Goal: Task Accomplishment & Management: Manage account settings

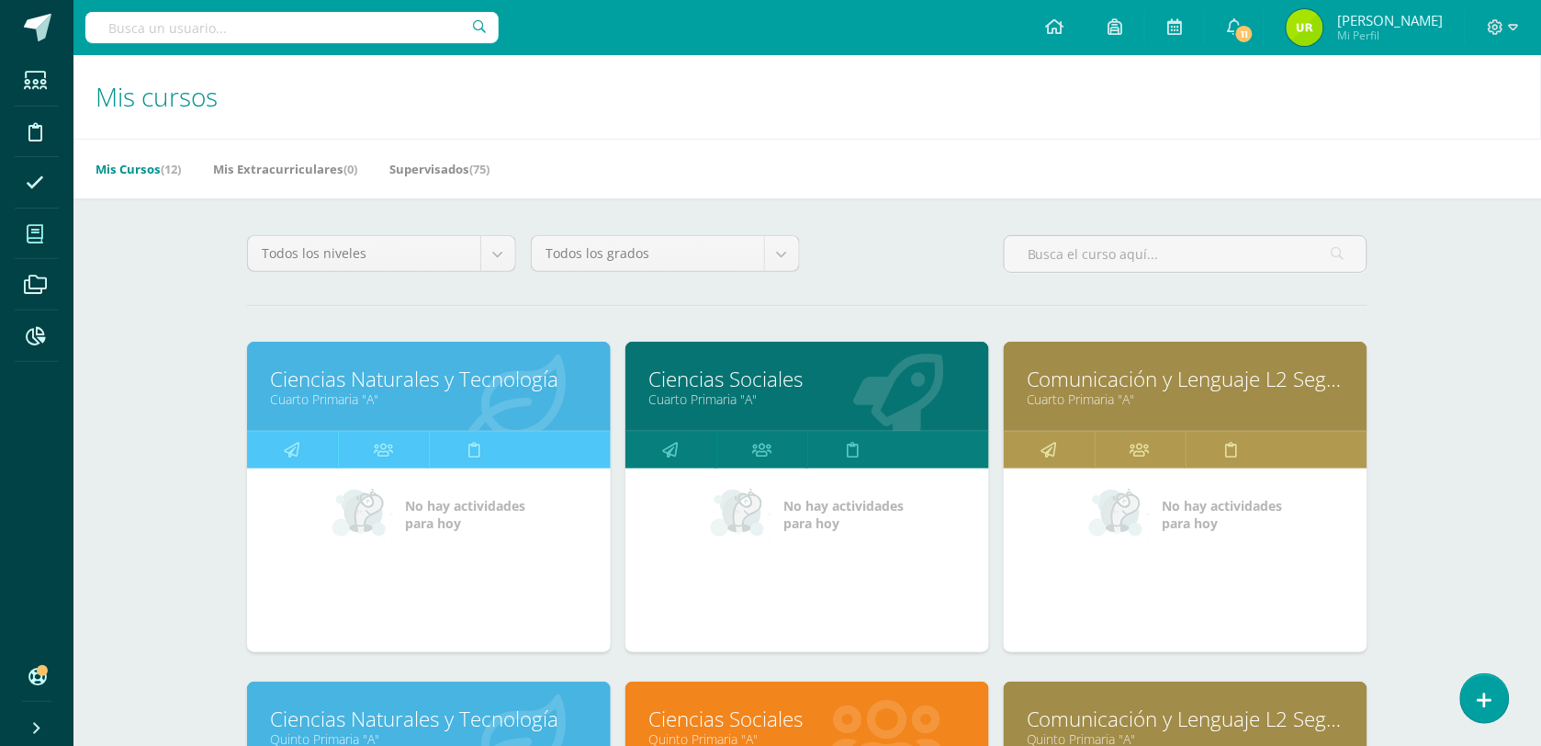
click at [781, 372] on link "Ciencias Sociales" at bounding box center [808, 379] width 318 height 28
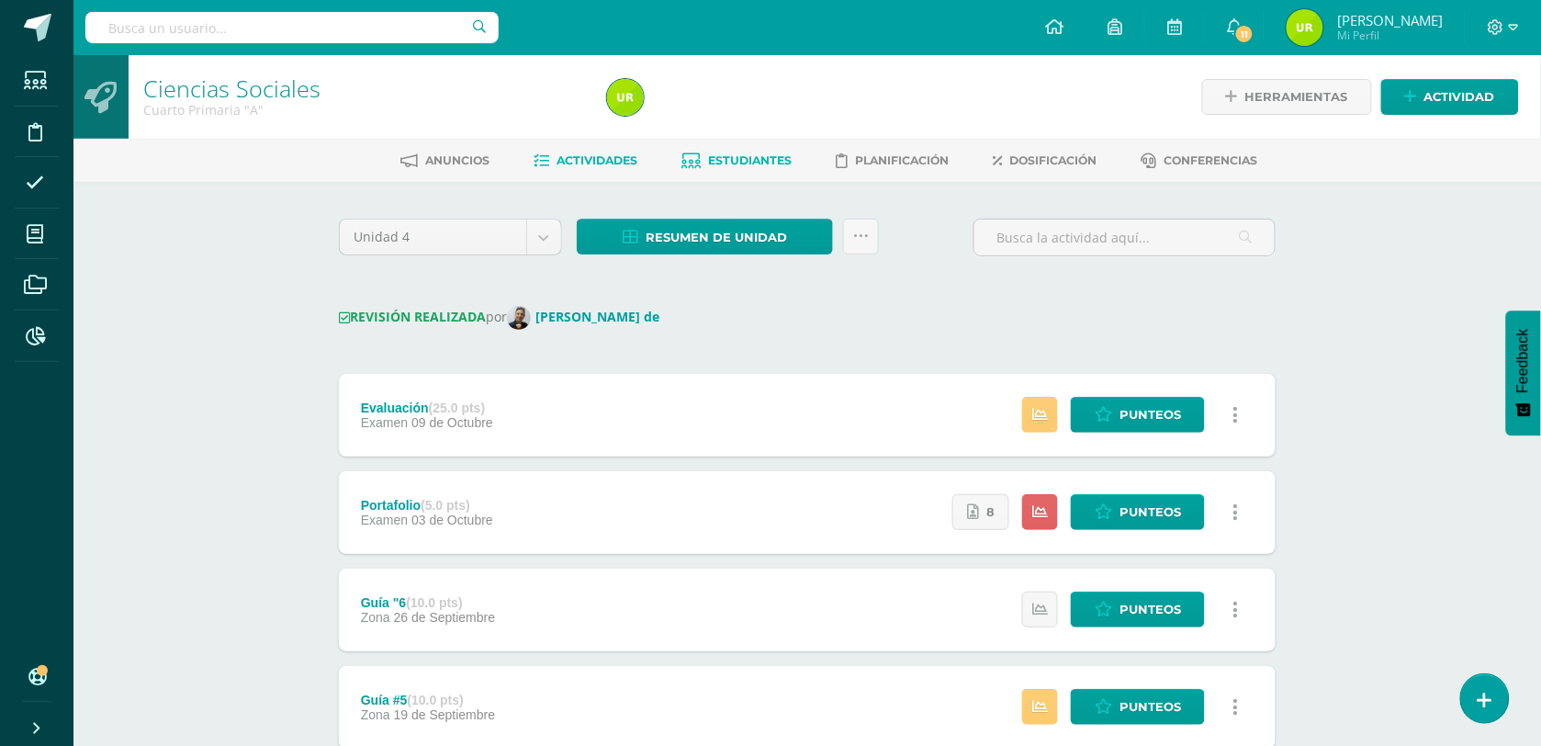
click at [763, 163] on span "Estudiantes" at bounding box center [751, 160] width 84 height 14
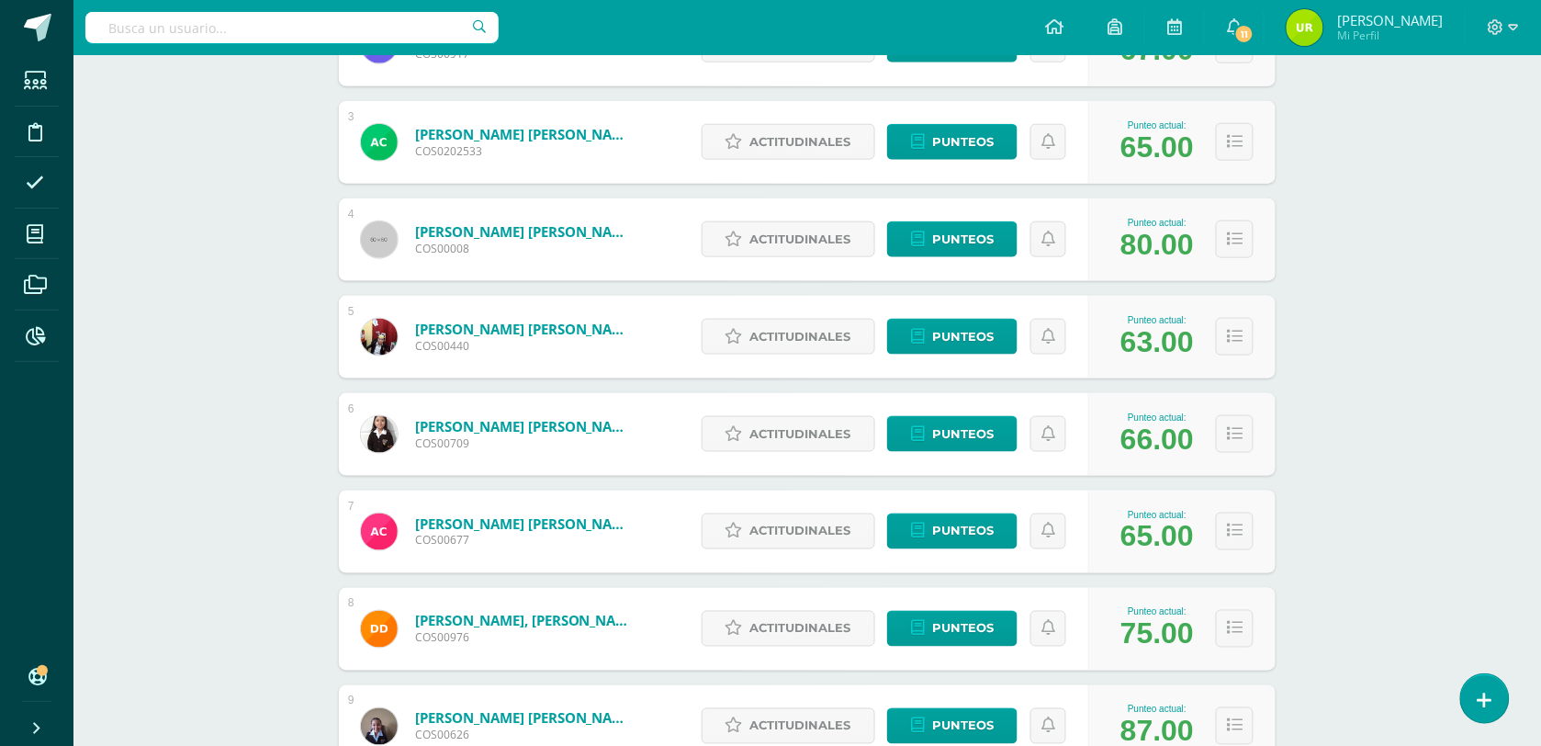
scroll to position [727, 0]
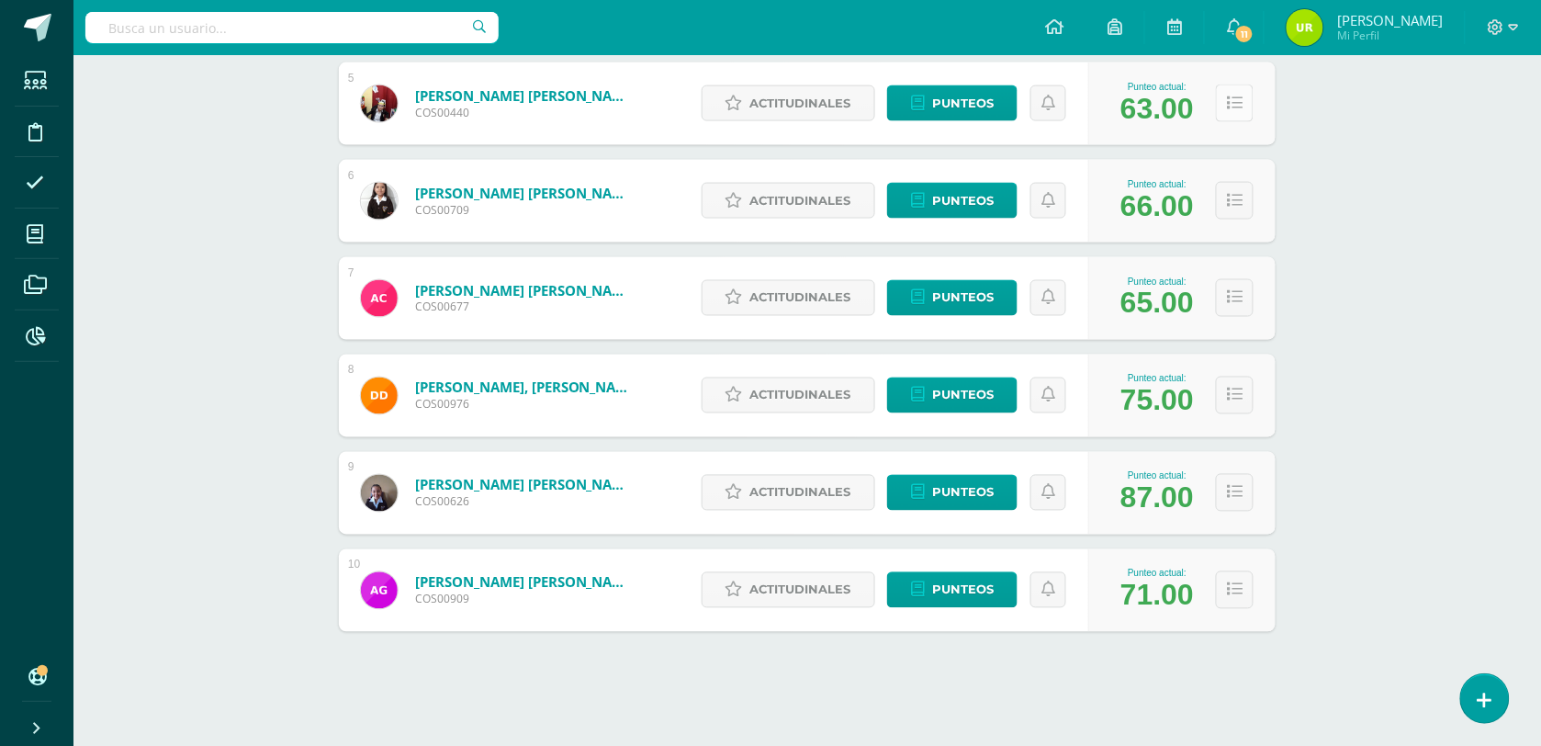
click at [1217, 120] on button at bounding box center [1235, 104] width 38 height 38
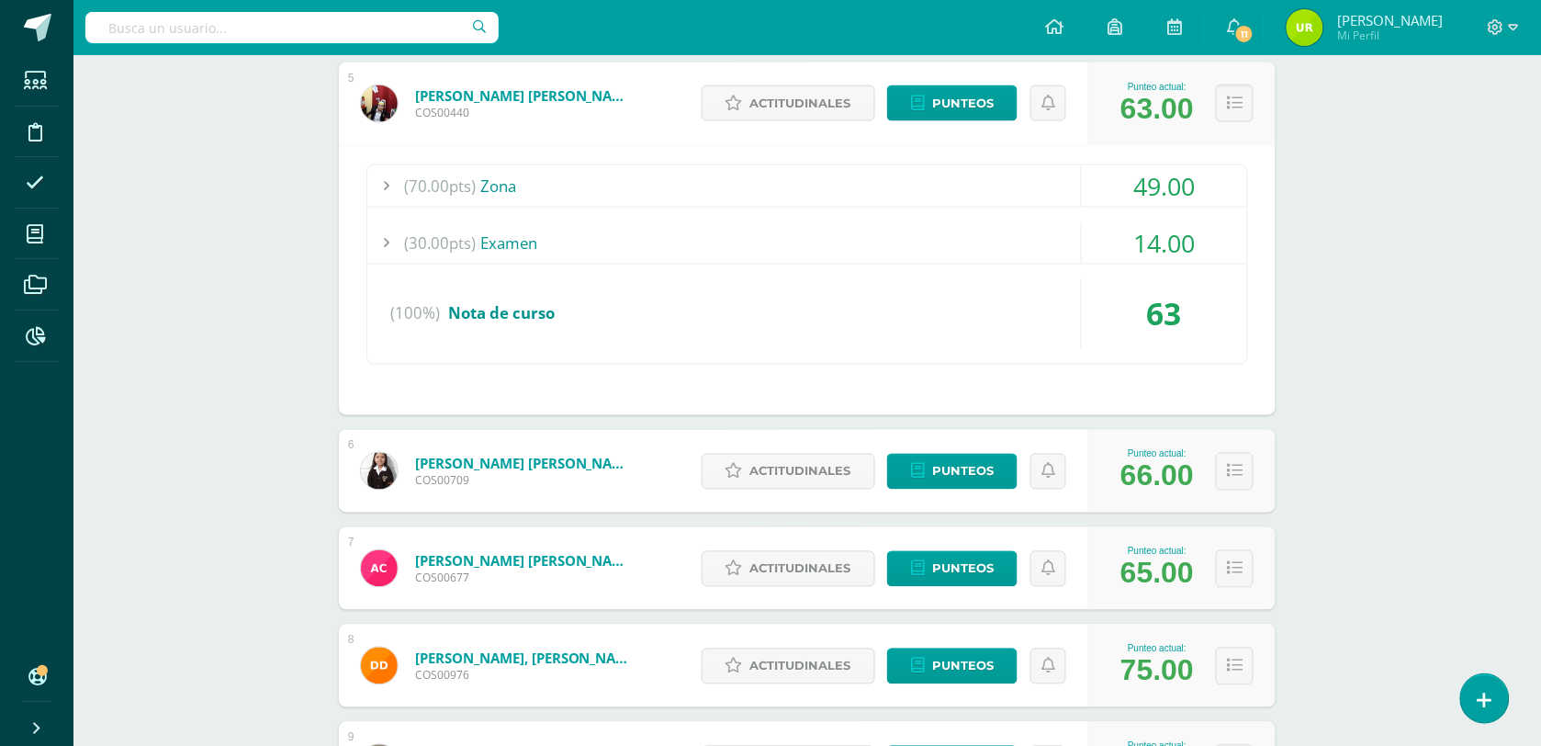
click at [1180, 179] on div "49.00" at bounding box center [1164, 185] width 165 height 41
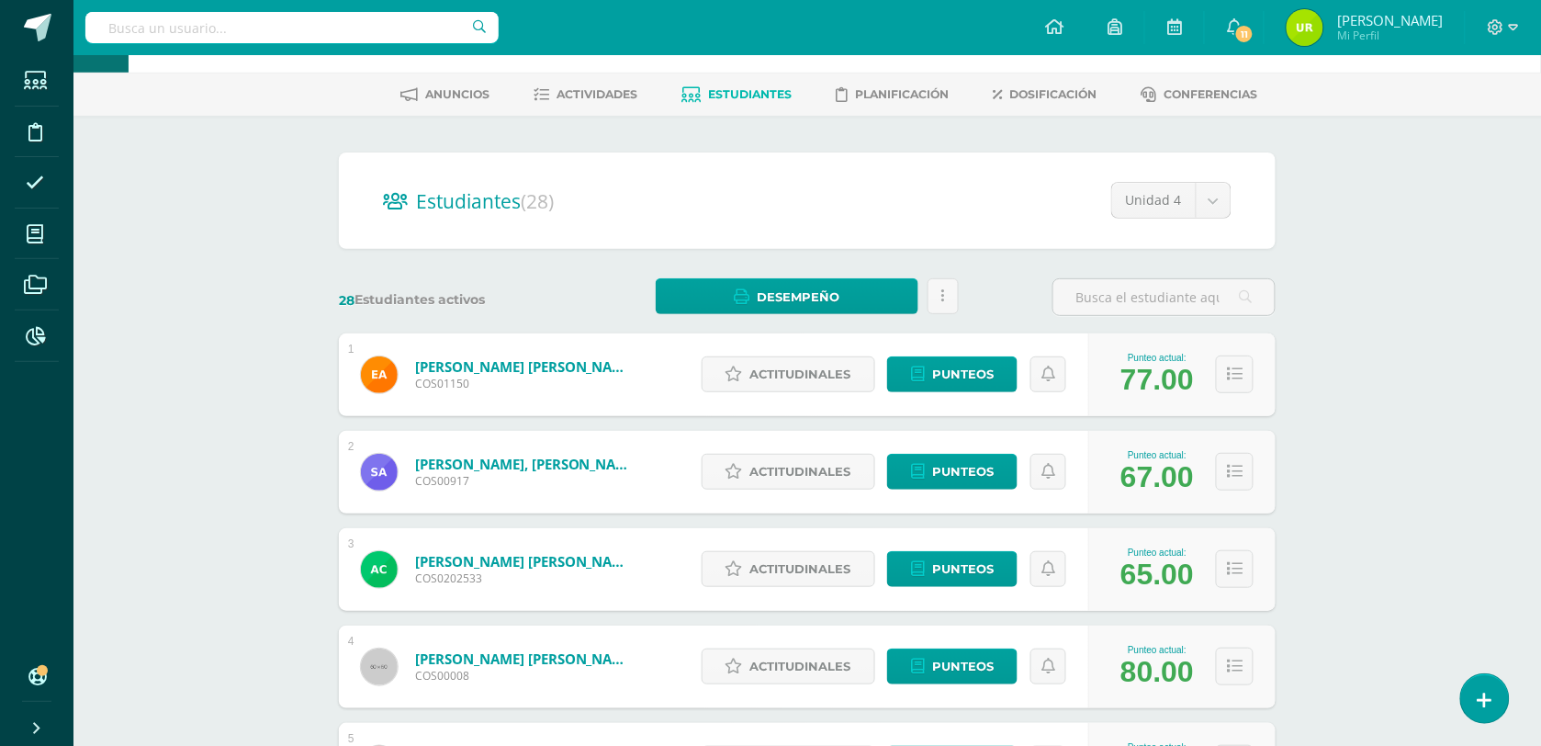
scroll to position [0, 0]
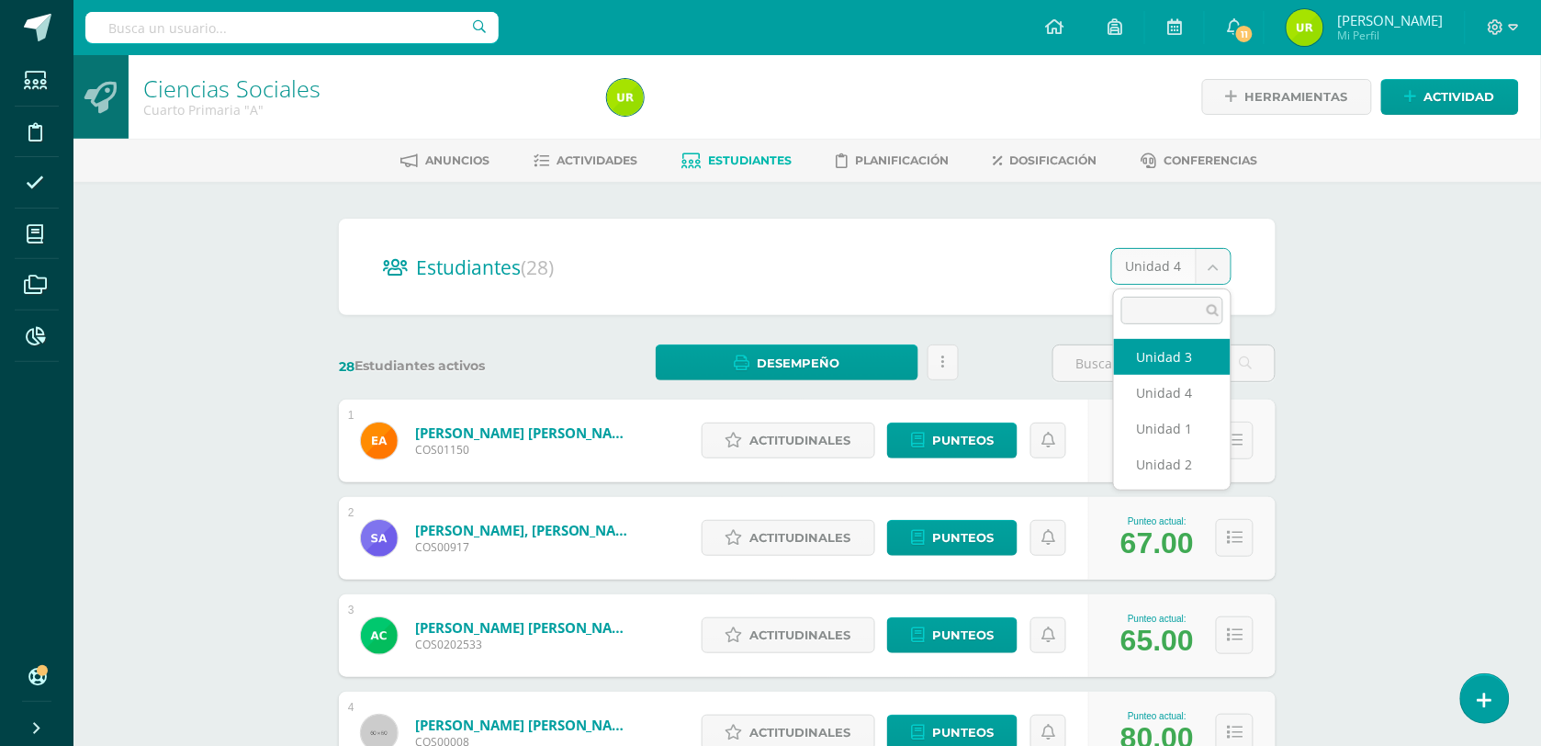
select select "/dashboard/teacher/section/2612/students/?unit=112924"
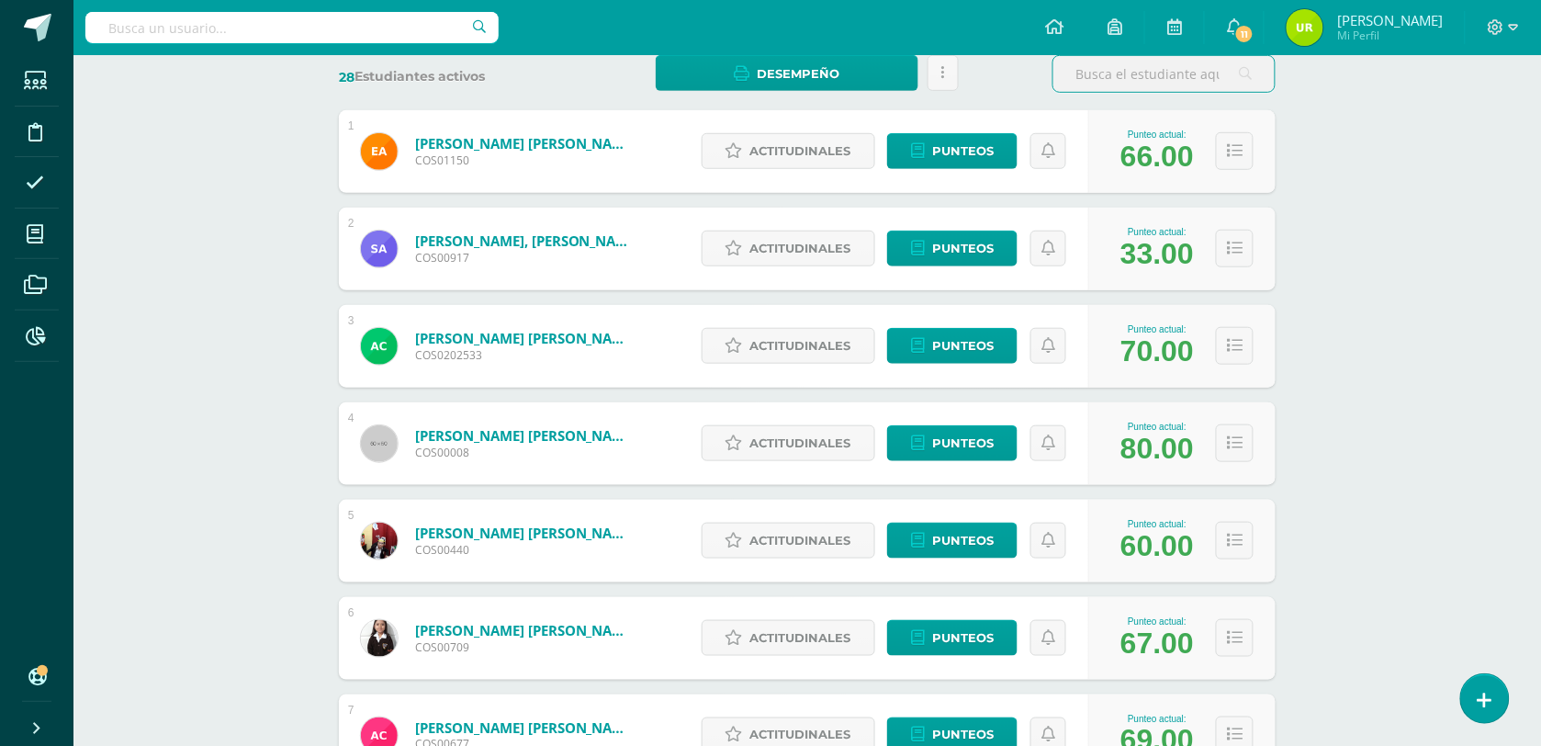
scroll to position [344, 0]
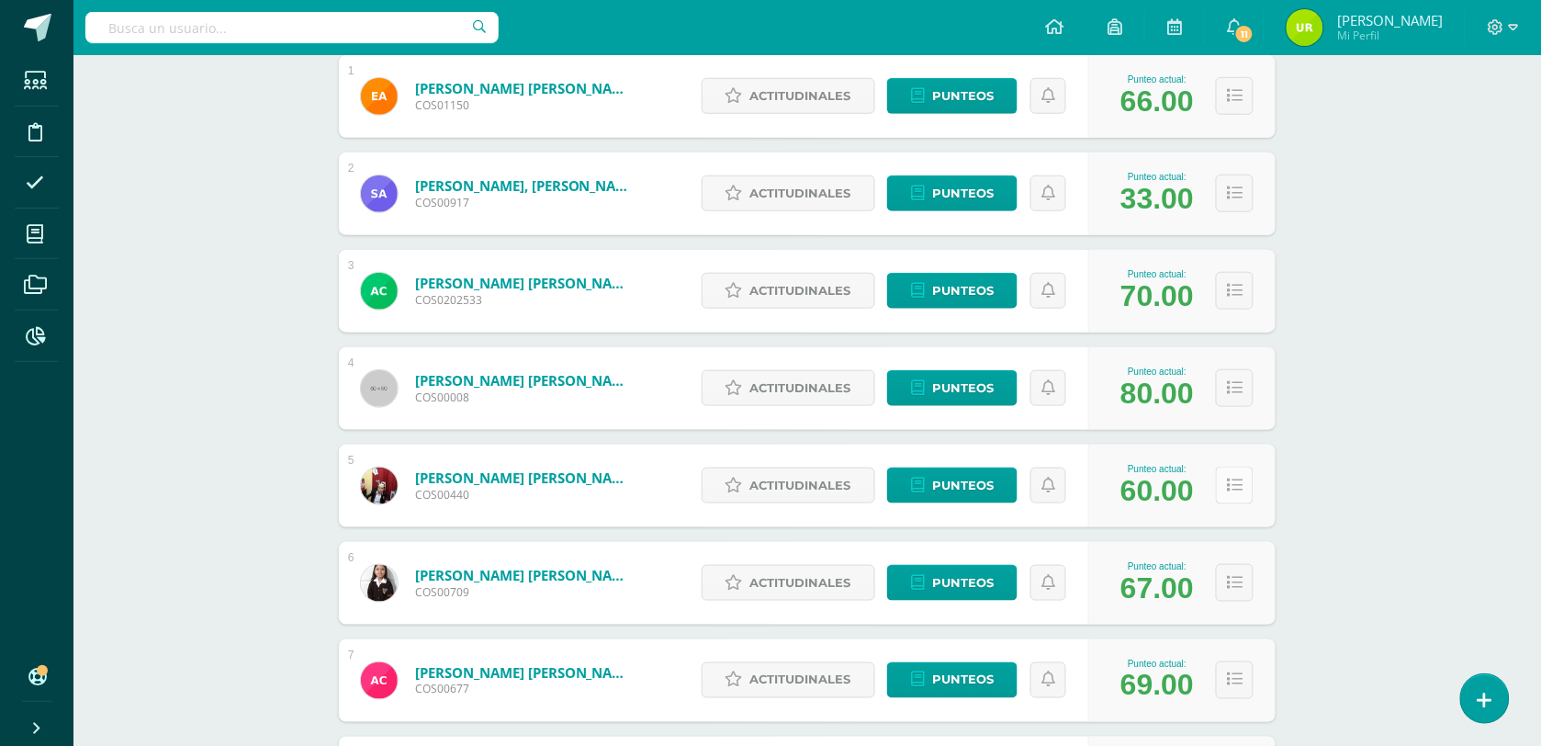
click at [1247, 479] on button at bounding box center [1235, 486] width 38 height 38
click at [1231, 489] on icon at bounding box center [1235, 486] width 16 height 16
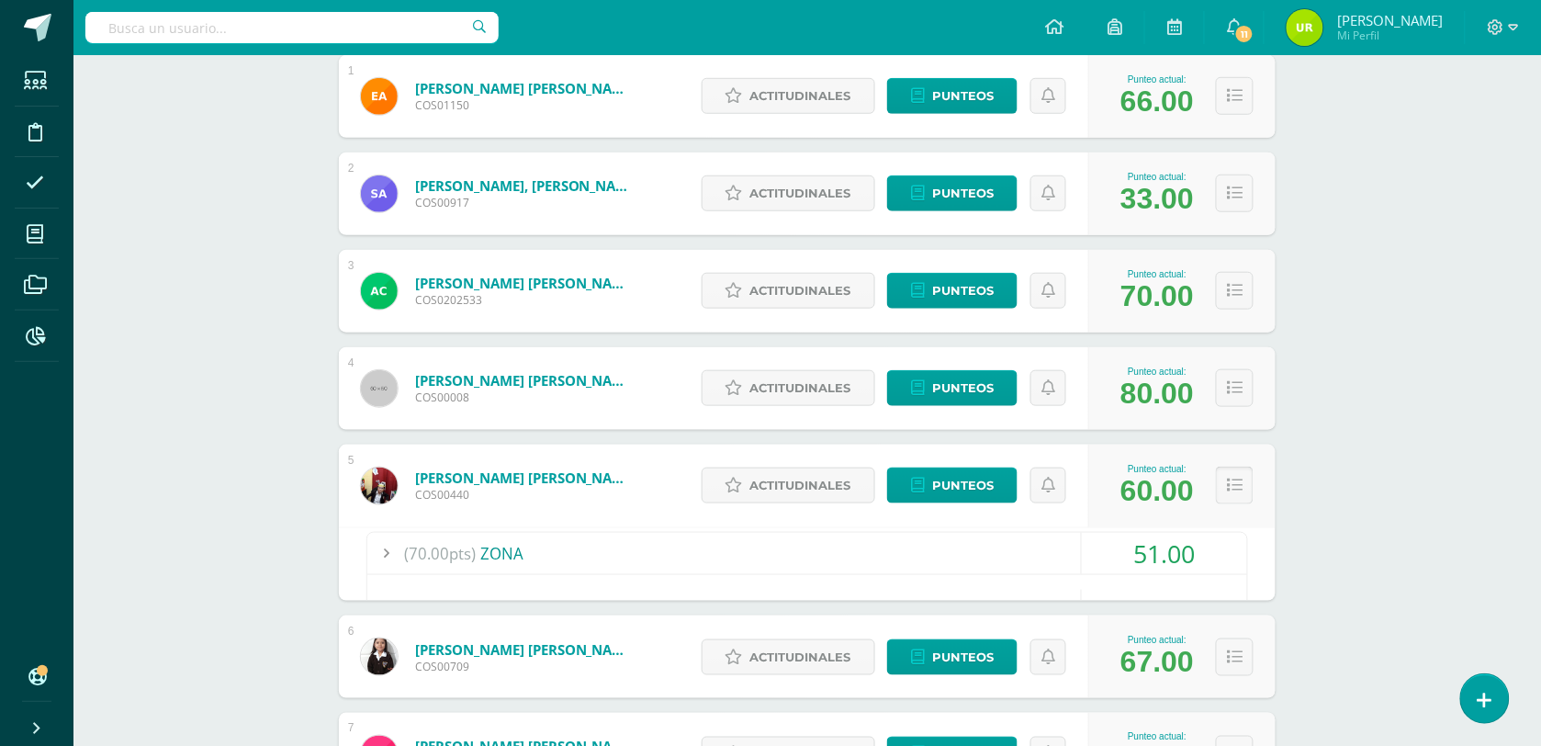
click at [1234, 494] on button at bounding box center [1235, 486] width 38 height 38
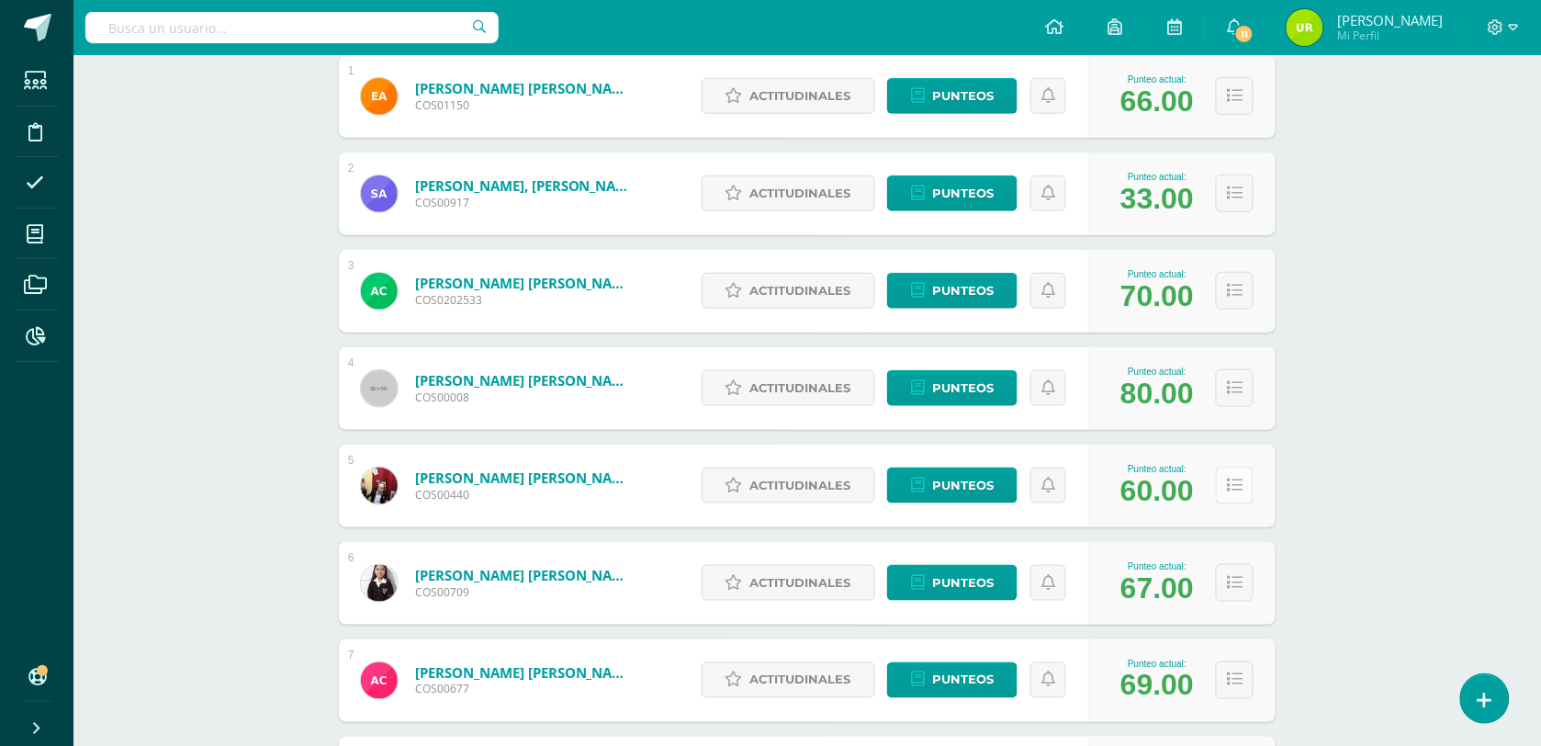
click at [1234, 493] on button at bounding box center [1235, 486] width 38 height 38
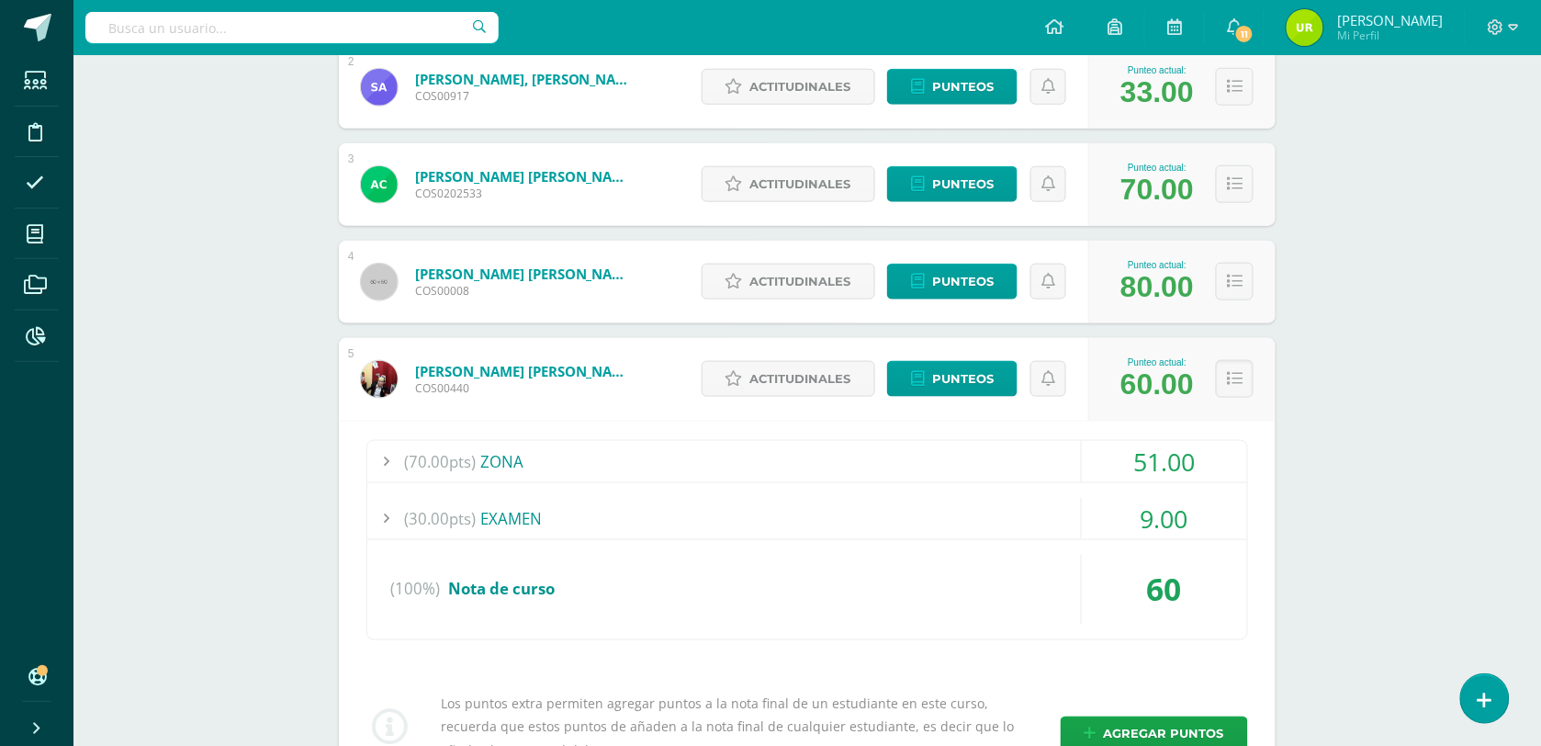
scroll to position [574, 0]
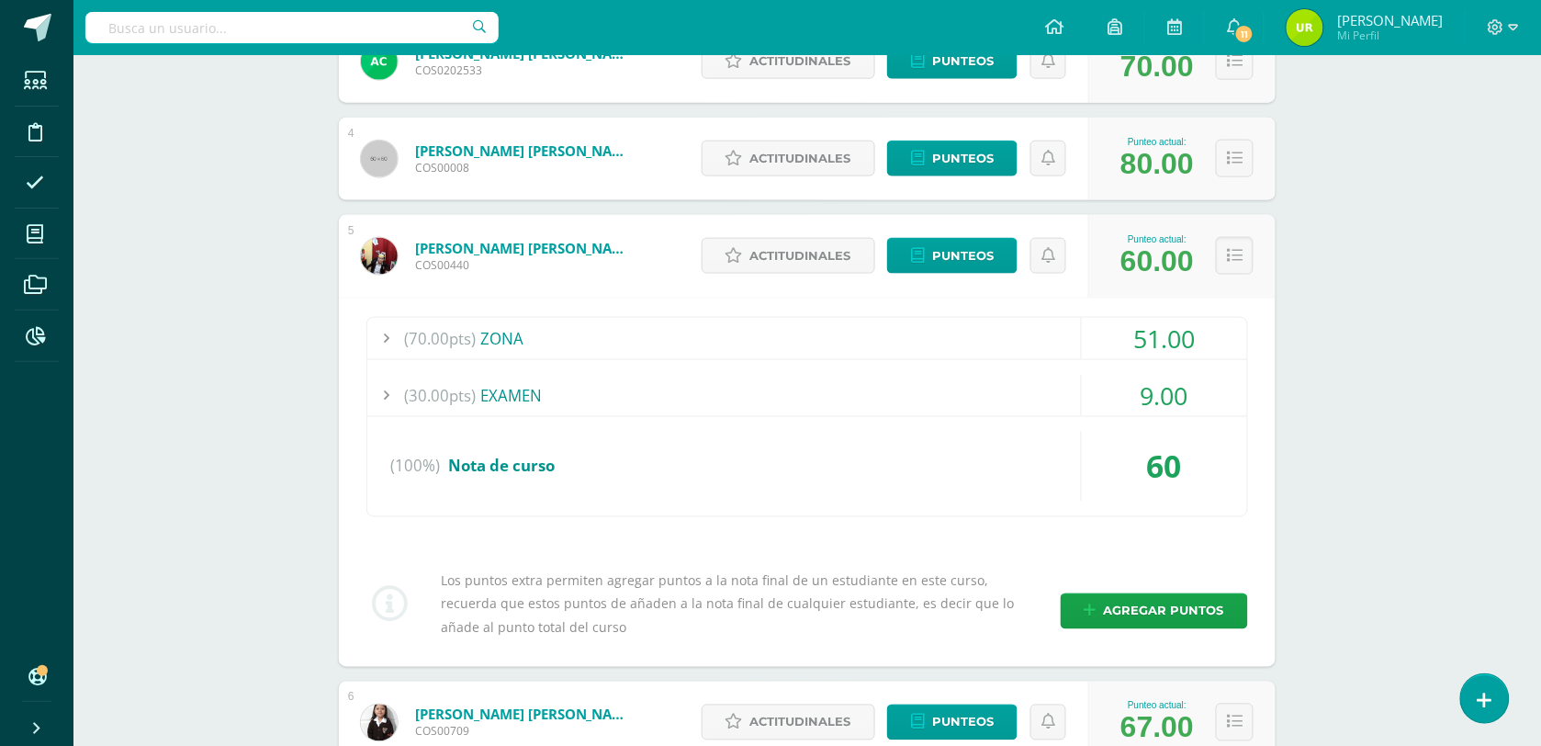
click at [1153, 340] on div "51.00" at bounding box center [1164, 338] width 165 height 41
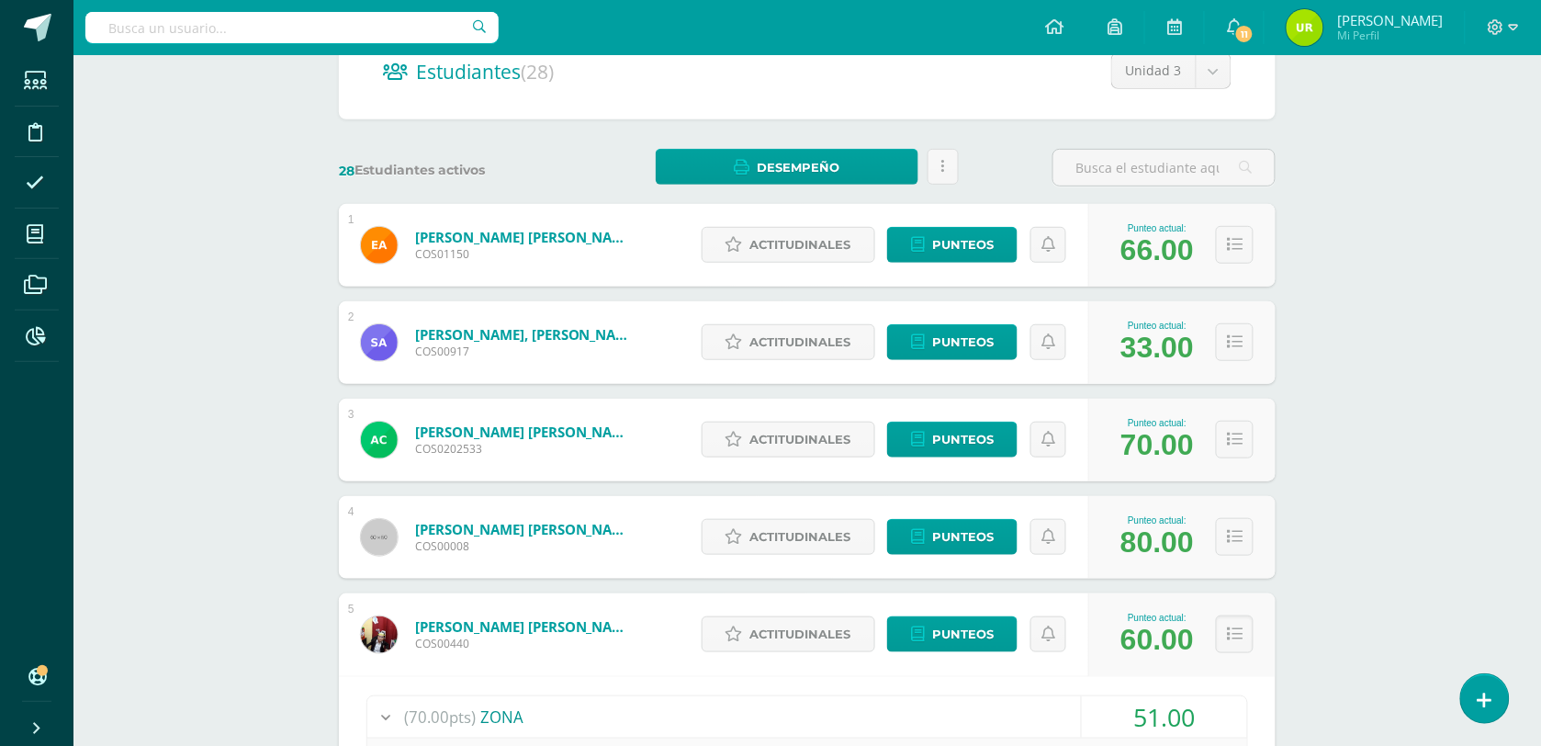
scroll to position [0, 0]
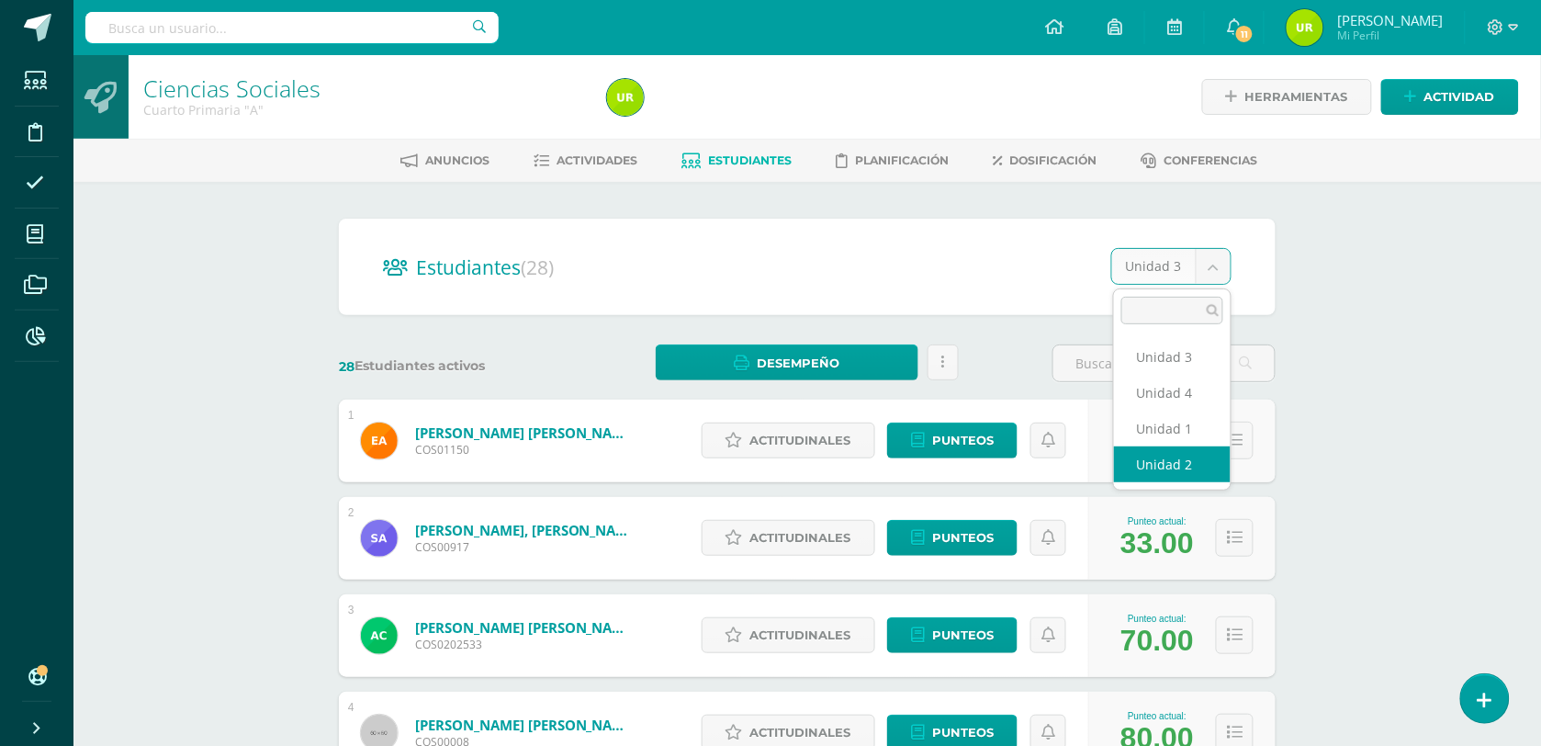
select select "/dashboard/teacher/section/2612/students/?unit=112923"
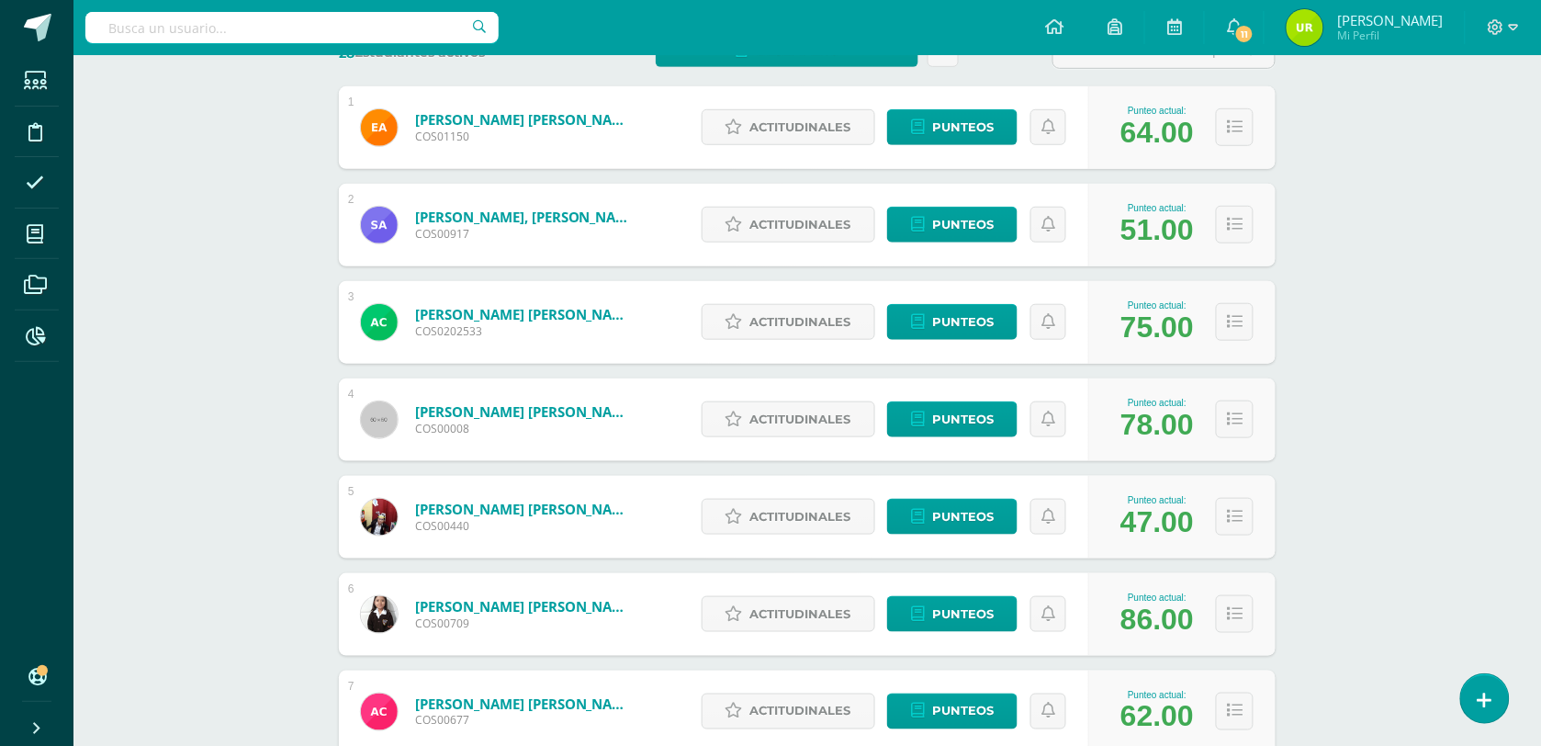
scroll to position [344, 0]
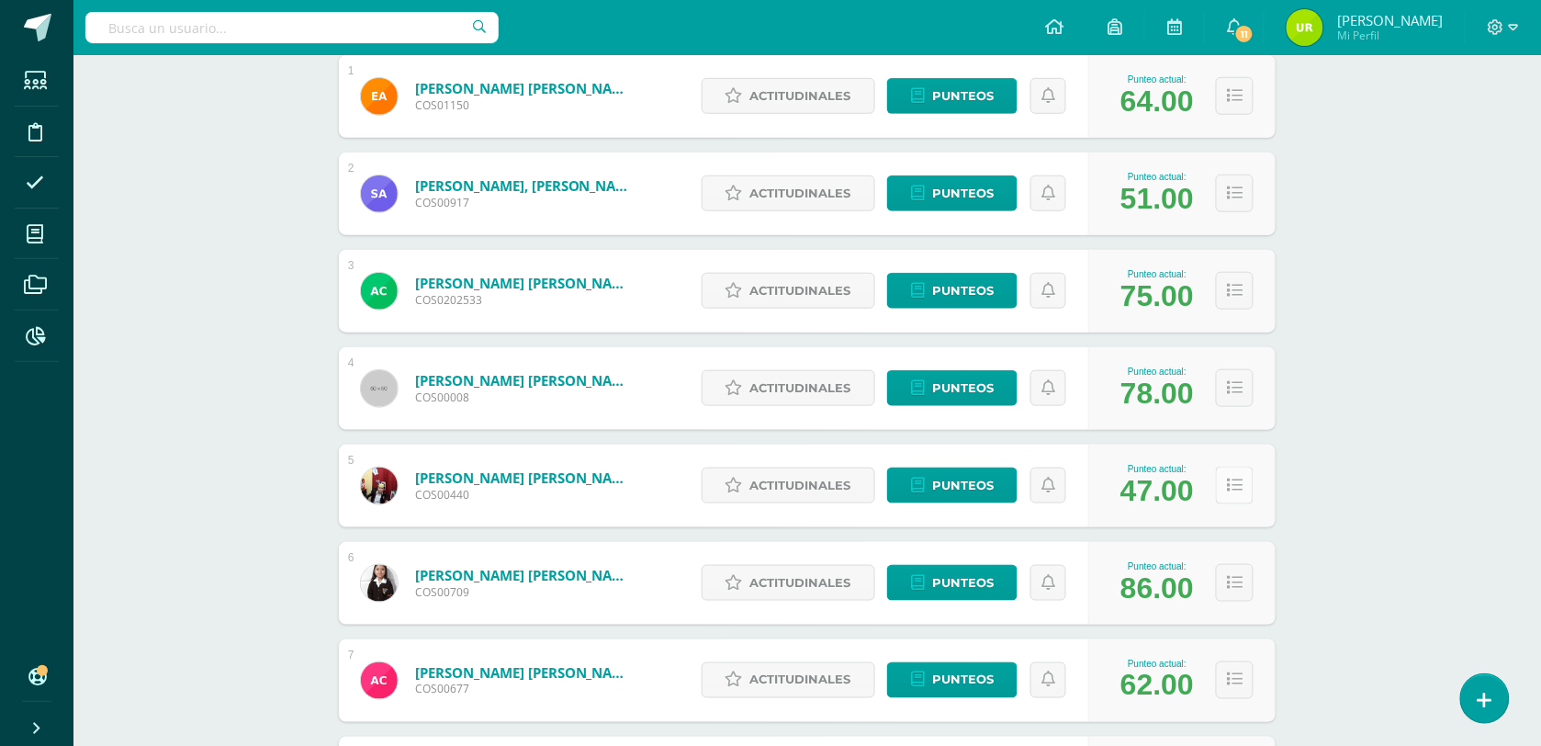
click at [1246, 488] on button at bounding box center [1235, 486] width 38 height 38
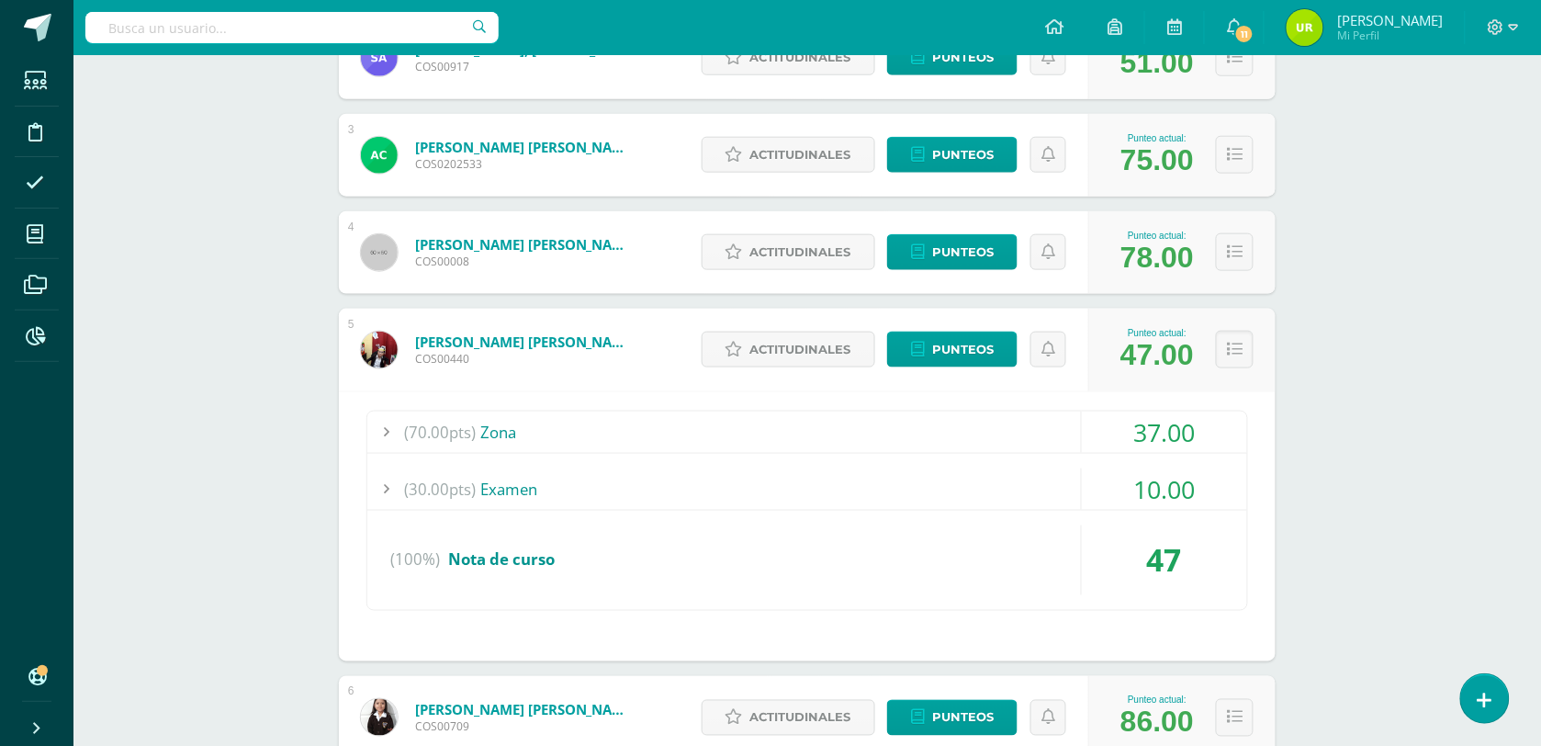
scroll to position [574, 0]
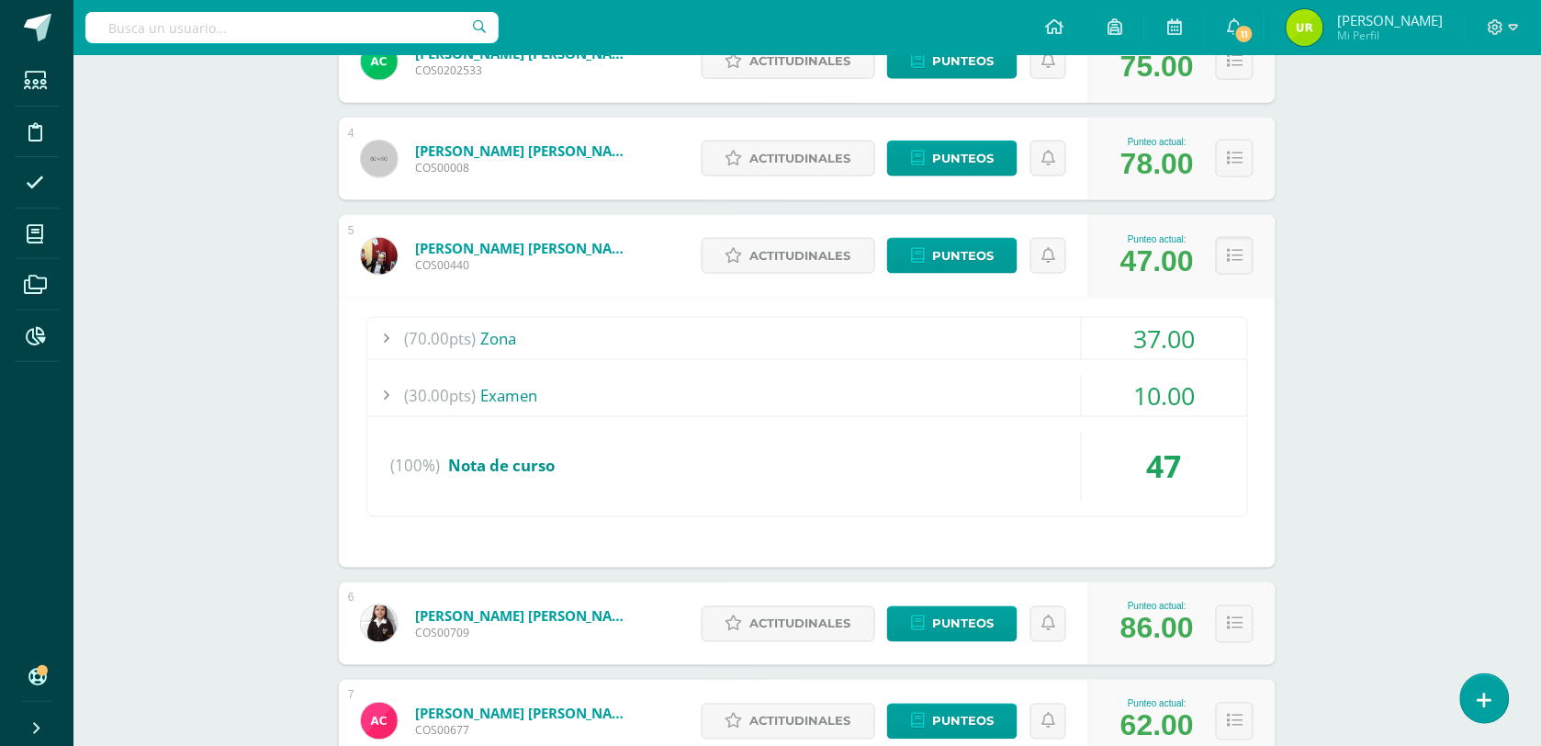
click at [1183, 326] on div "37.00" at bounding box center [1164, 338] width 165 height 41
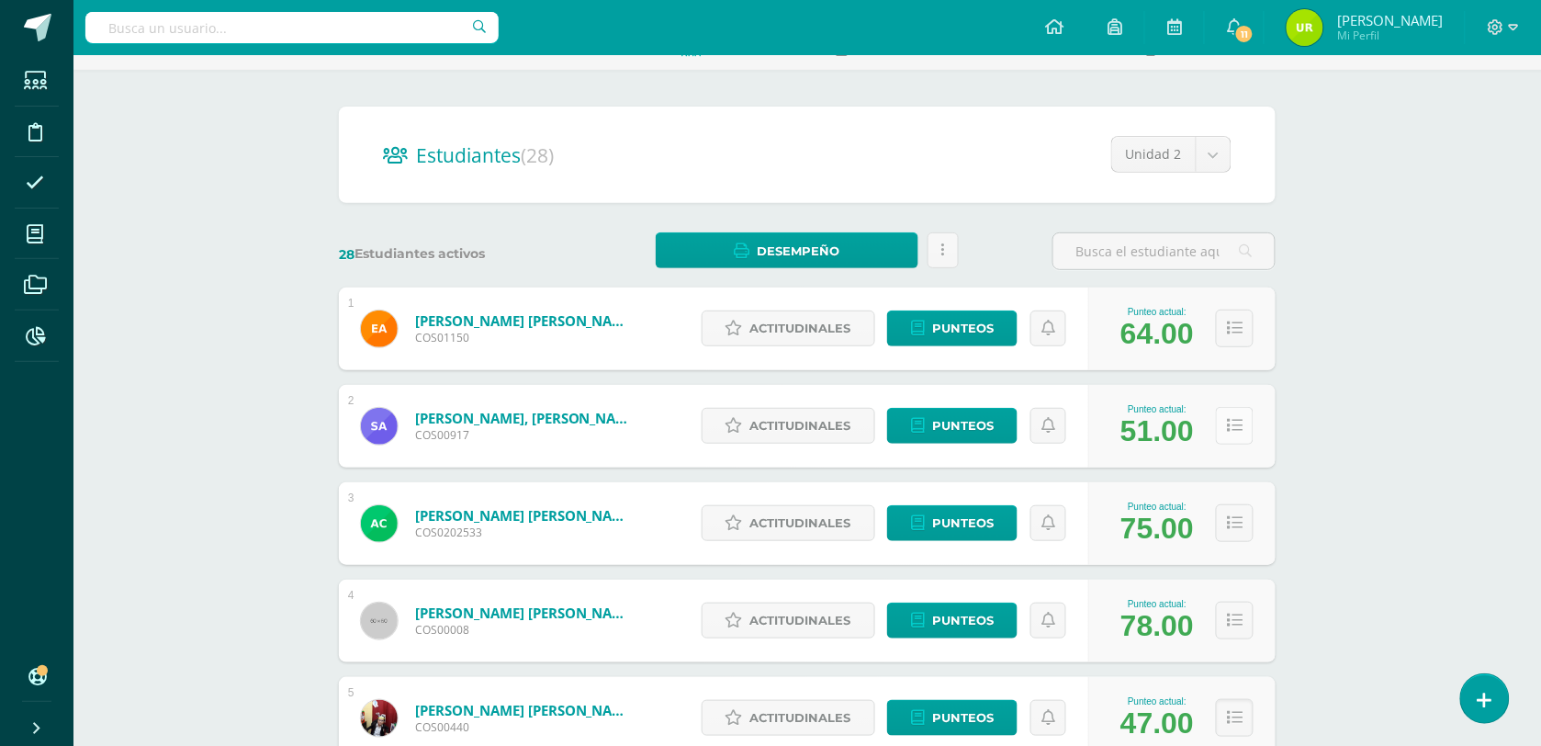
scroll to position [0, 0]
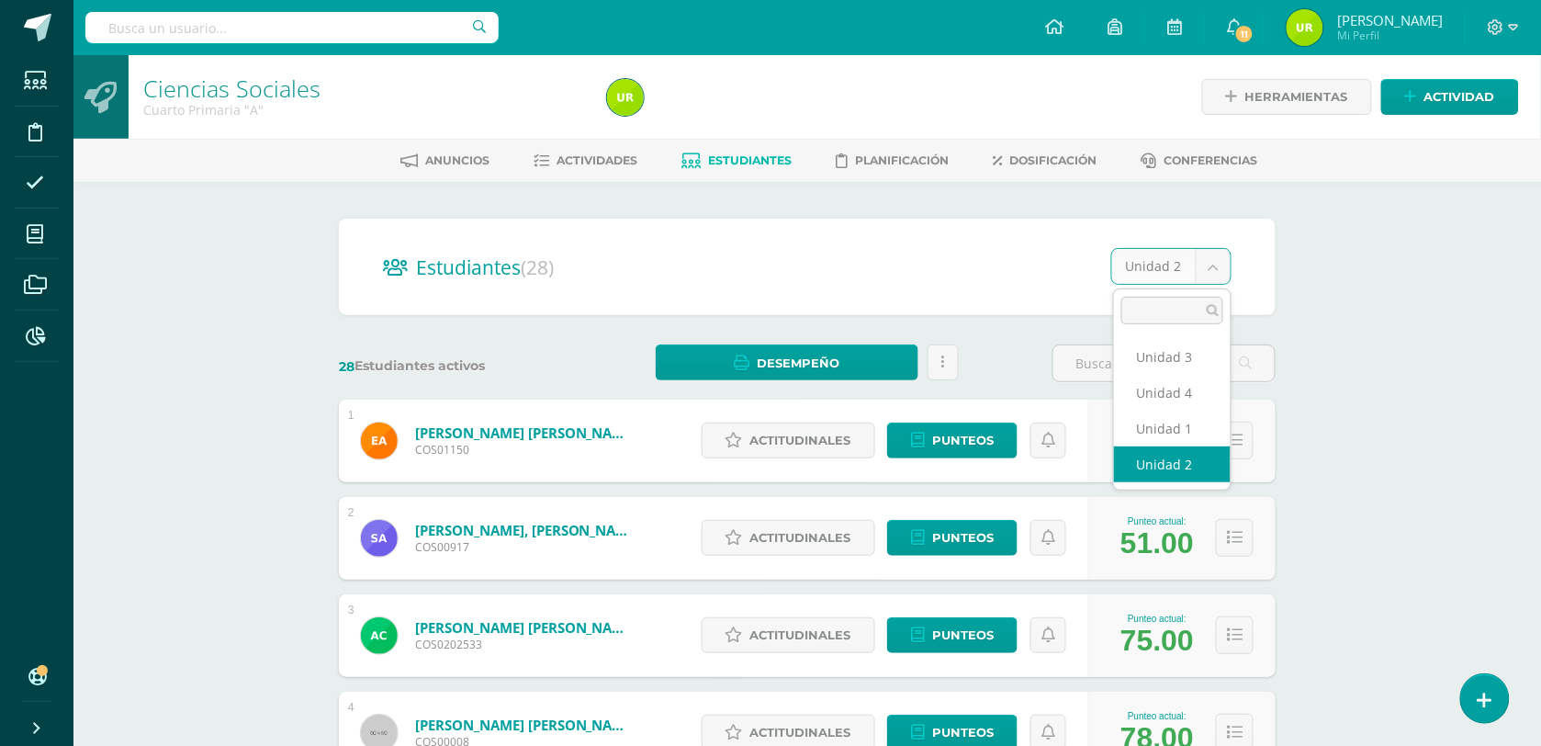
drag, startPoint x: 1224, startPoint y: 268, endPoint x: 1201, endPoint y: 290, distance: 31.8
select select "/dashboard/teacher/section/2612/students/?unit=112920"
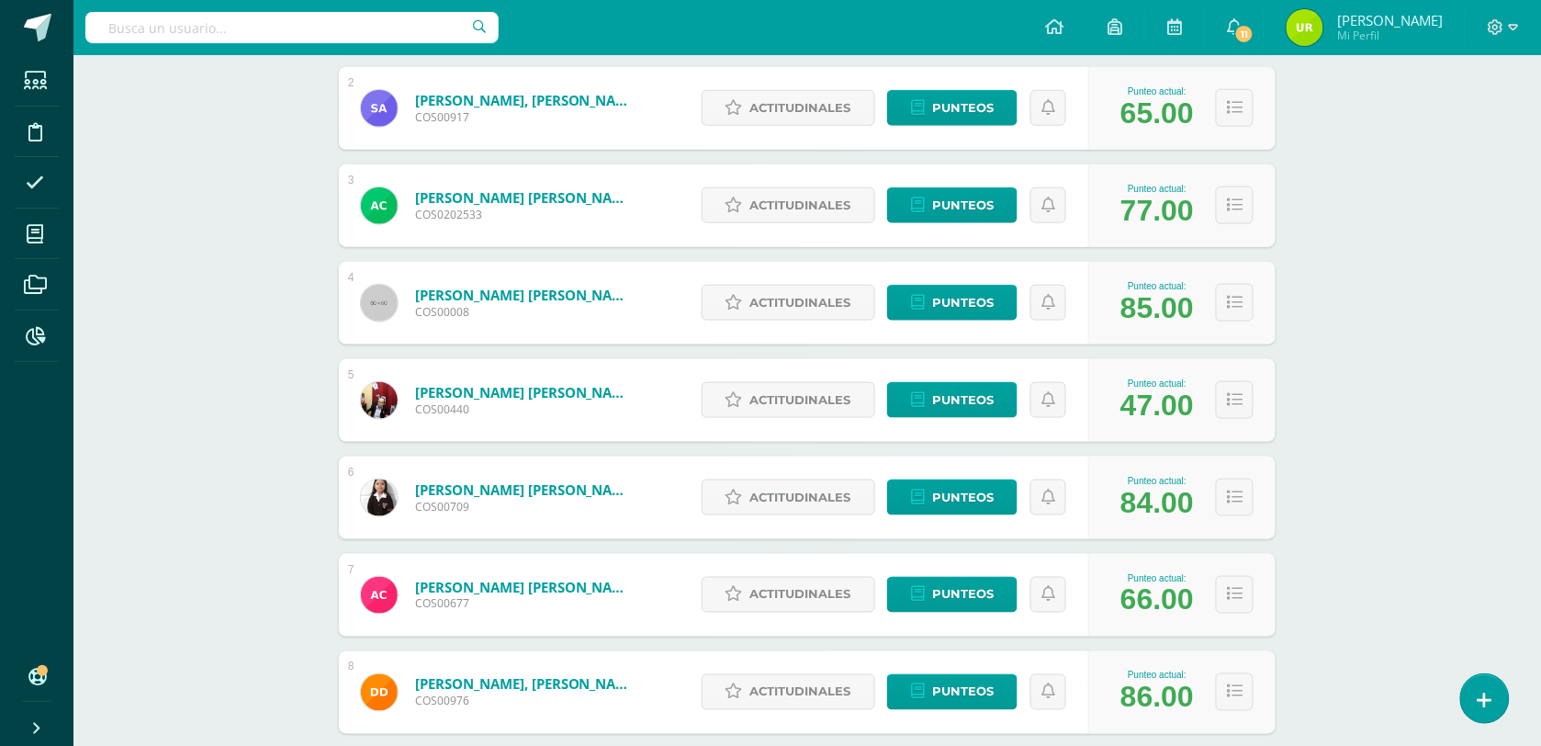
scroll to position [459, 0]
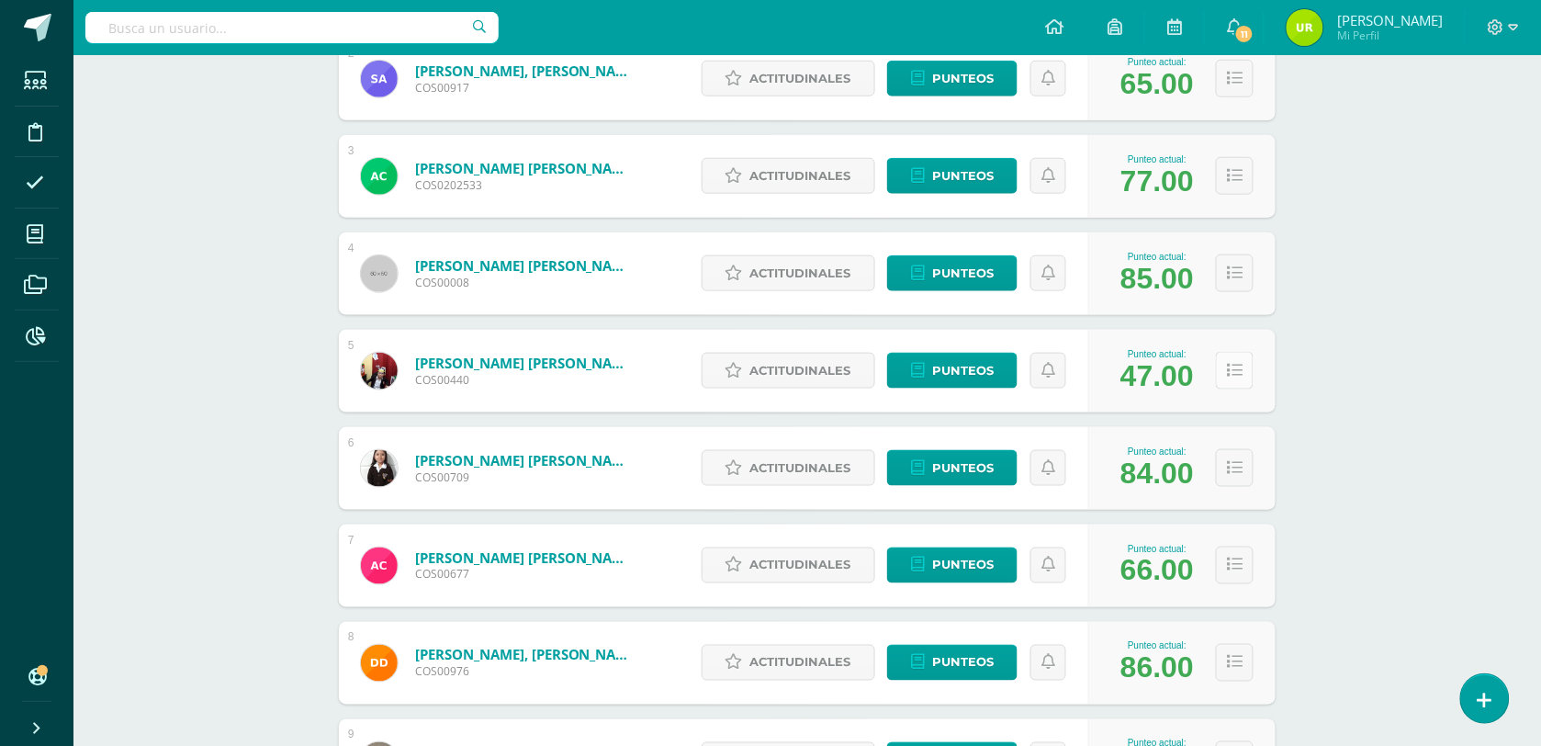
click at [1224, 378] on button at bounding box center [1235, 371] width 38 height 38
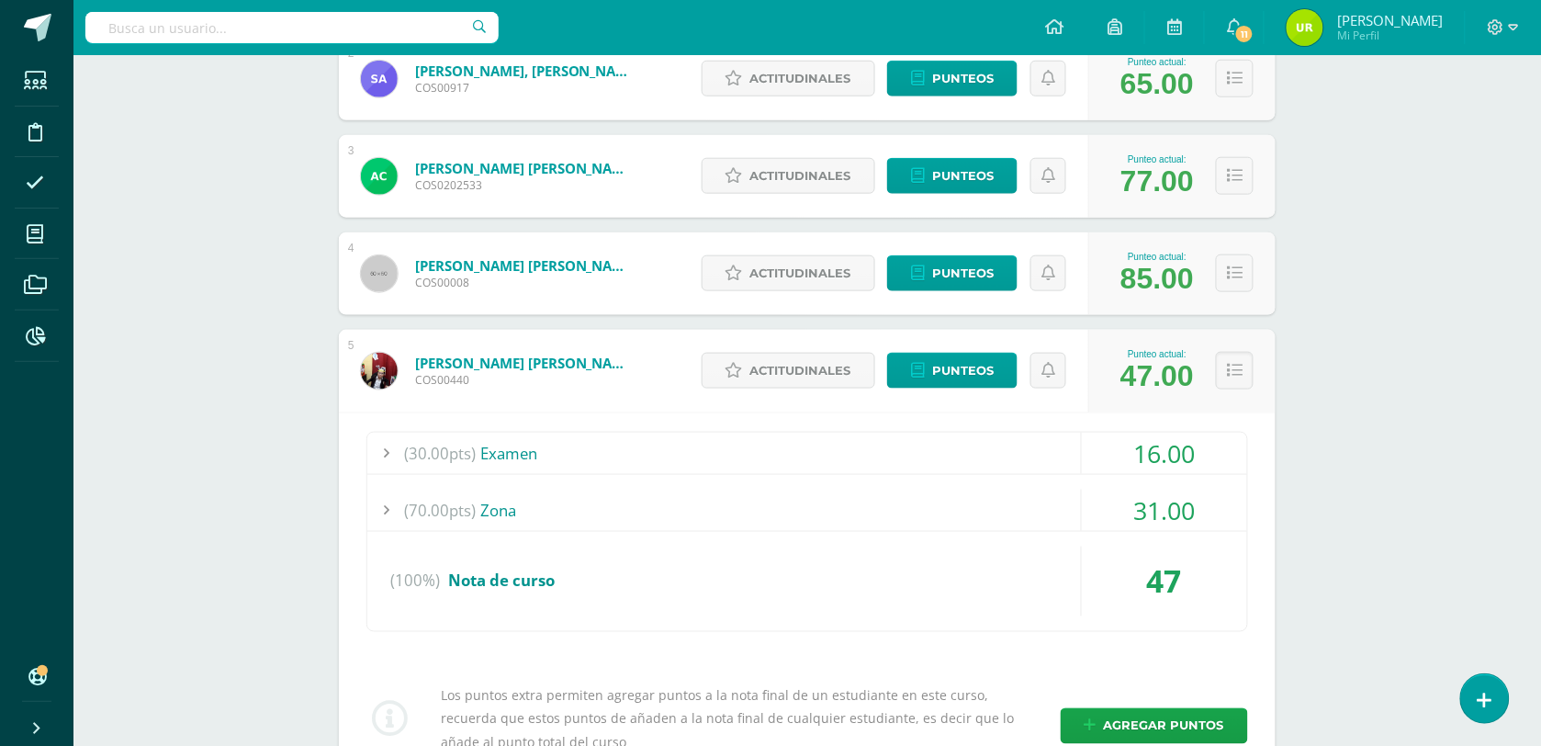
click at [1155, 439] on div "16.00" at bounding box center [1164, 453] width 165 height 41
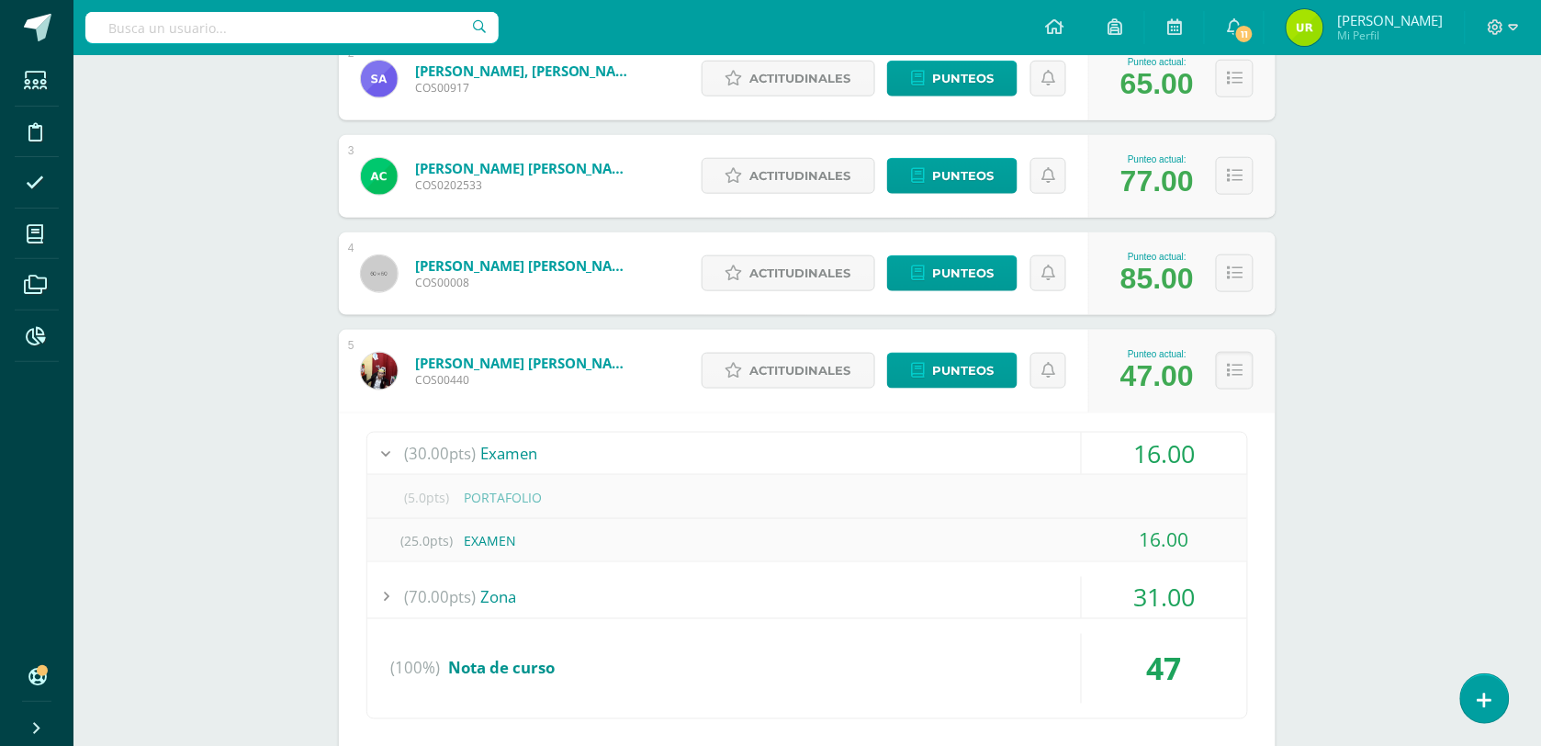
click at [1183, 453] on div "16.00" at bounding box center [1164, 453] width 165 height 41
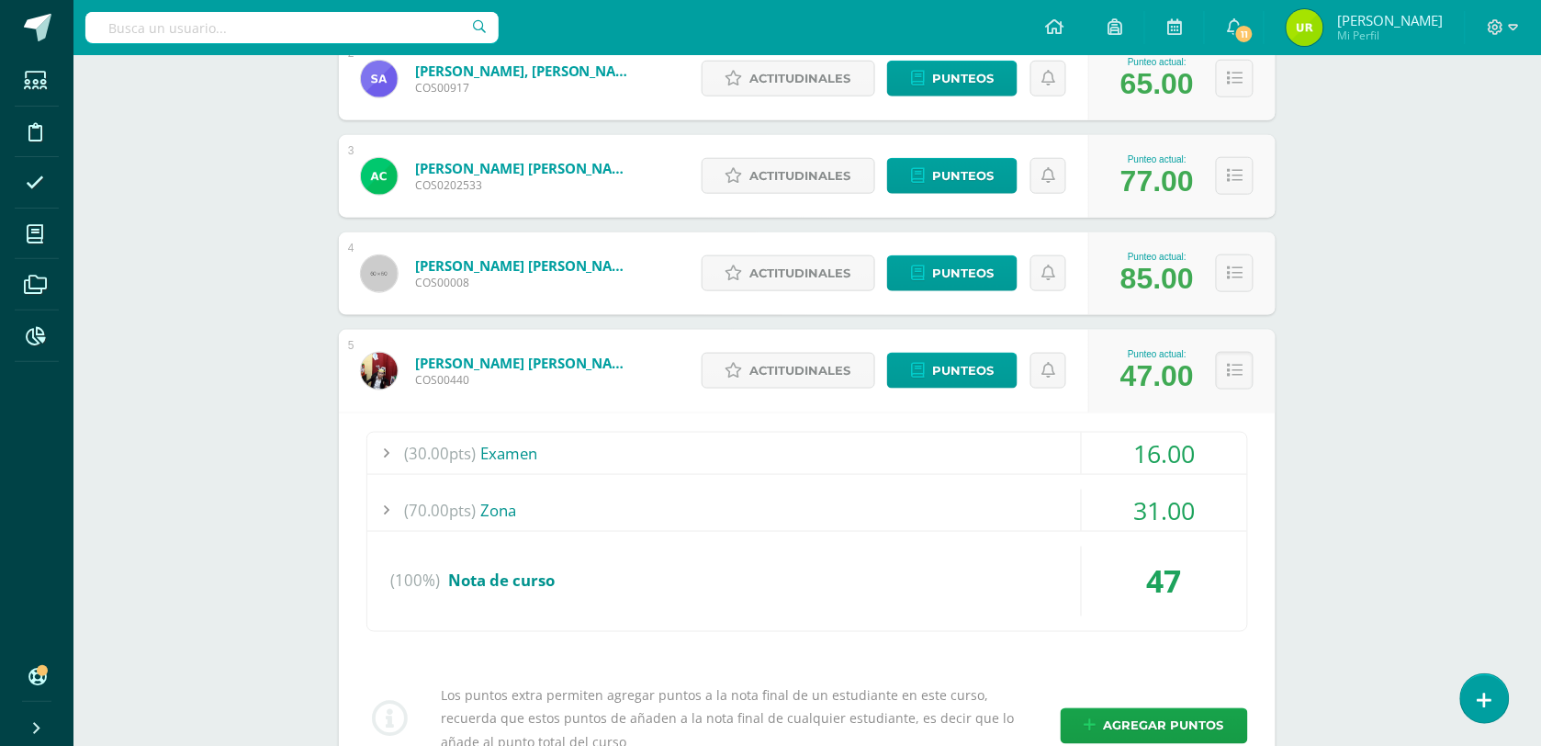
click at [1182, 453] on div "16.00" at bounding box center [1164, 453] width 165 height 41
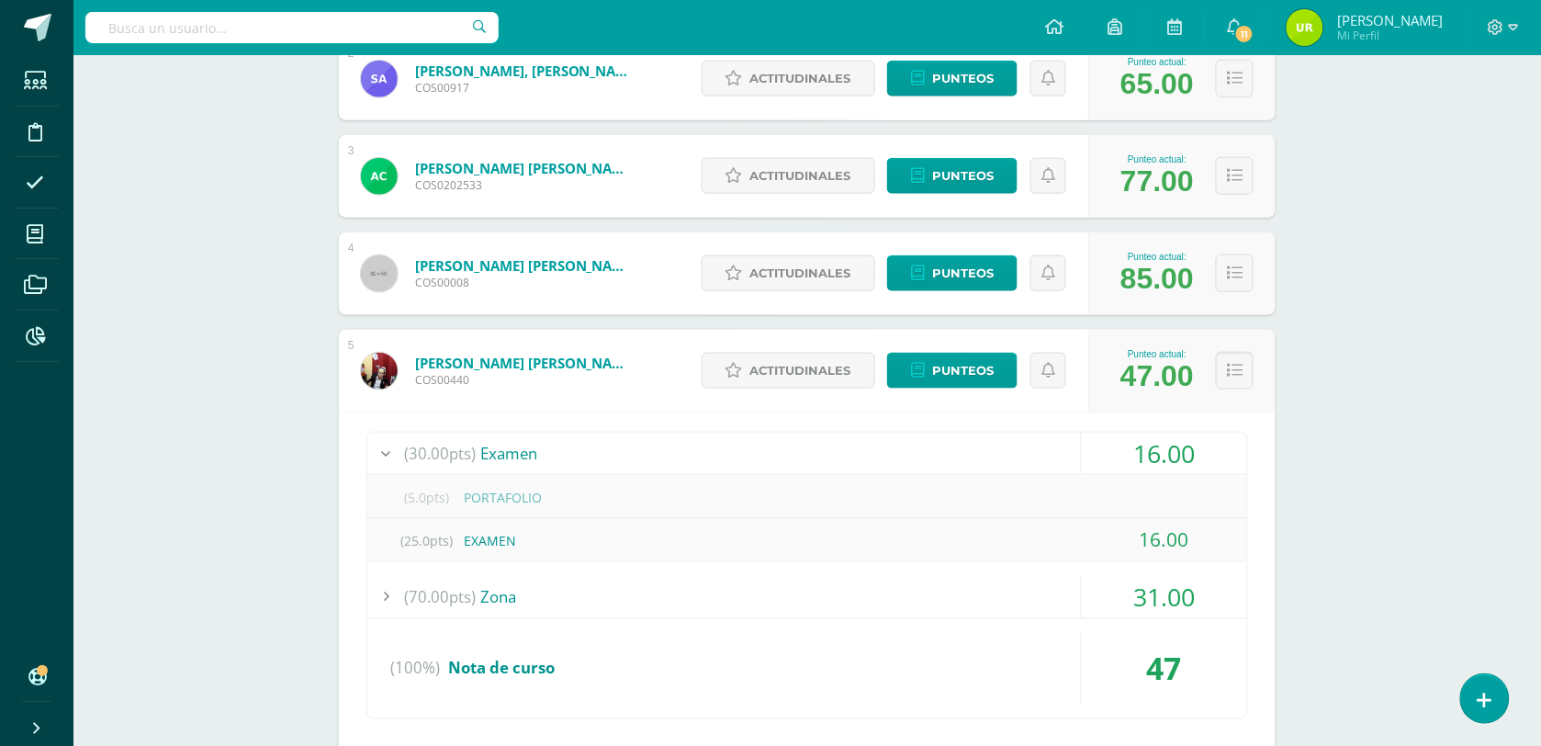
click at [1156, 581] on div "31.00" at bounding box center [1164, 597] width 165 height 41
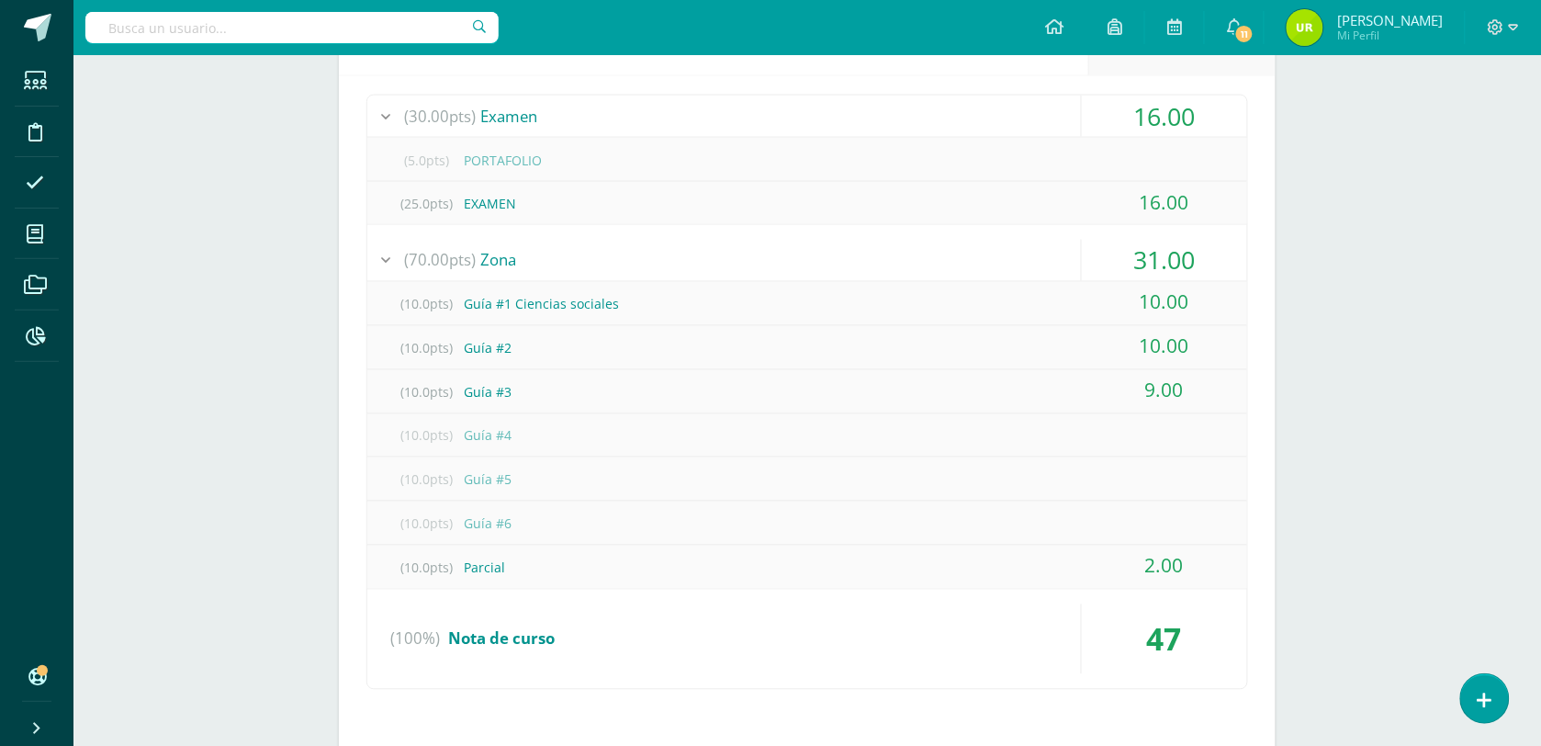
scroll to position [574, 0]
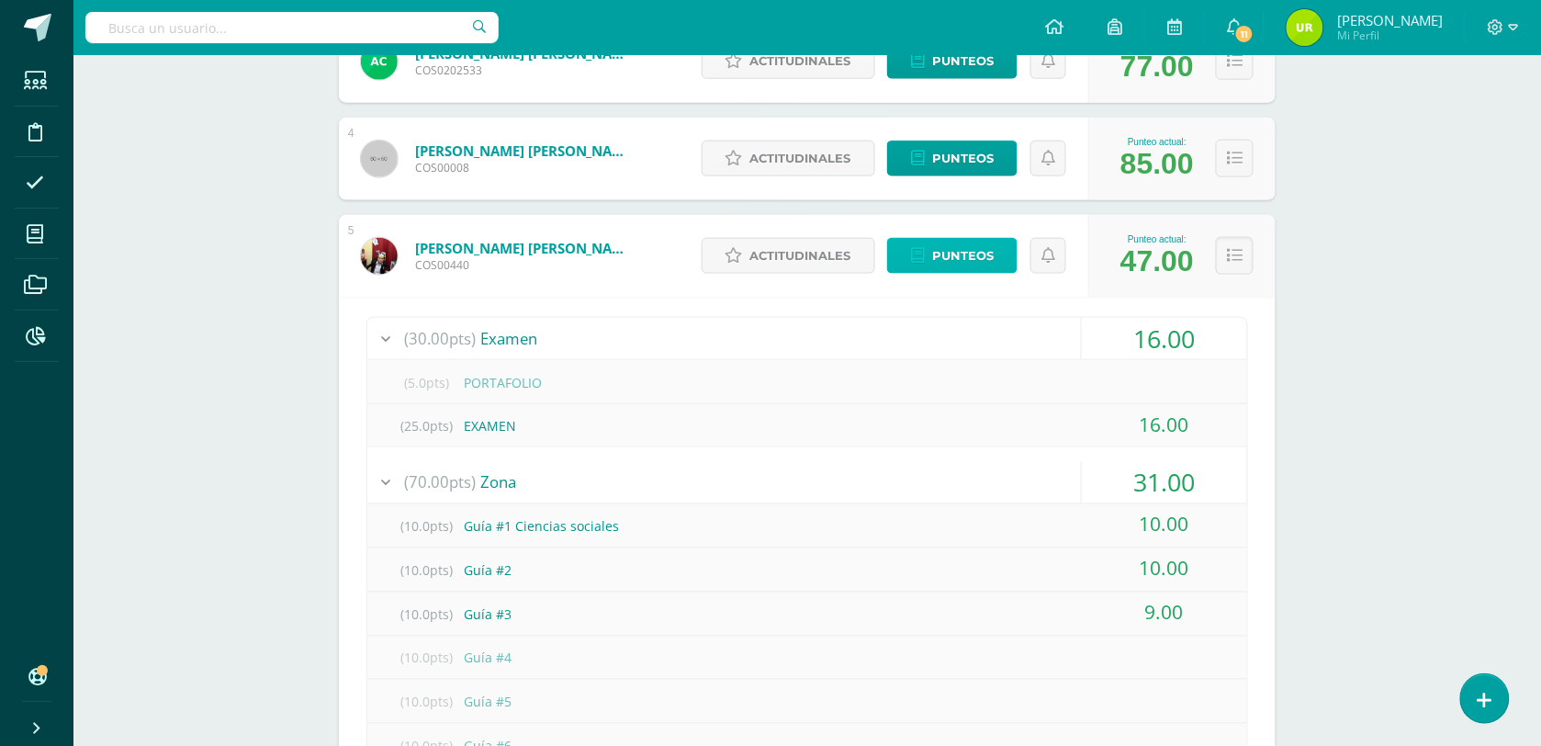
click at [954, 241] on span "Punteos" at bounding box center [963, 256] width 62 height 34
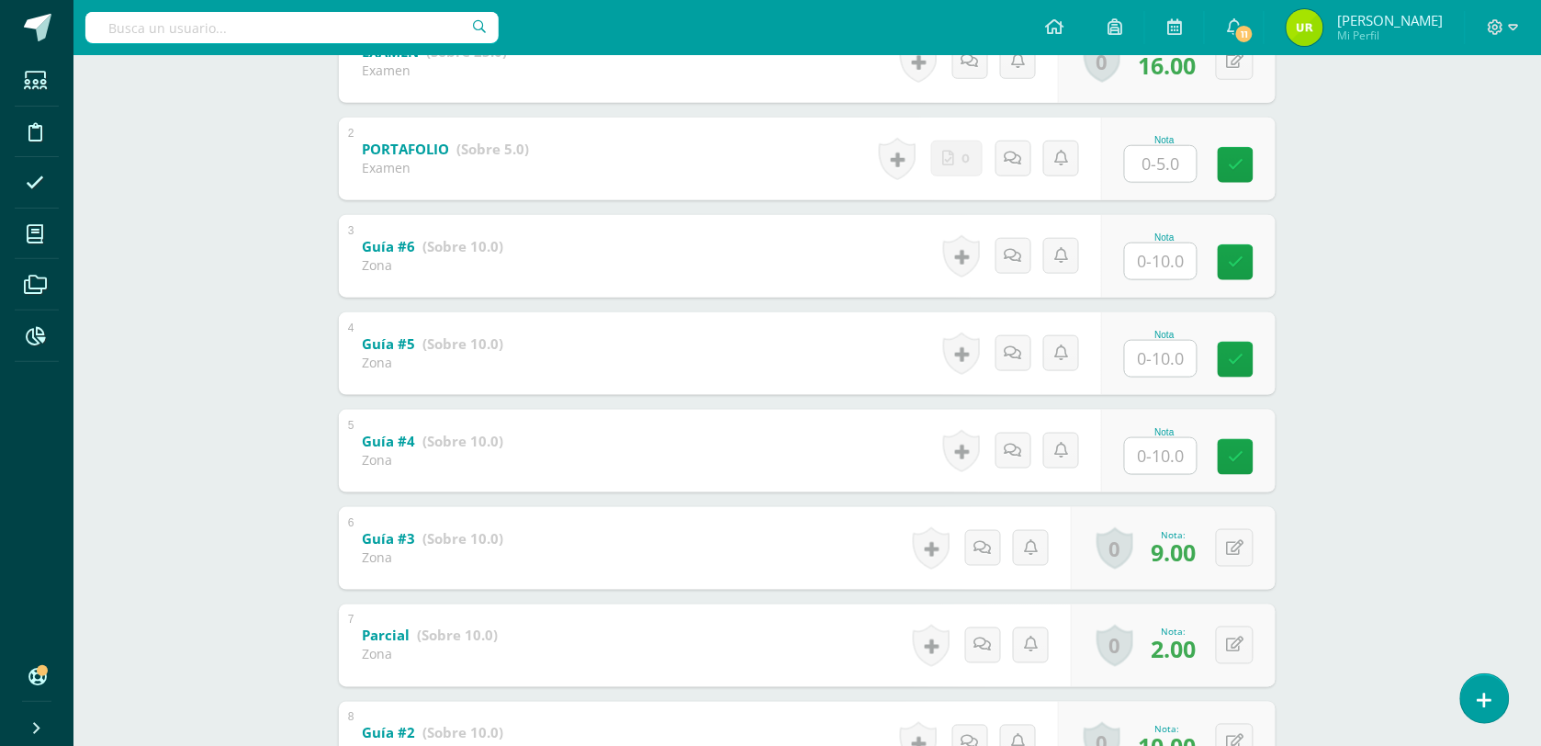
scroll to position [459, 0]
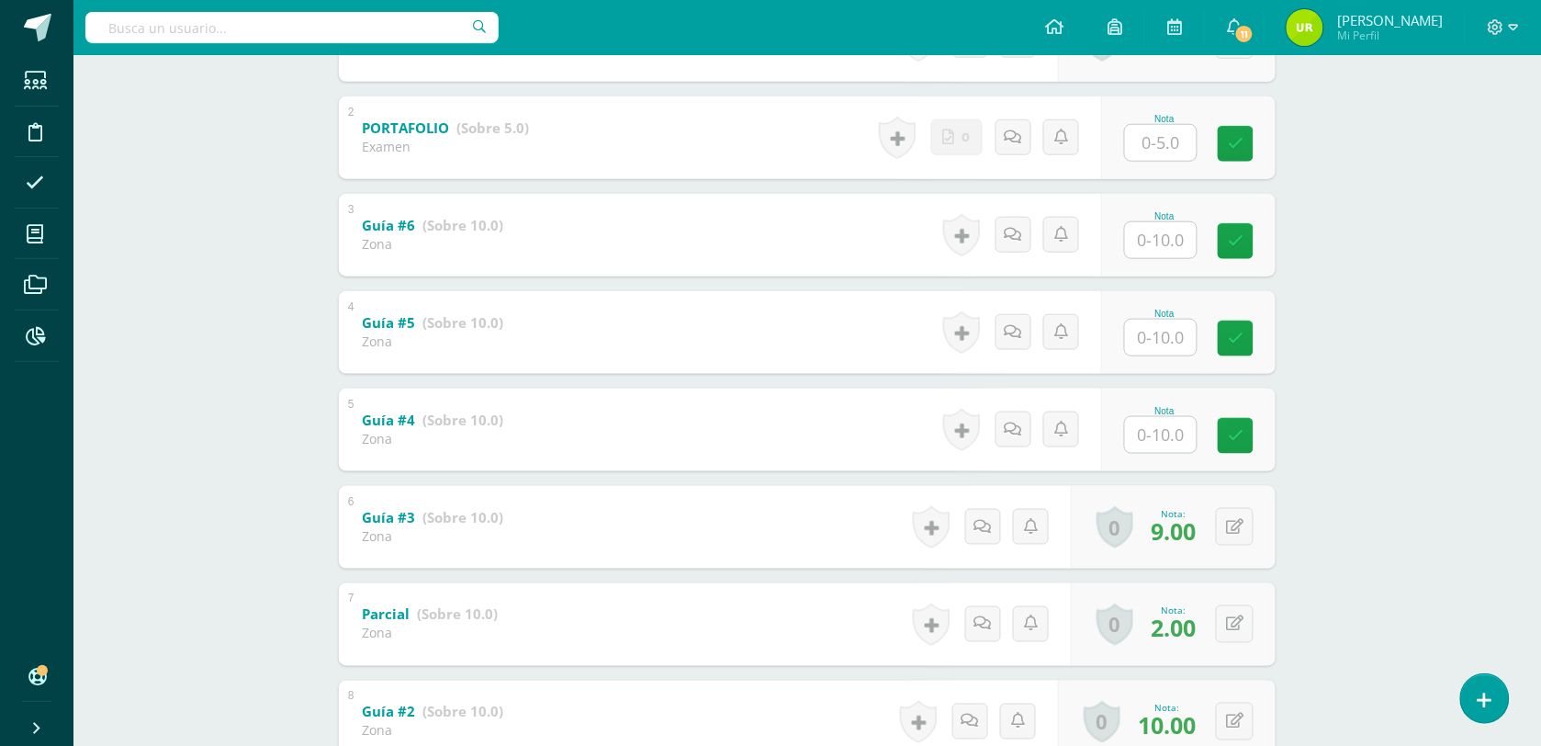
click at [1174, 142] on input "text" at bounding box center [1161, 143] width 72 height 36
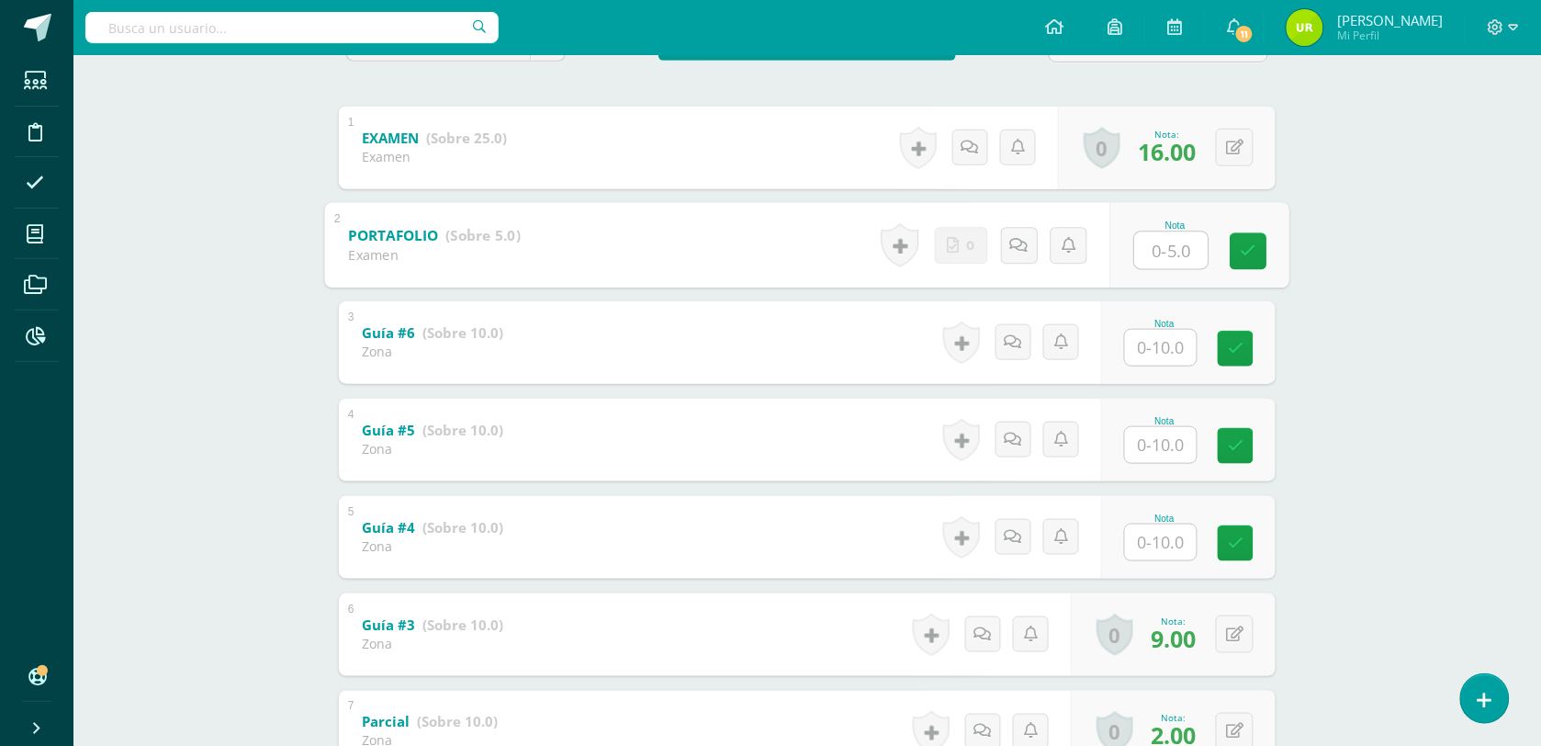
scroll to position [351, 0]
type input "0"
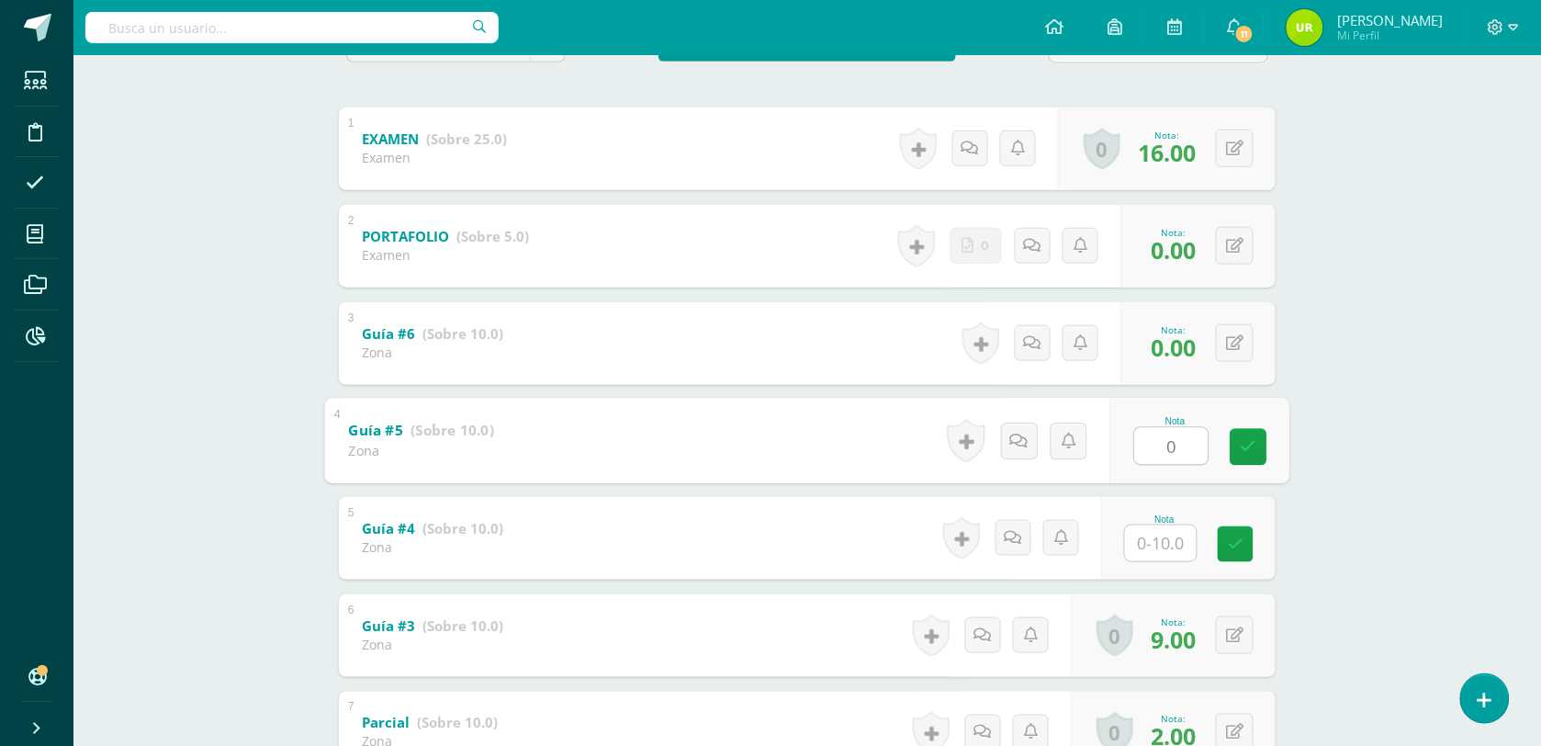
type input "0"
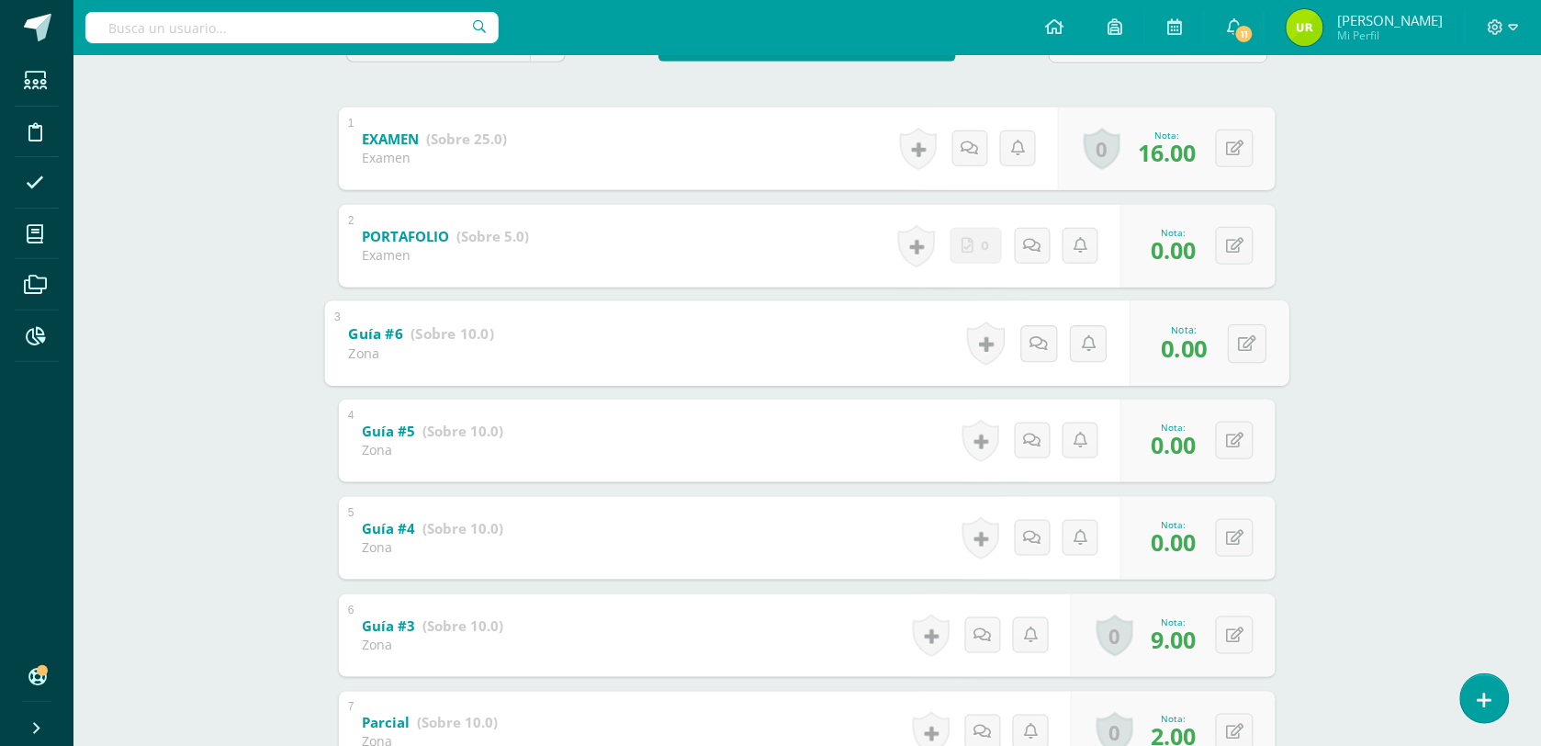
click at [390, 337] on b "Guía #6" at bounding box center [375, 332] width 55 height 19
click at [418, 332] on strong "(Sobre 10.0)" at bounding box center [453, 332] width 84 height 19
click at [374, 335] on b "Guía #6" at bounding box center [375, 332] width 55 height 19
click at [400, 323] on b "Guía #6" at bounding box center [375, 332] width 55 height 19
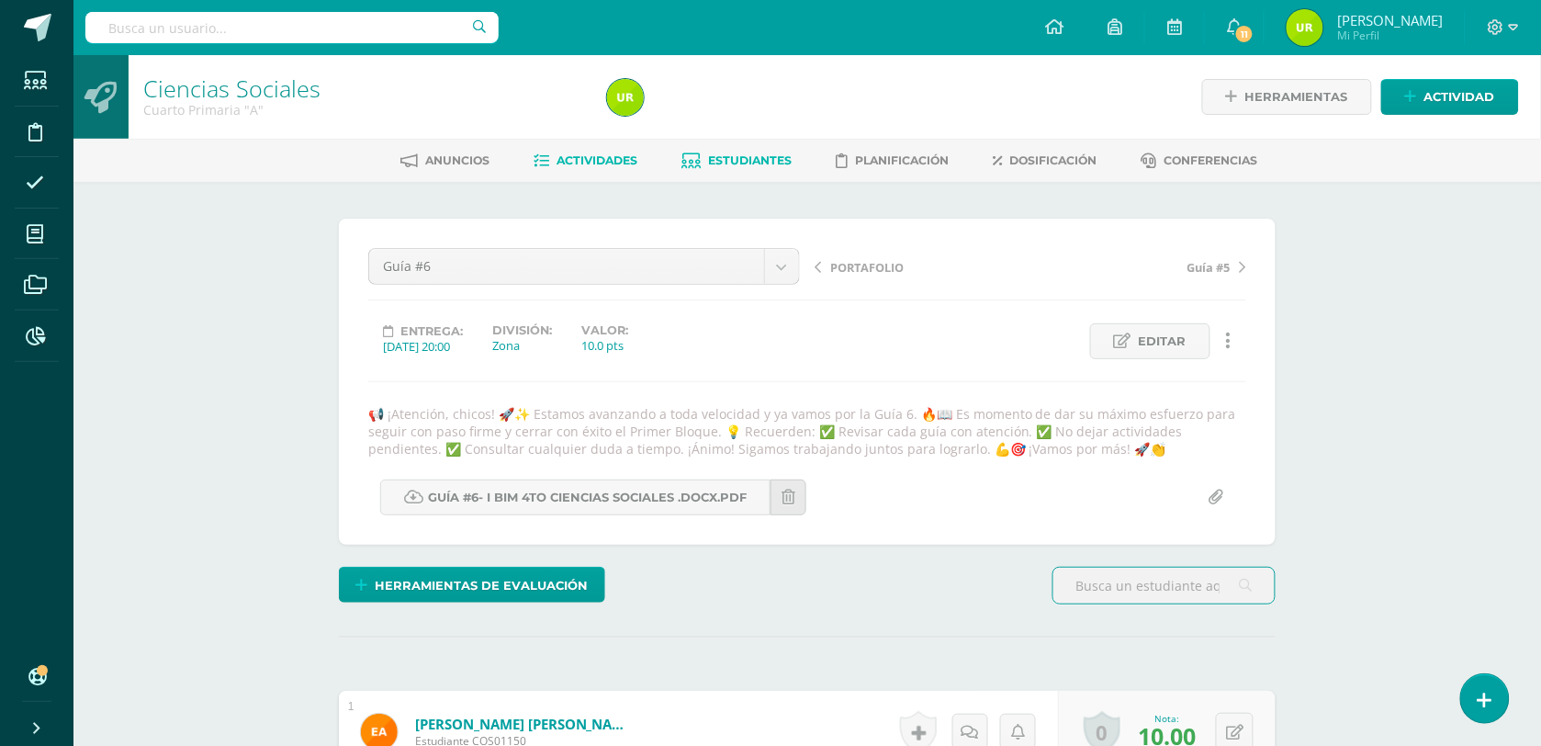
click at [763, 158] on span "Estudiantes" at bounding box center [751, 160] width 84 height 14
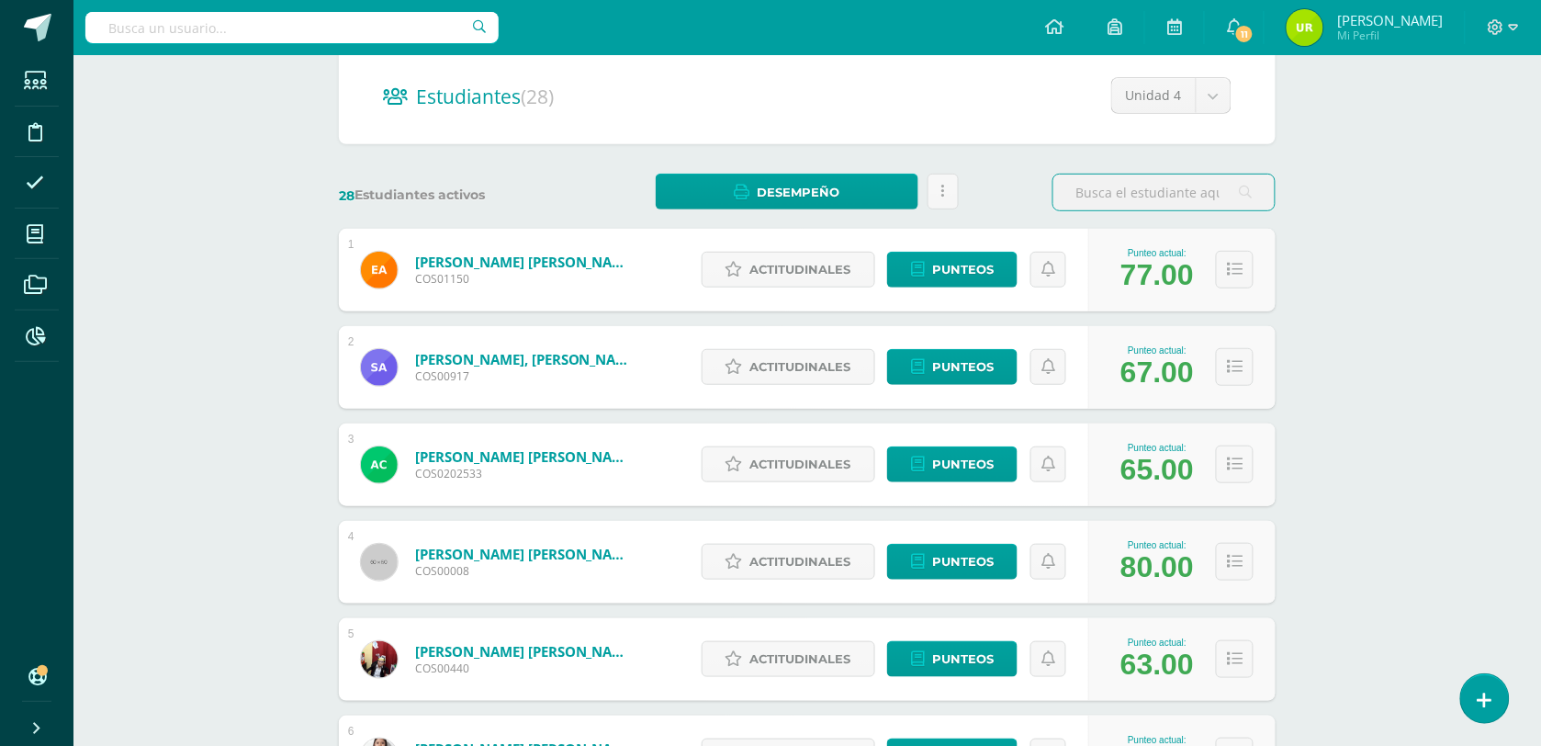
scroll to position [459, 0]
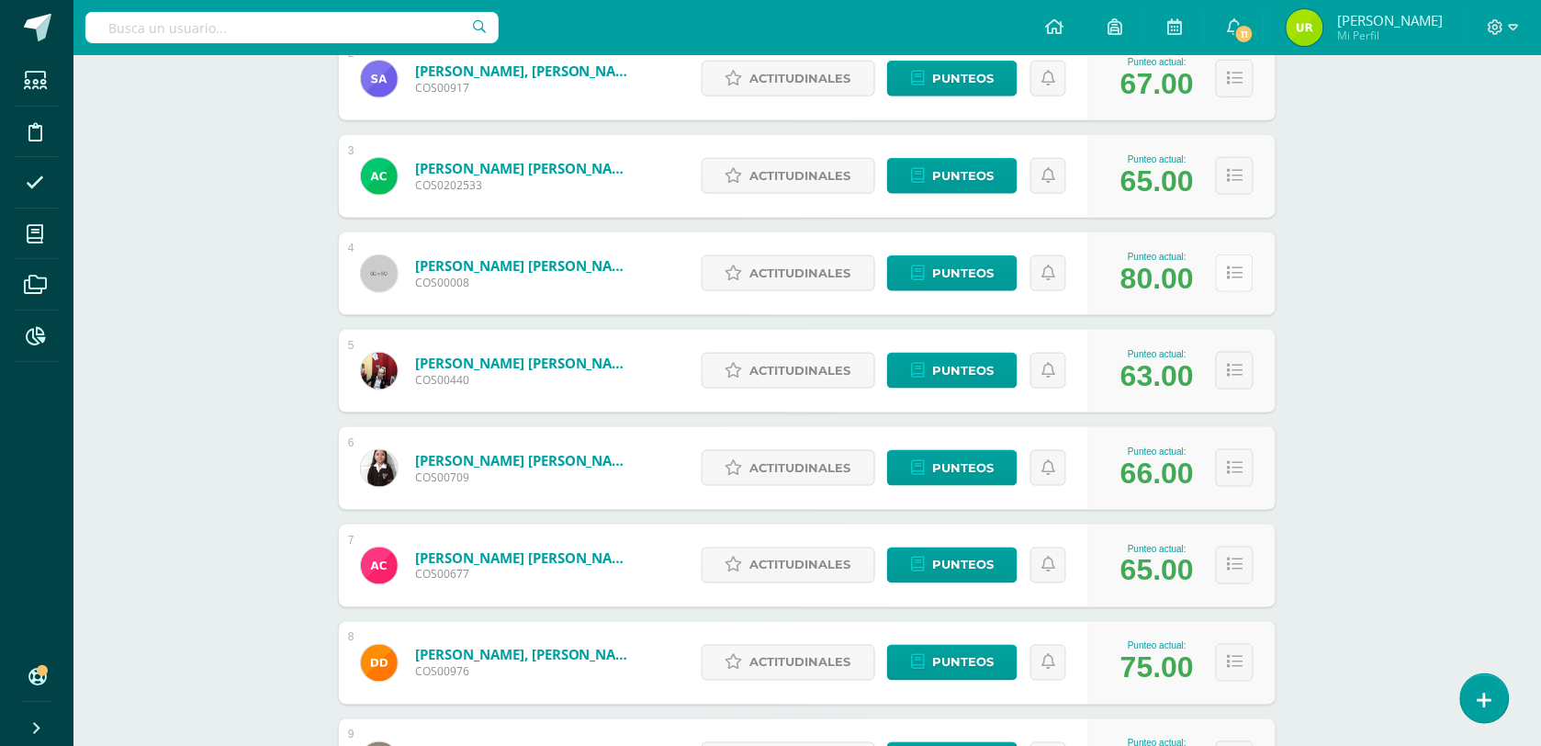
click at [1200, 258] on div "Punteo actual: 80.00" at bounding box center [1158, 274] width 92 height 44
click at [1217, 274] on button at bounding box center [1235, 273] width 38 height 38
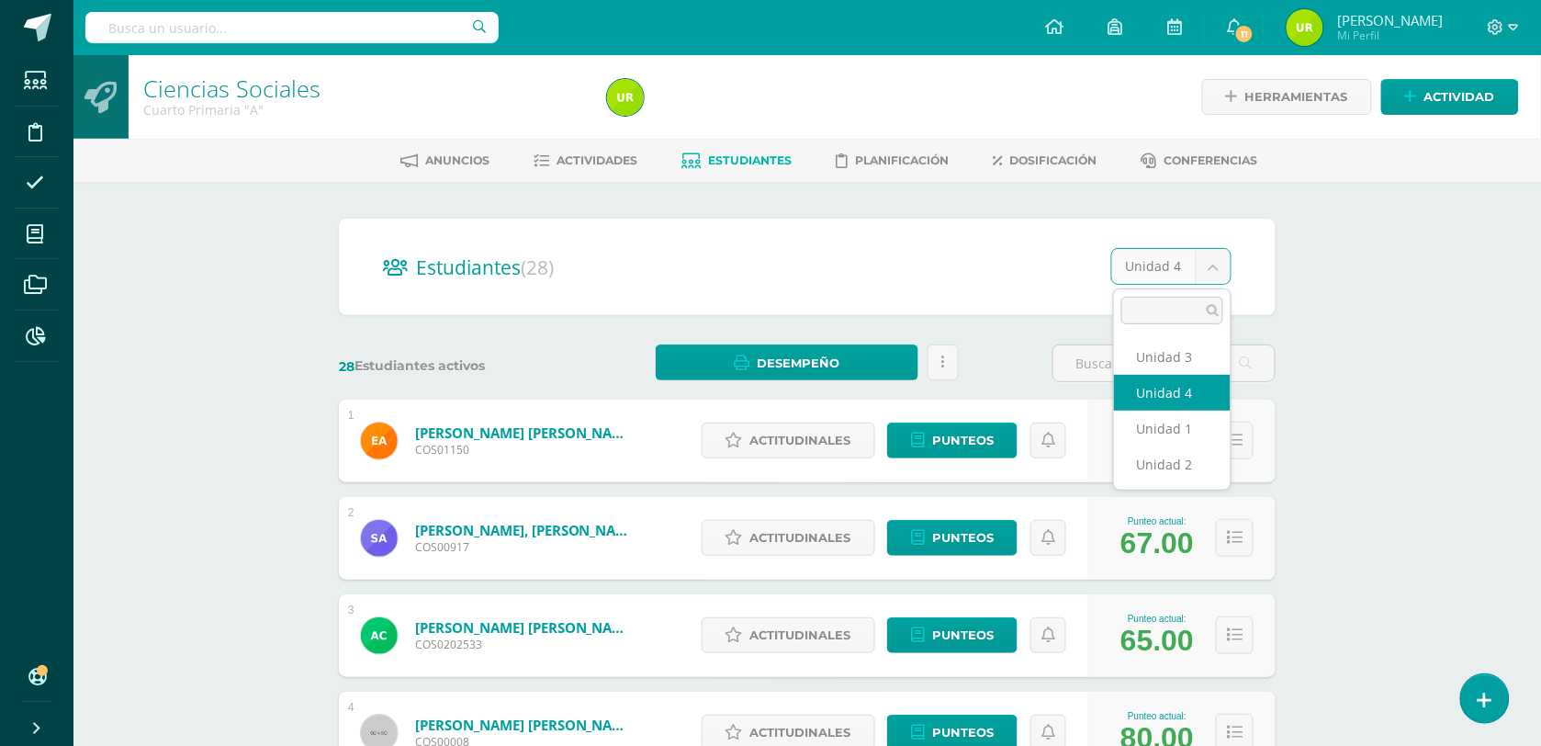
click at [1201, 412] on div "Punteo actual: 77.00" at bounding box center [1182, 441] width 187 height 83
click at [1190, 425] on div "Punteo actual:" at bounding box center [1157, 424] width 73 height 10
select select "/dashboard/teacher/section/2612/students/?unit=112920"
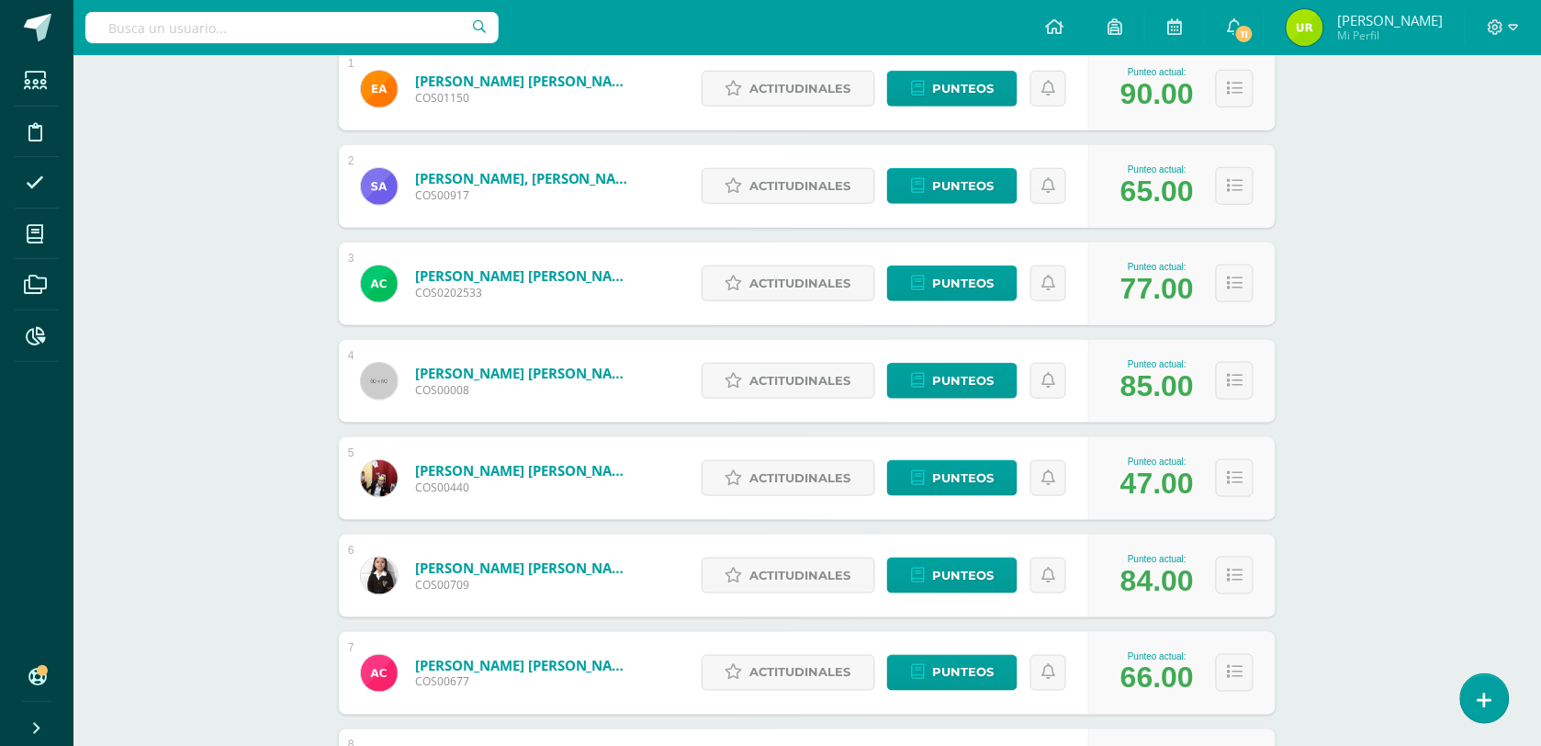
scroll to position [115, 0]
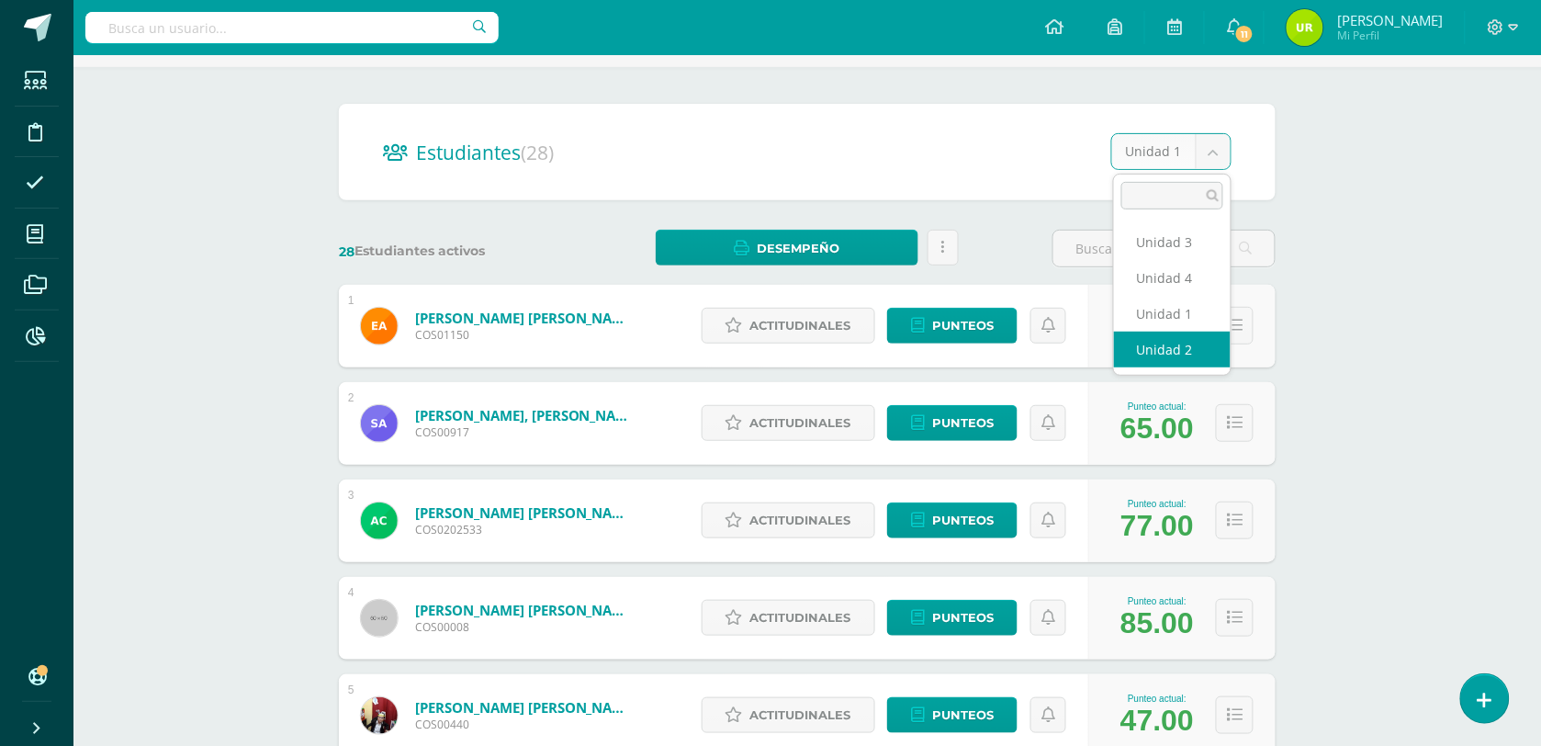
select select "/dashboard/teacher/section/2612/students/?unit=112923"
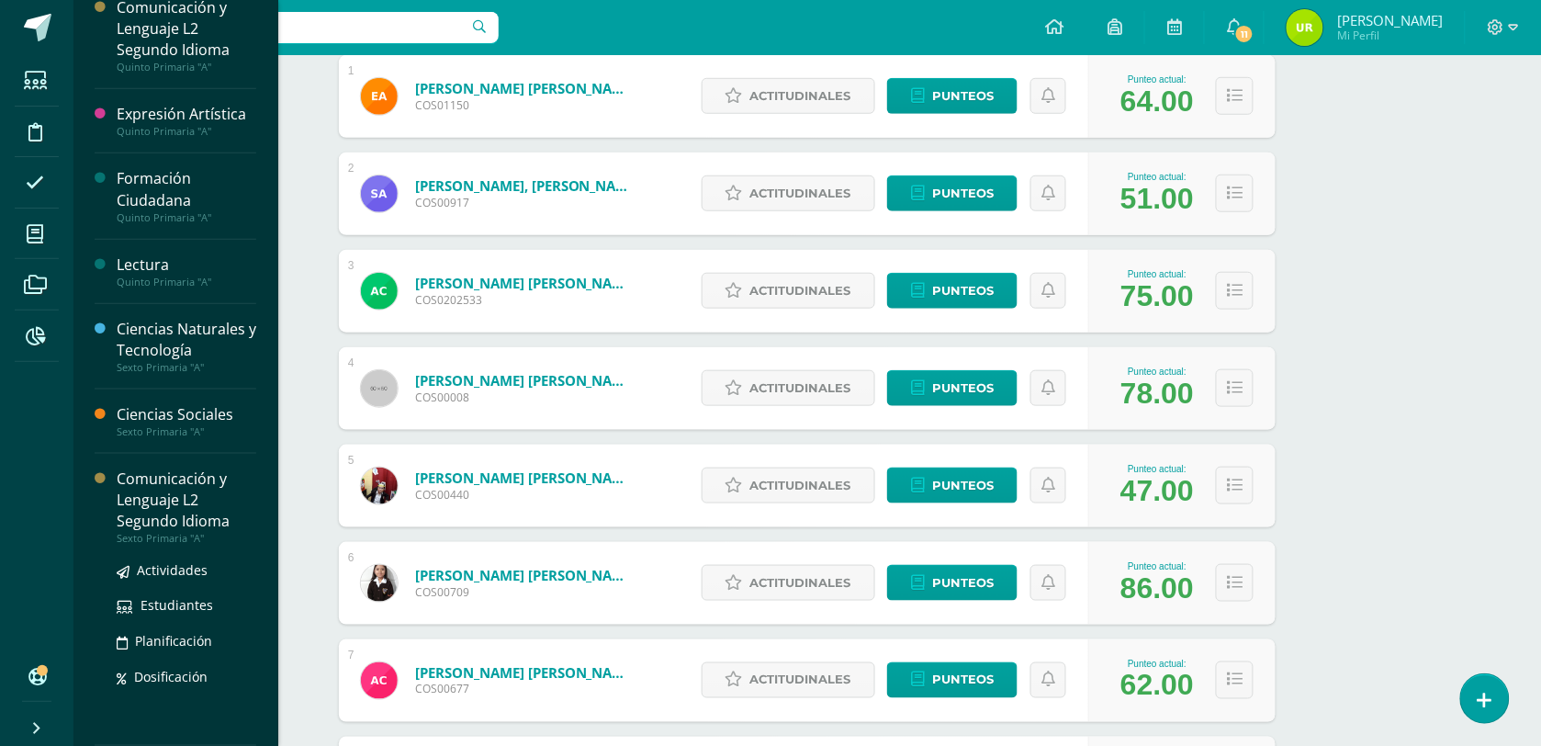
scroll to position [425, 0]
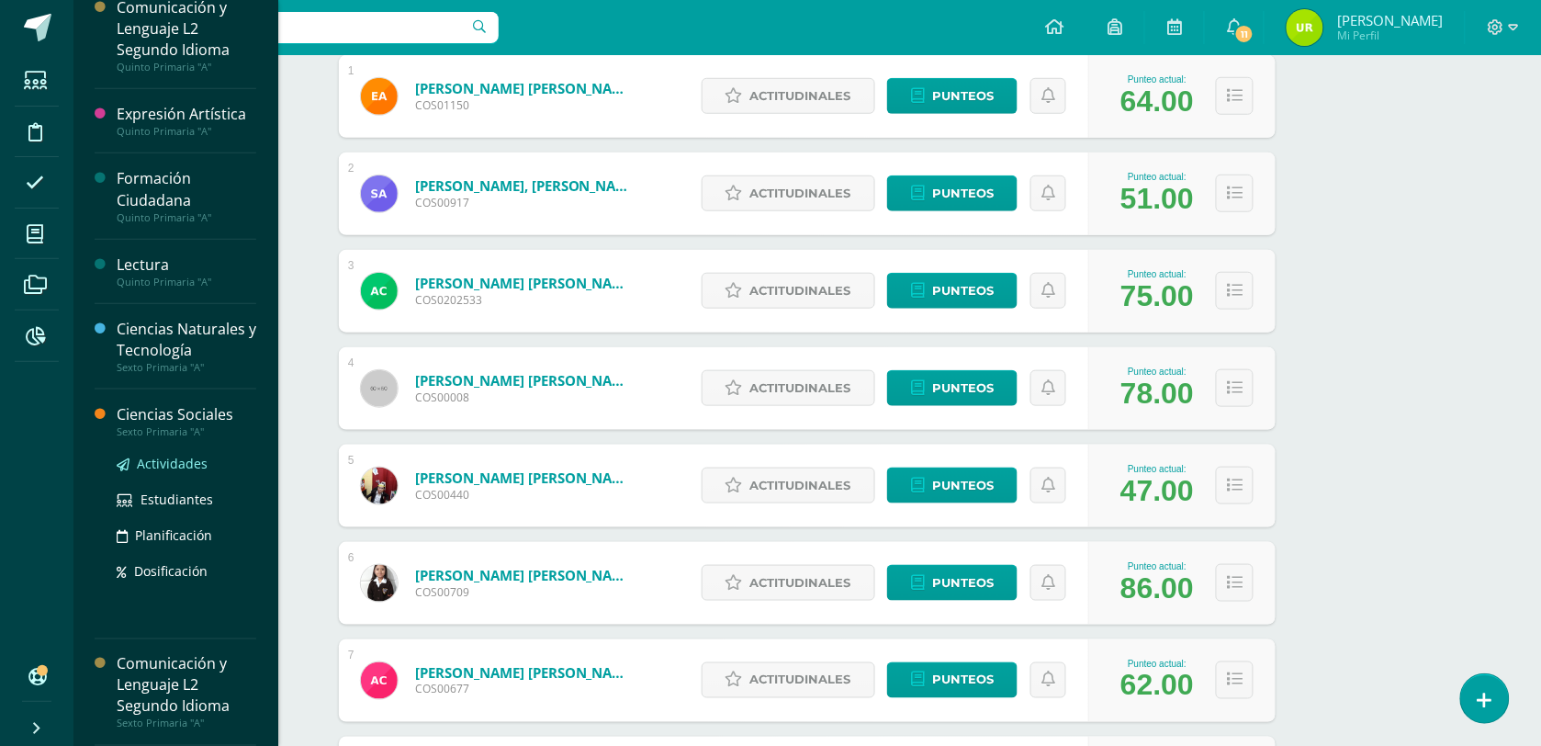
click at [163, 466] on span "Actividades" at bounding box center [172, 463] width 71 height 17
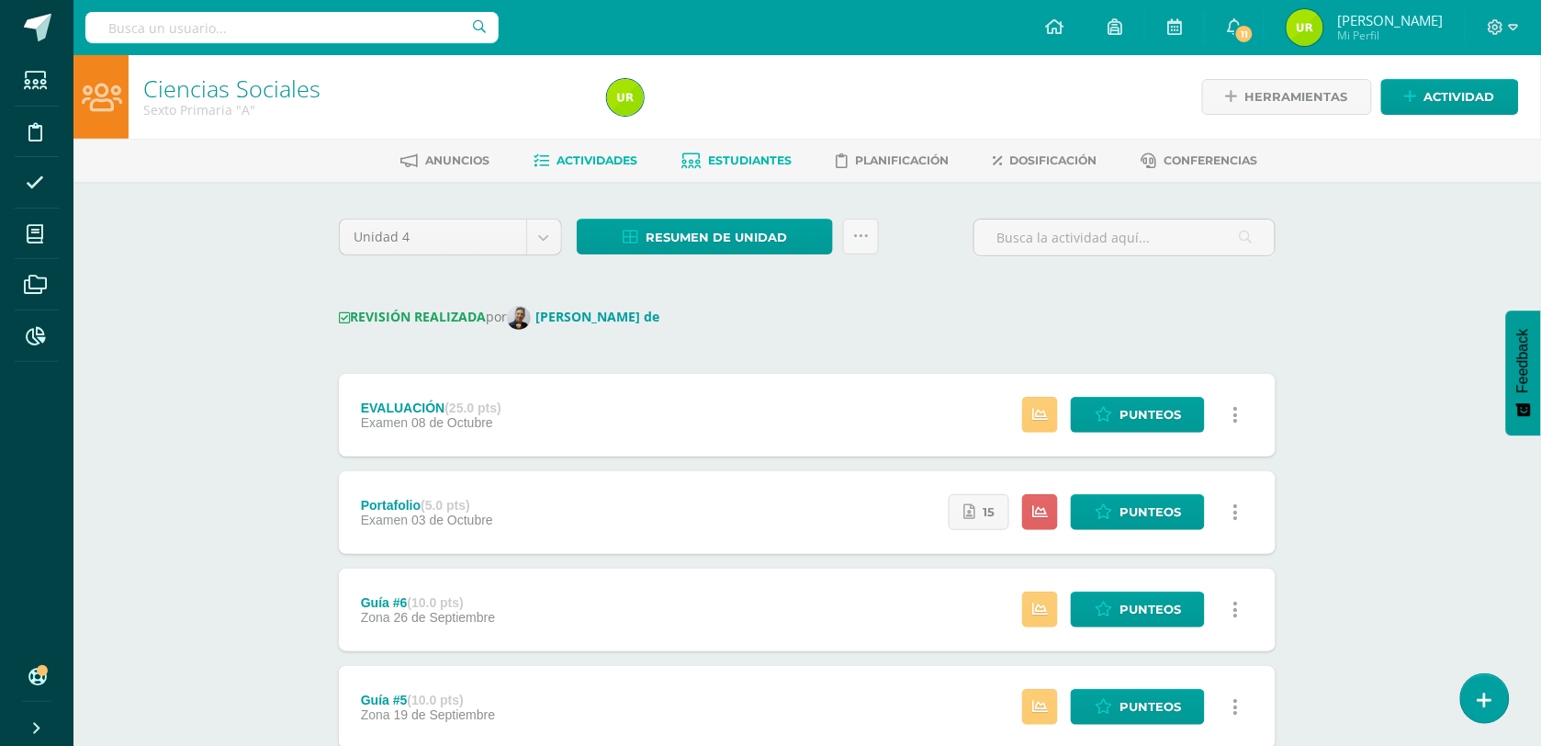
click at [773, 159] on span "Estudiantes" at bounding box center [751, 160] width 84 height 14
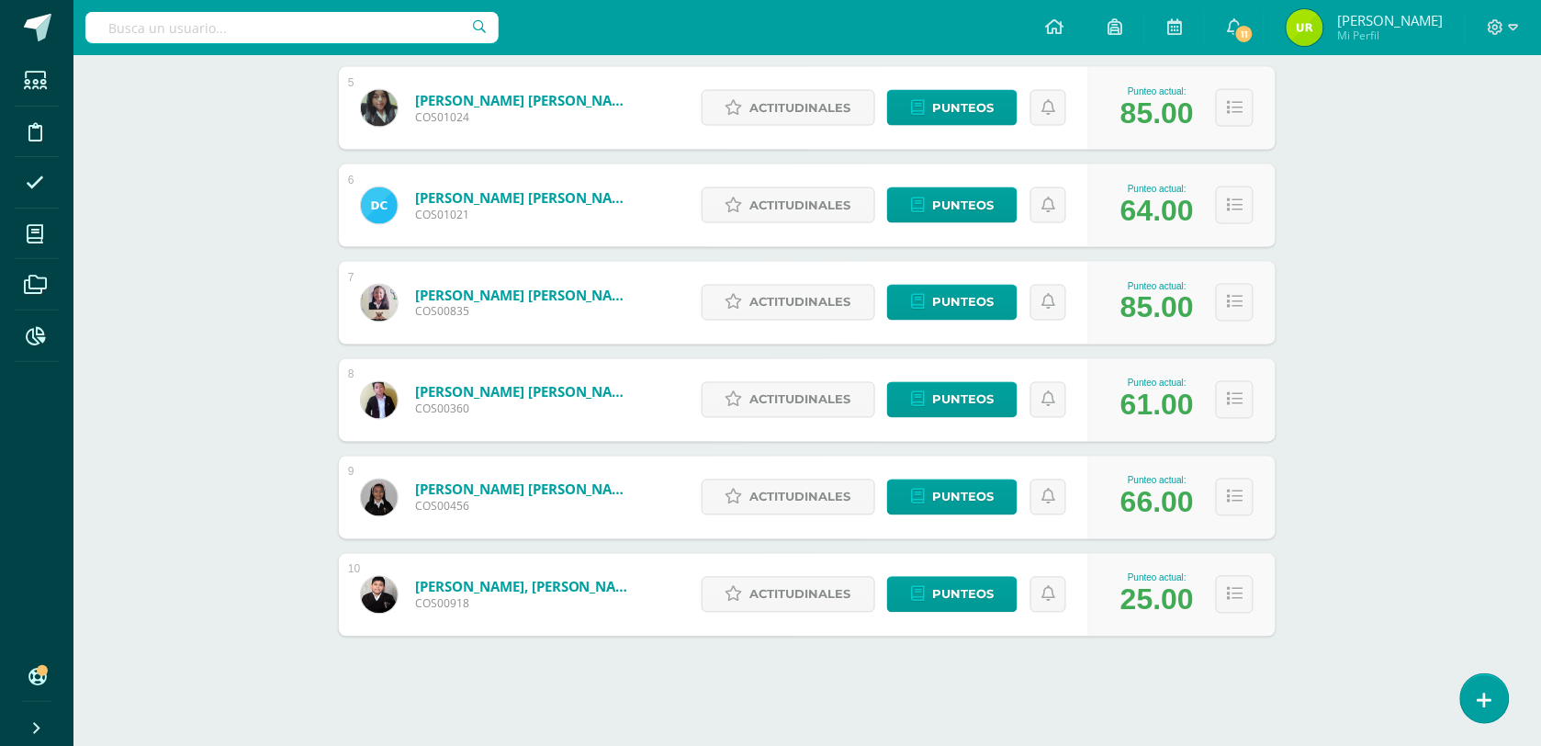
scroll to position [727, 0]
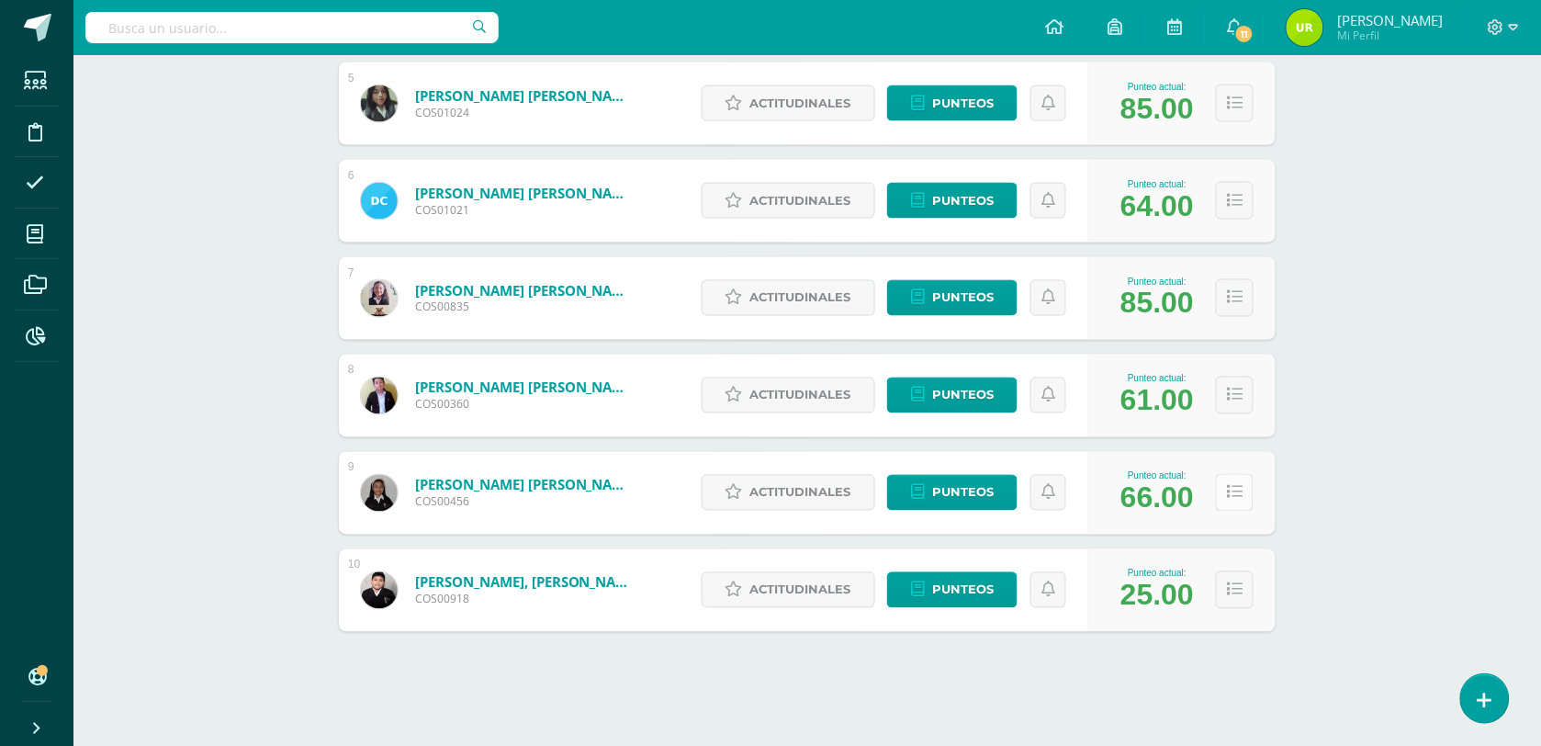
click at [1243, 484] on button at bounding box center [1235, 493] width 38 height 38
click at [1229, 501] on button at bounding box center [1235, 493] width 38 height 38
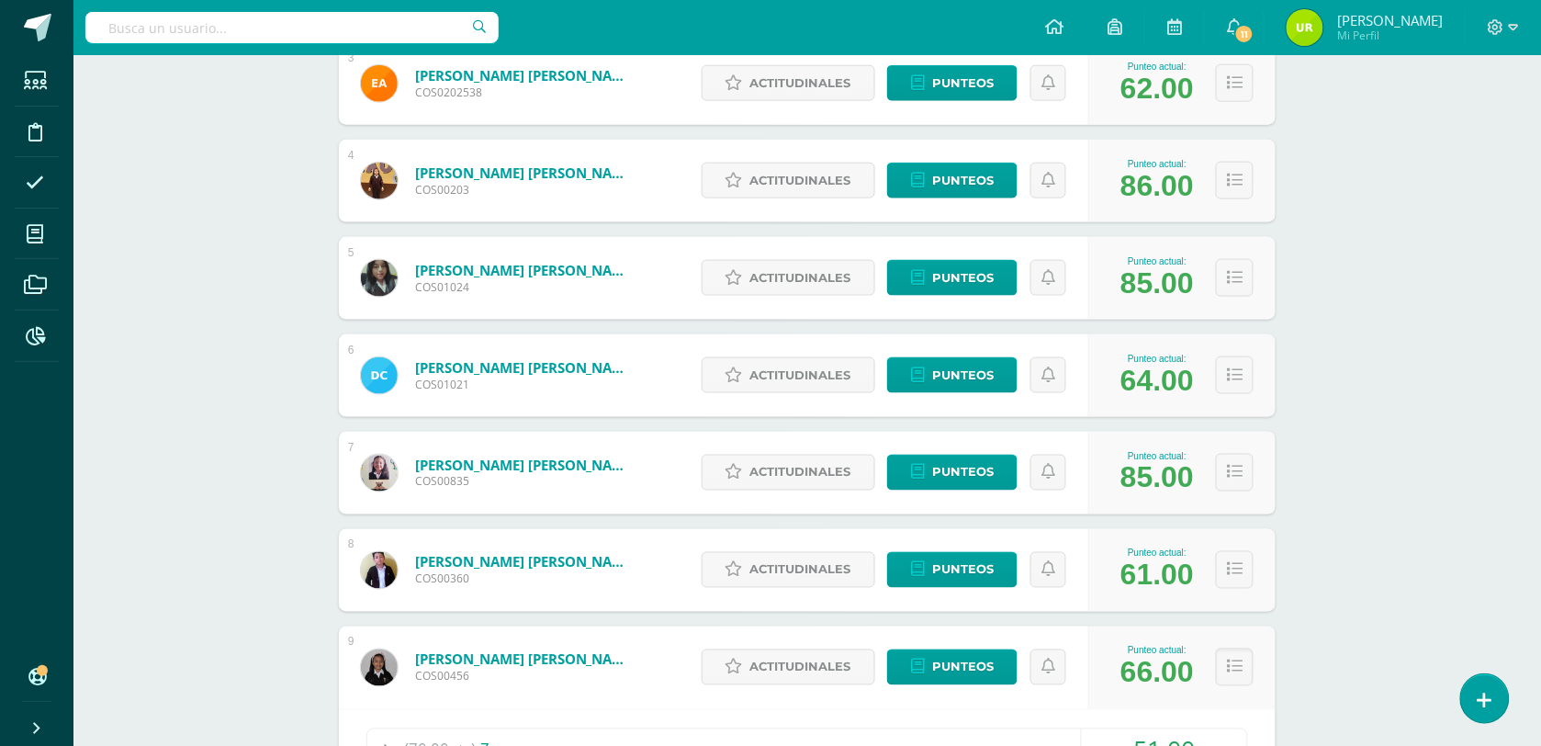
scroll to position [804, 0]
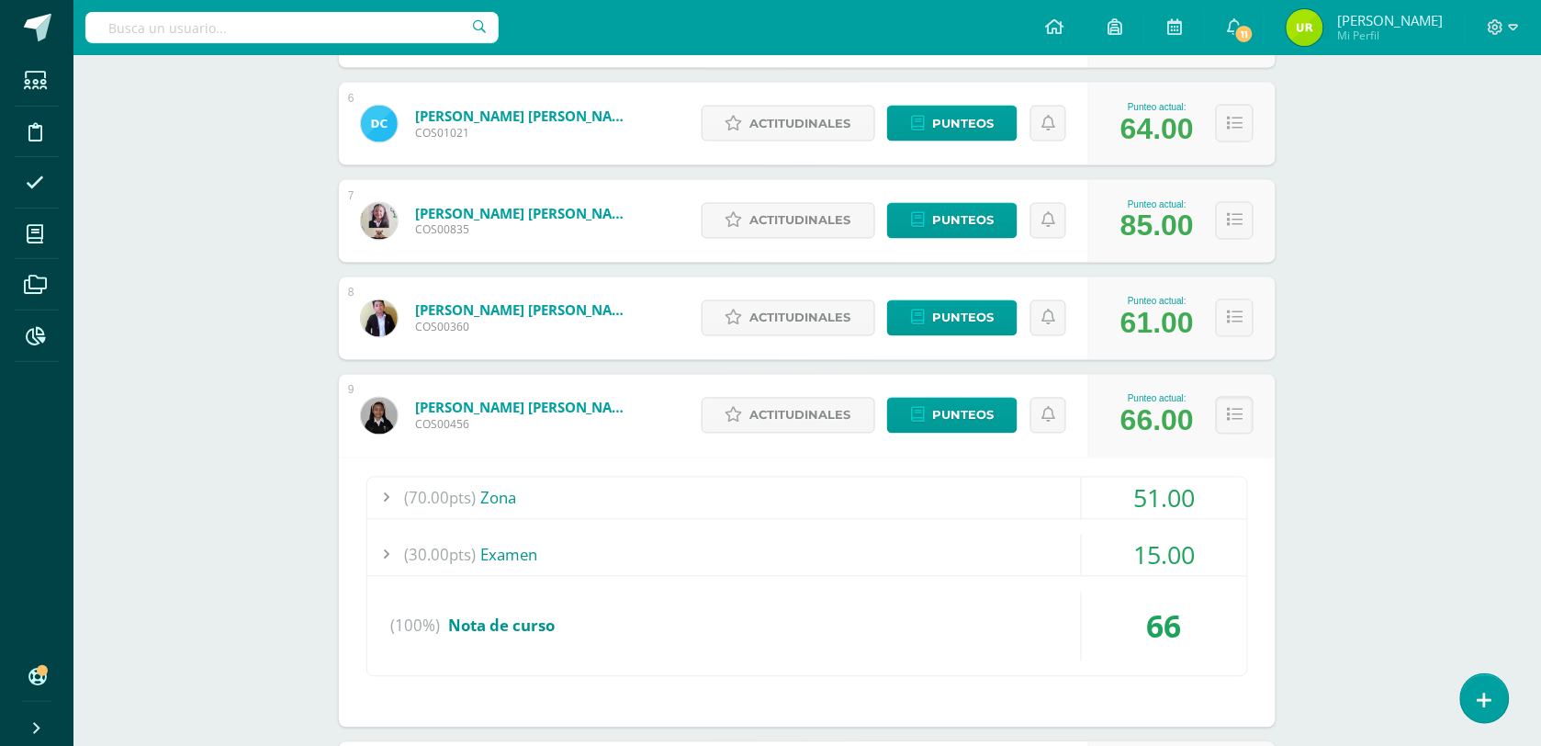
click at [1183, 457] on div "(70.00pts) Zona 51.00 (10.0pts) Guía #1 8.00 (10.0pts) Guía #2" at bounding box center [807, 592] width 937 height 270
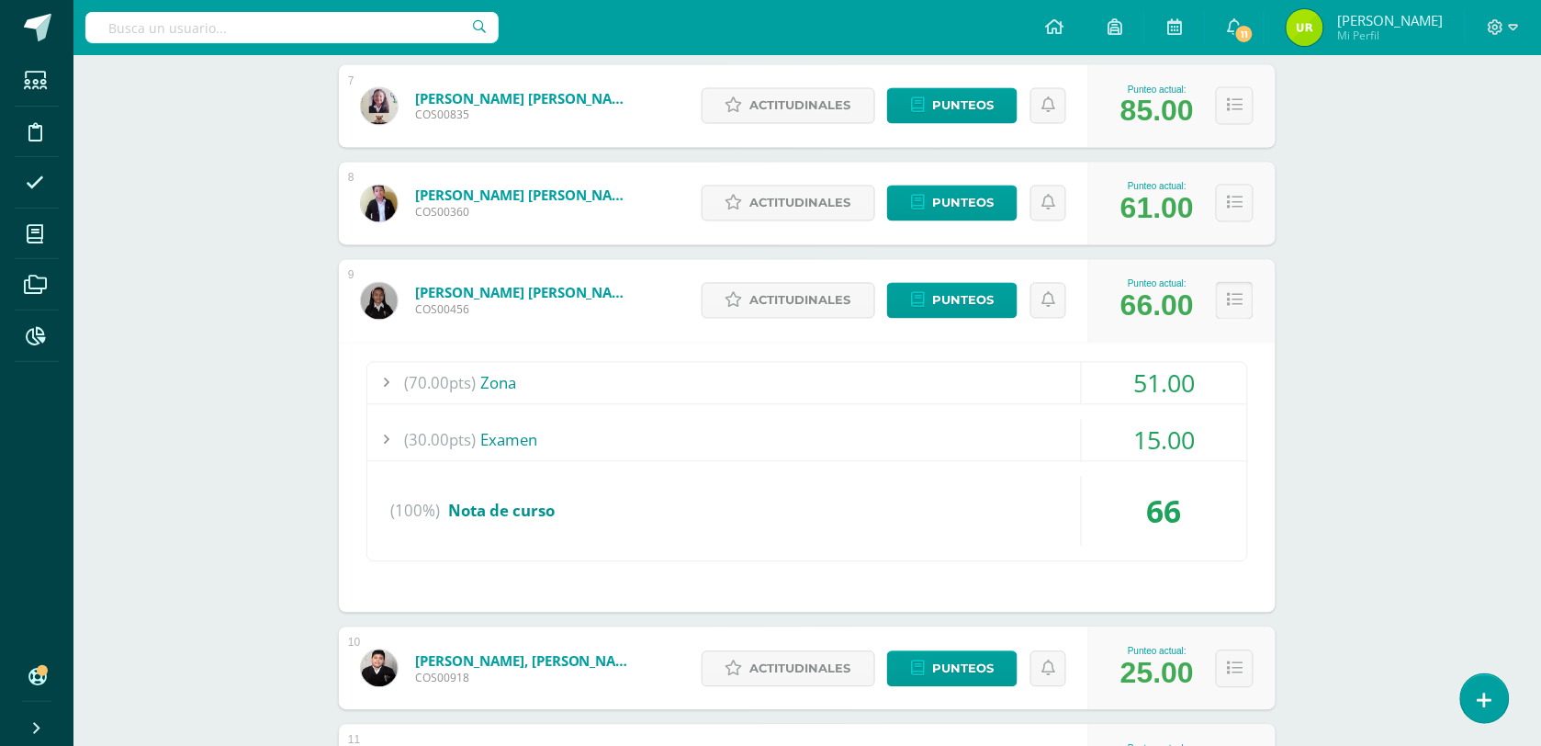
click at [1242, 309] on button at bounding box center [1235, 301] width 38 height 38
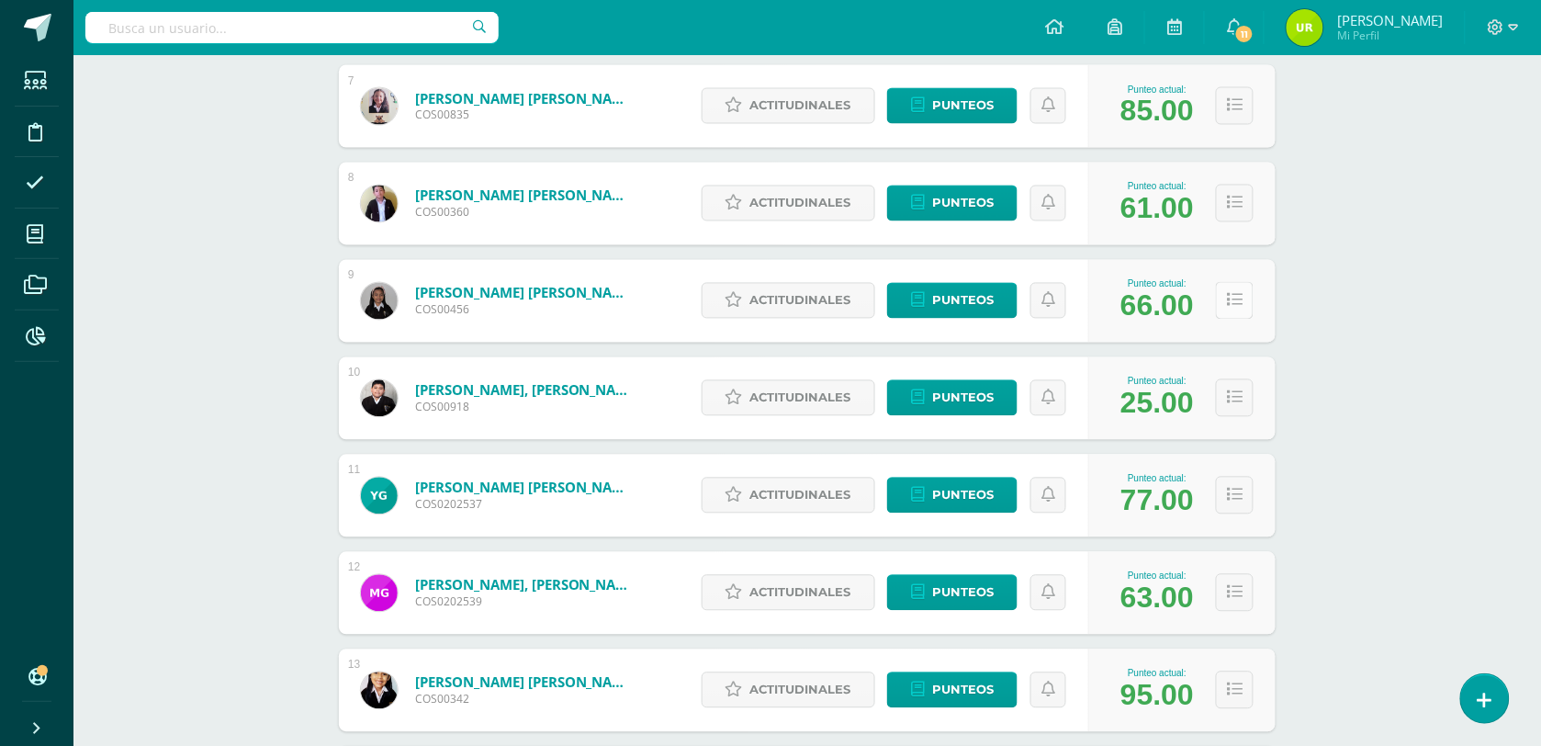
click at [1238, 305] on icon at bounding box center [1235, 301] width 16 height 16
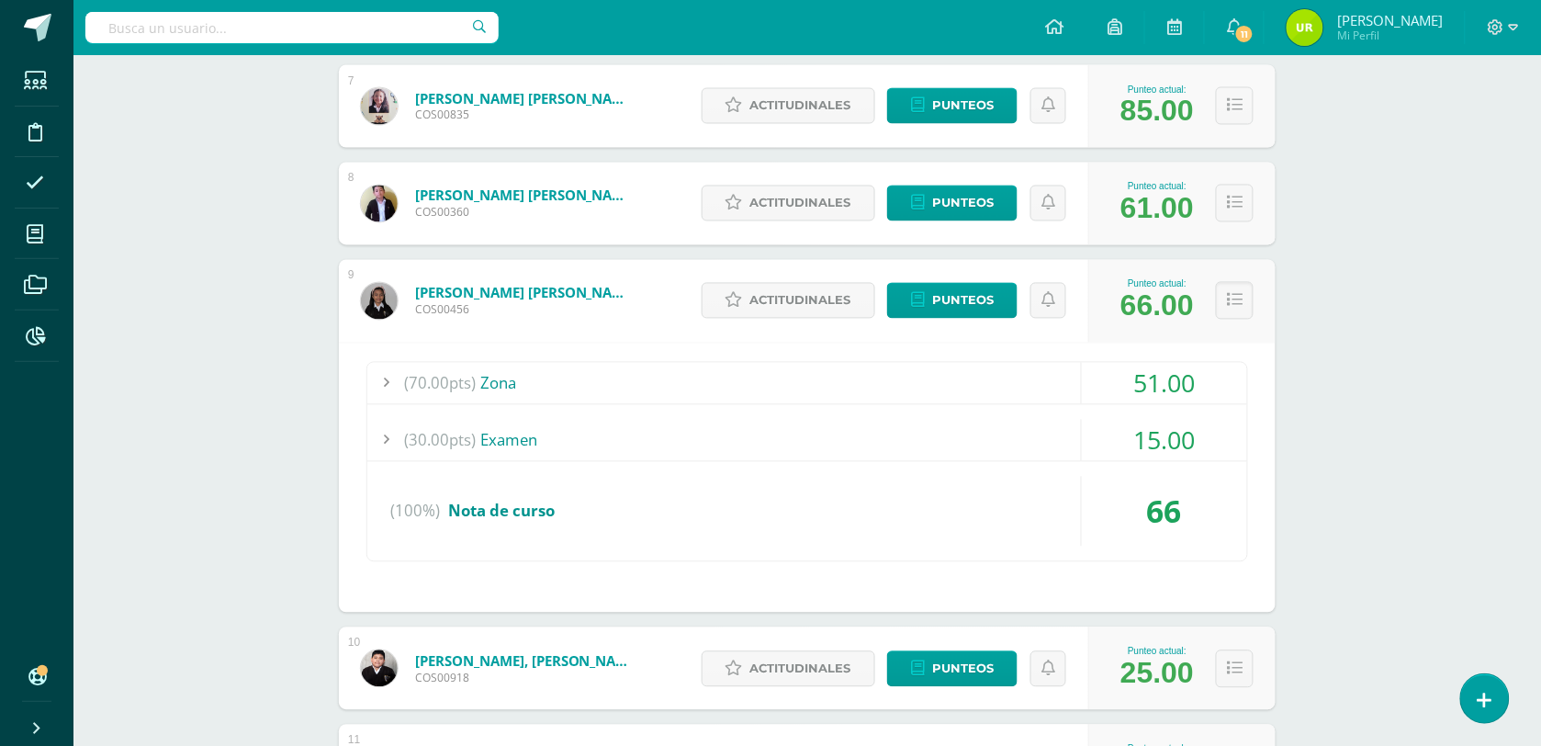
click at [1176, 381] on div "51.00" at bounding box center [1164, 383] width 165 height 41
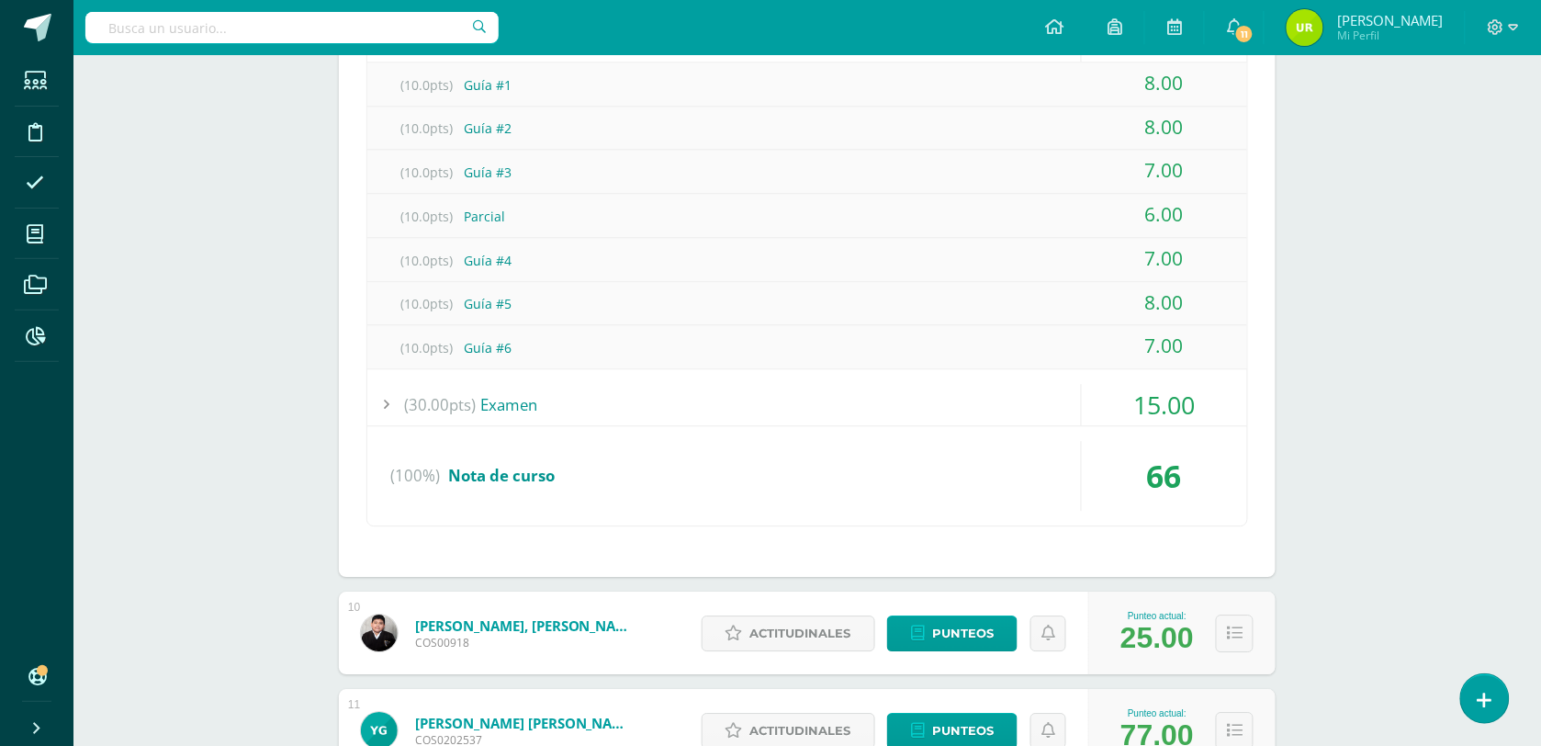
scroll to position [1263, 0]
click at [1164, 401] on div "15.00" at bounding box center [1164, 402] width 165 height 41
click at [1167, 413] on div "15.00" at bounding box center [1164, 402] width 165 height 41
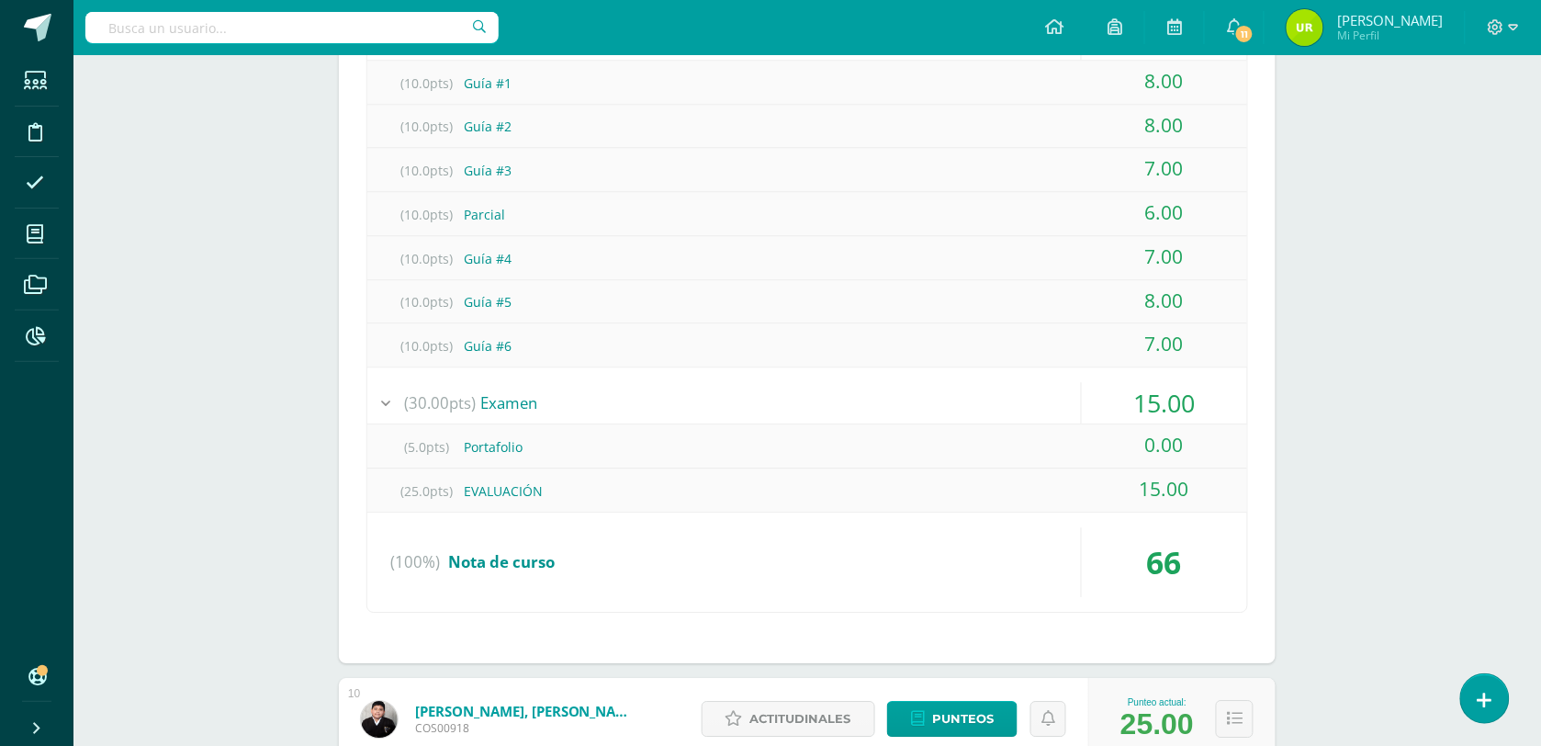
click at [1004, 426] on div "(5.0pts) Portafolio" at bounding box center [807, 446] width 880 height 41
drag, startPoint x: 1146, startPoint y: 402, endPoint x: 1234, endPoint y: 521, distance: 147.2
click at [1234, 520] on div "(70.00pts) Zona 51.00 (10.0pts) Guía #1 8.00 (10.0pts) Guía #2" at bounding box center [808, 314] width 882 height 595
click at [1109, 453] on div "0.00" at bounding box center [1164, 444] width 165 height 41
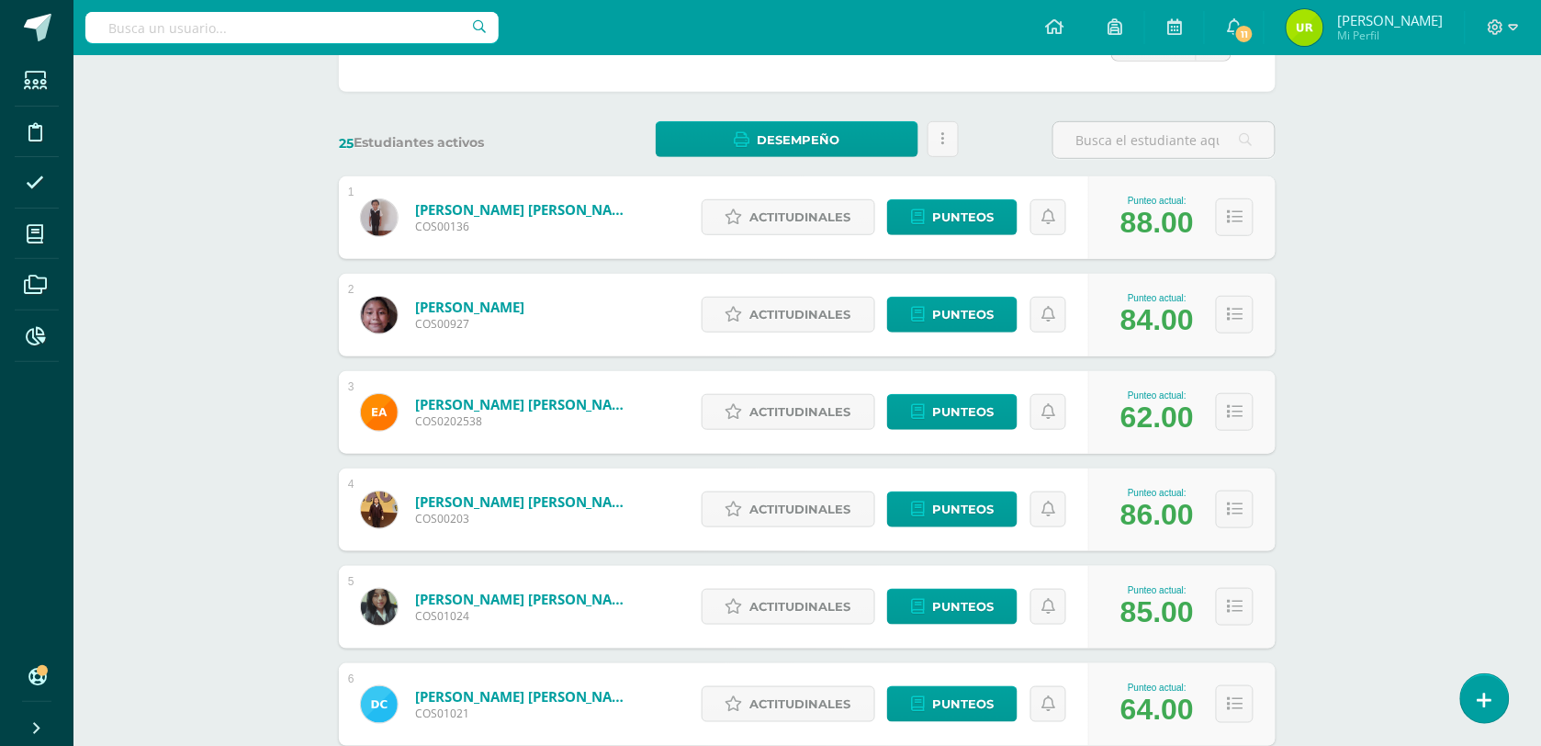
scroll to position [0, 0]
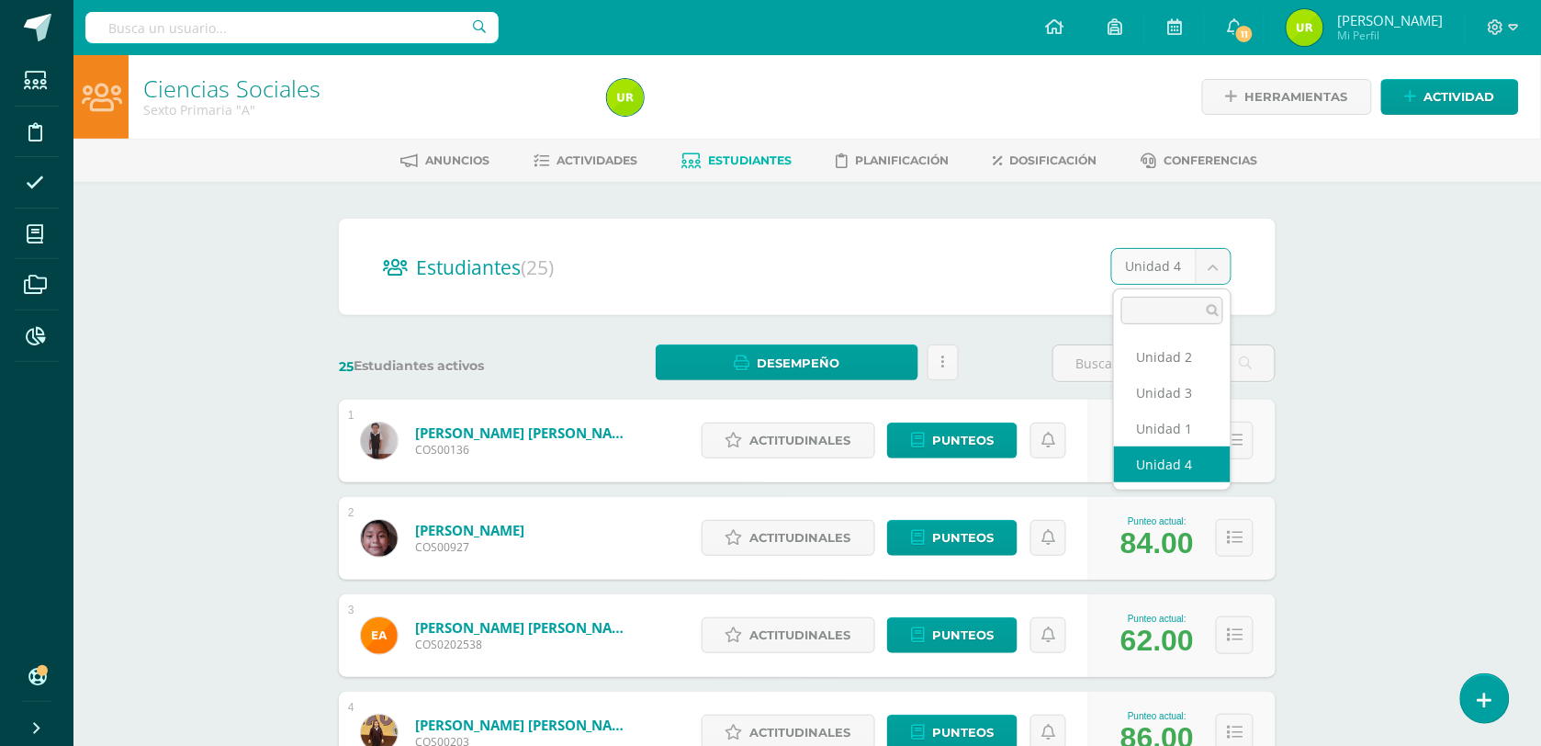
select select "/dashboard/teacher/section/2648/students/?unit=113172"
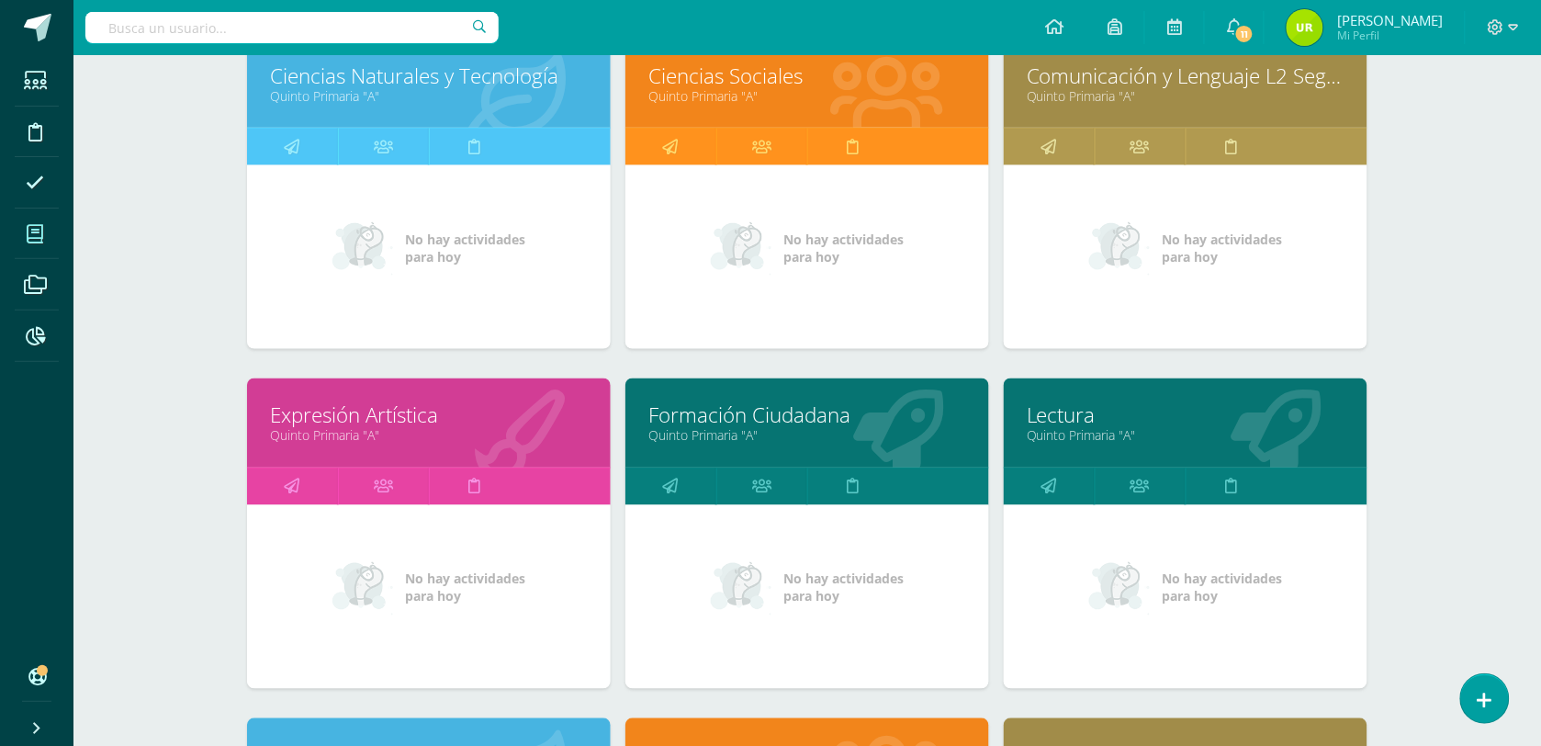
scroll to position [804, 0]
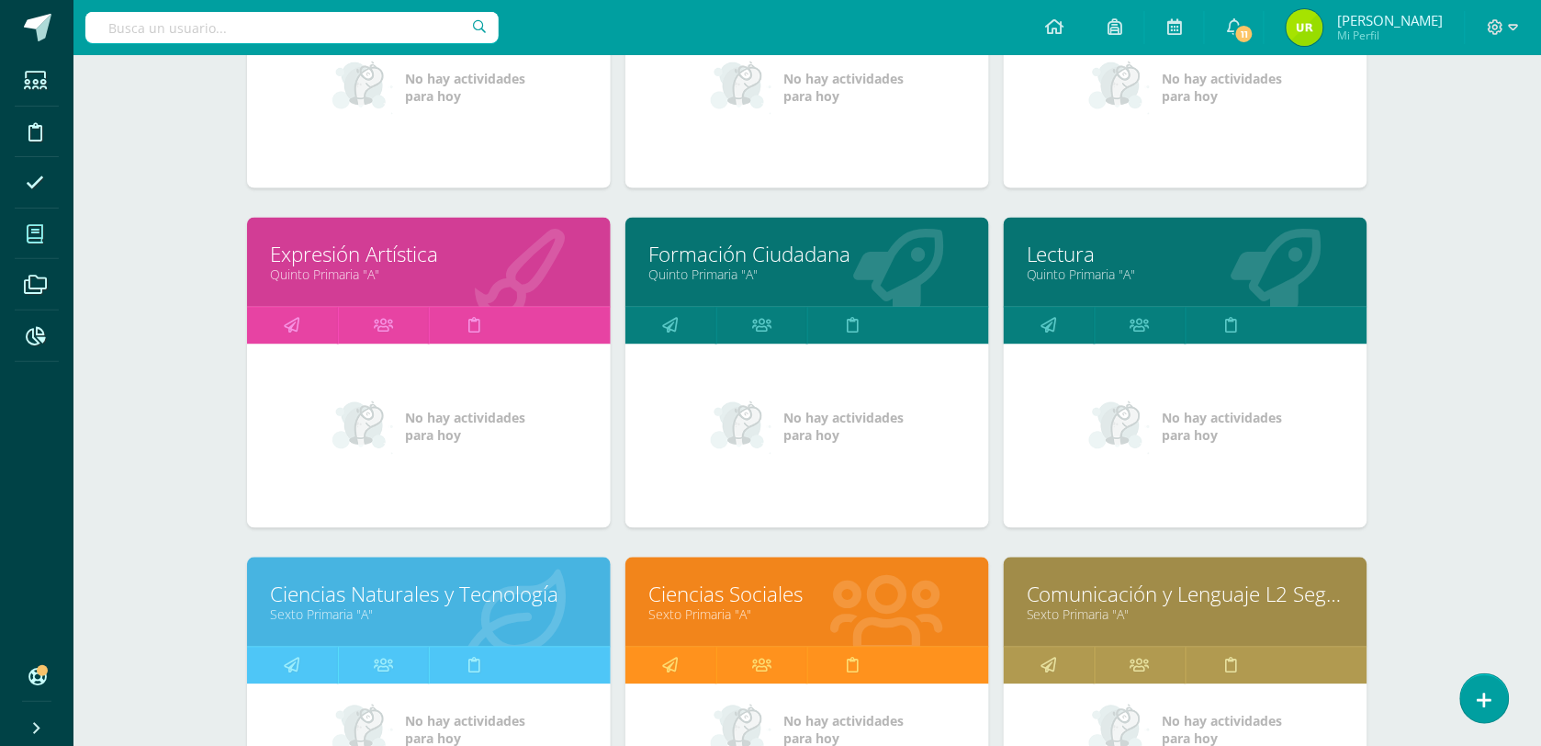
click at [804, 590] on link "Ciencias Sociales" at bounding box center [808, 595] width 318 height 28
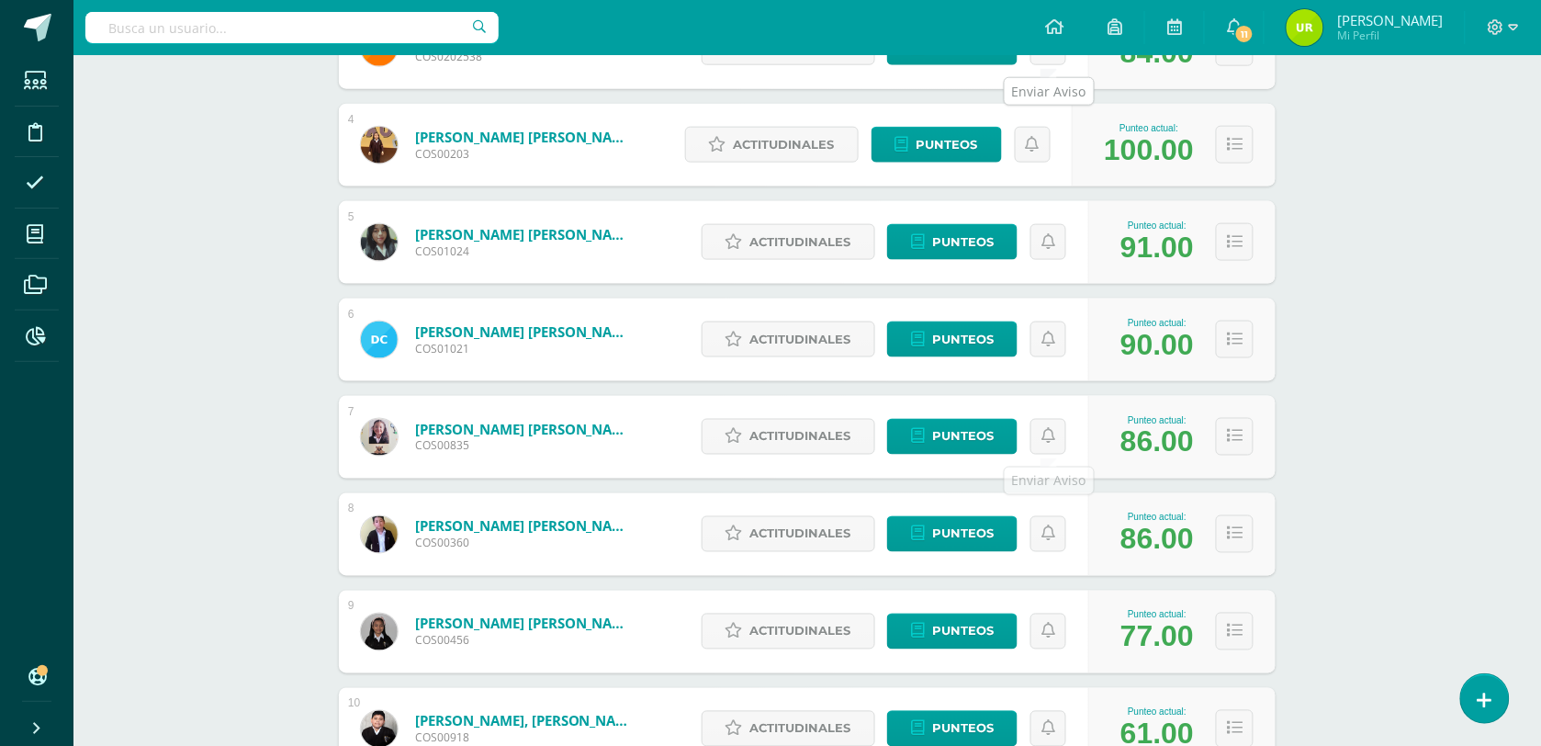
scroll to position [689, 0]
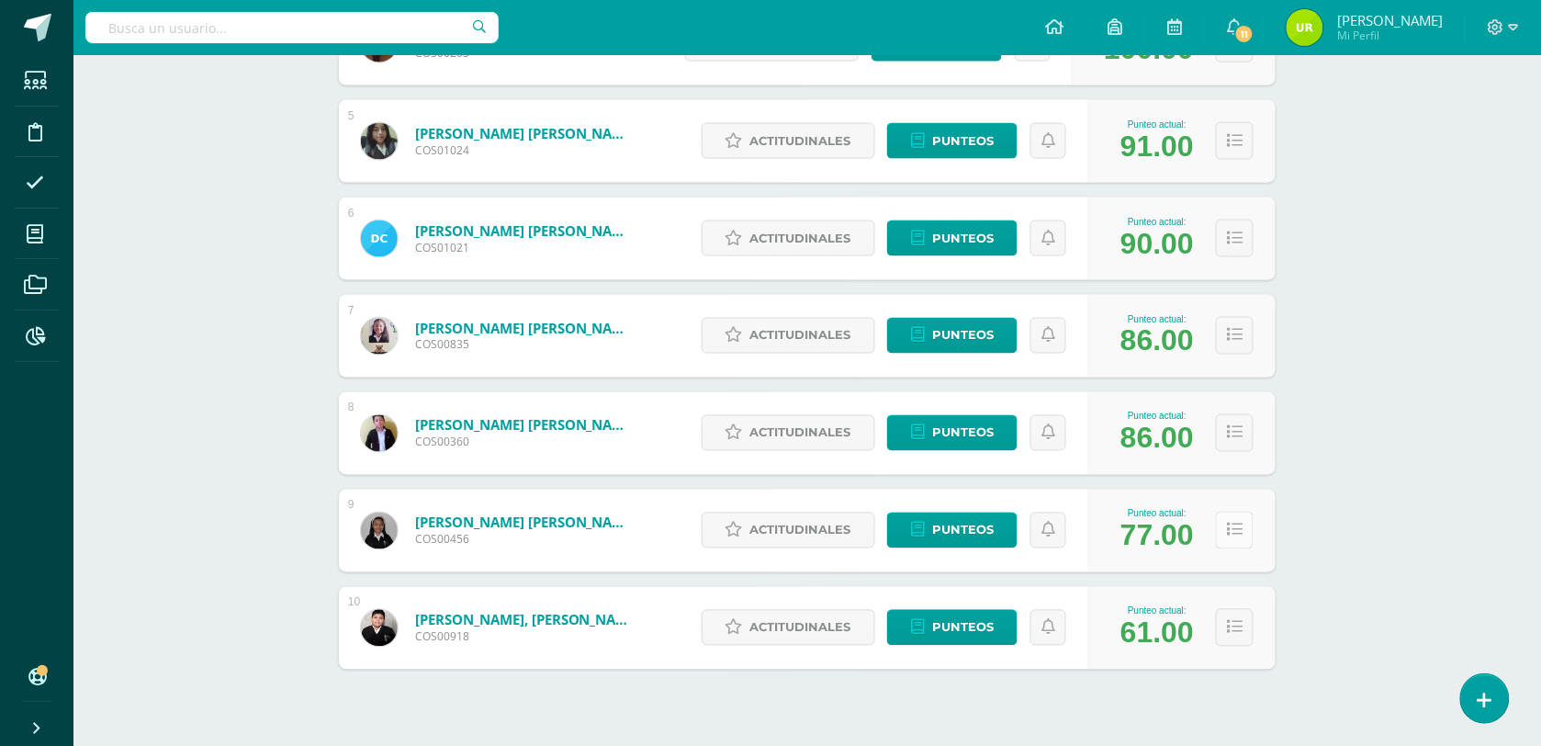
click at [1249, 534] on button at bounding box center [1235, 531] width 38 height 38
click at [1241, 534] on icon at bounding box center [1235, 531] width 16 height 16
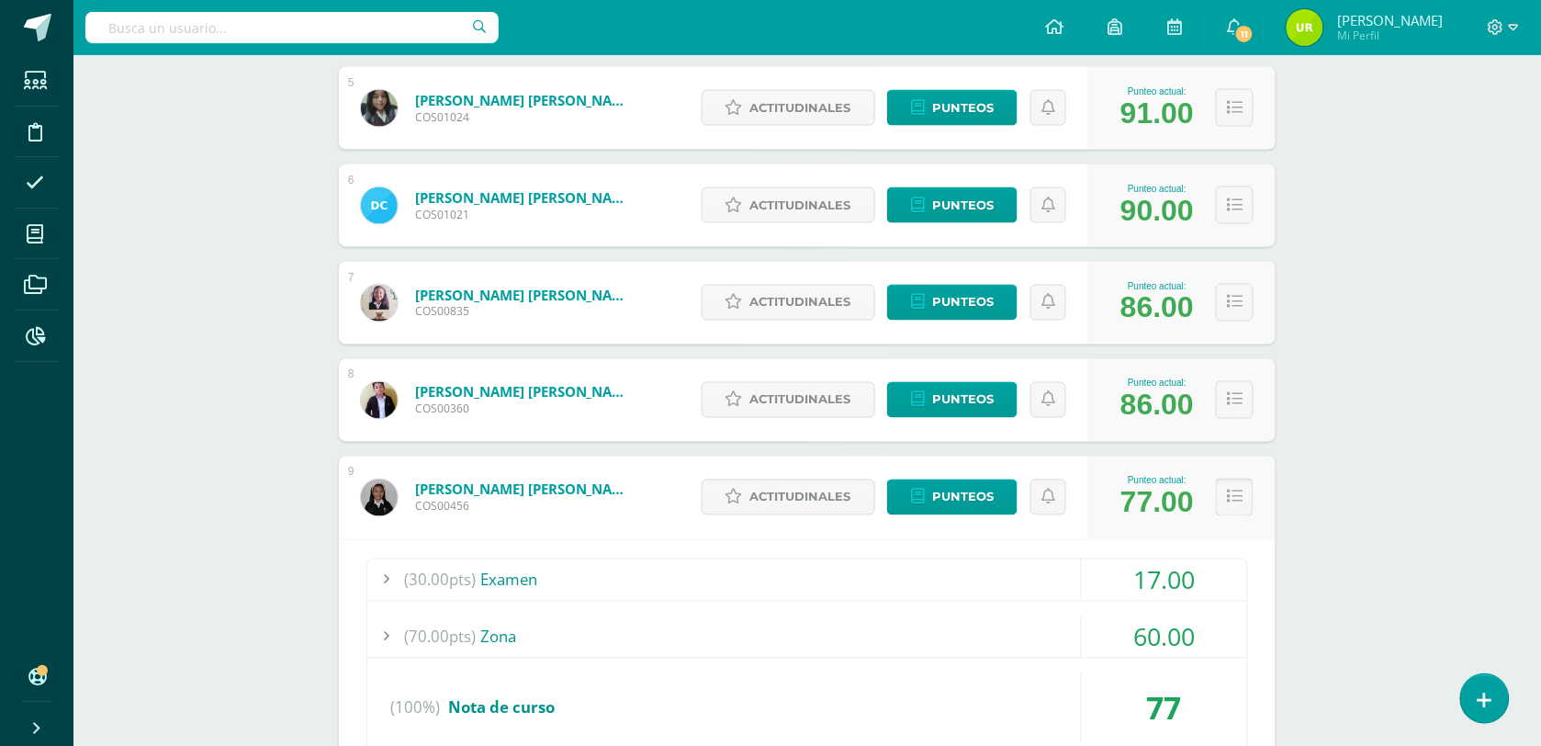
scroll to position [1033, 0]
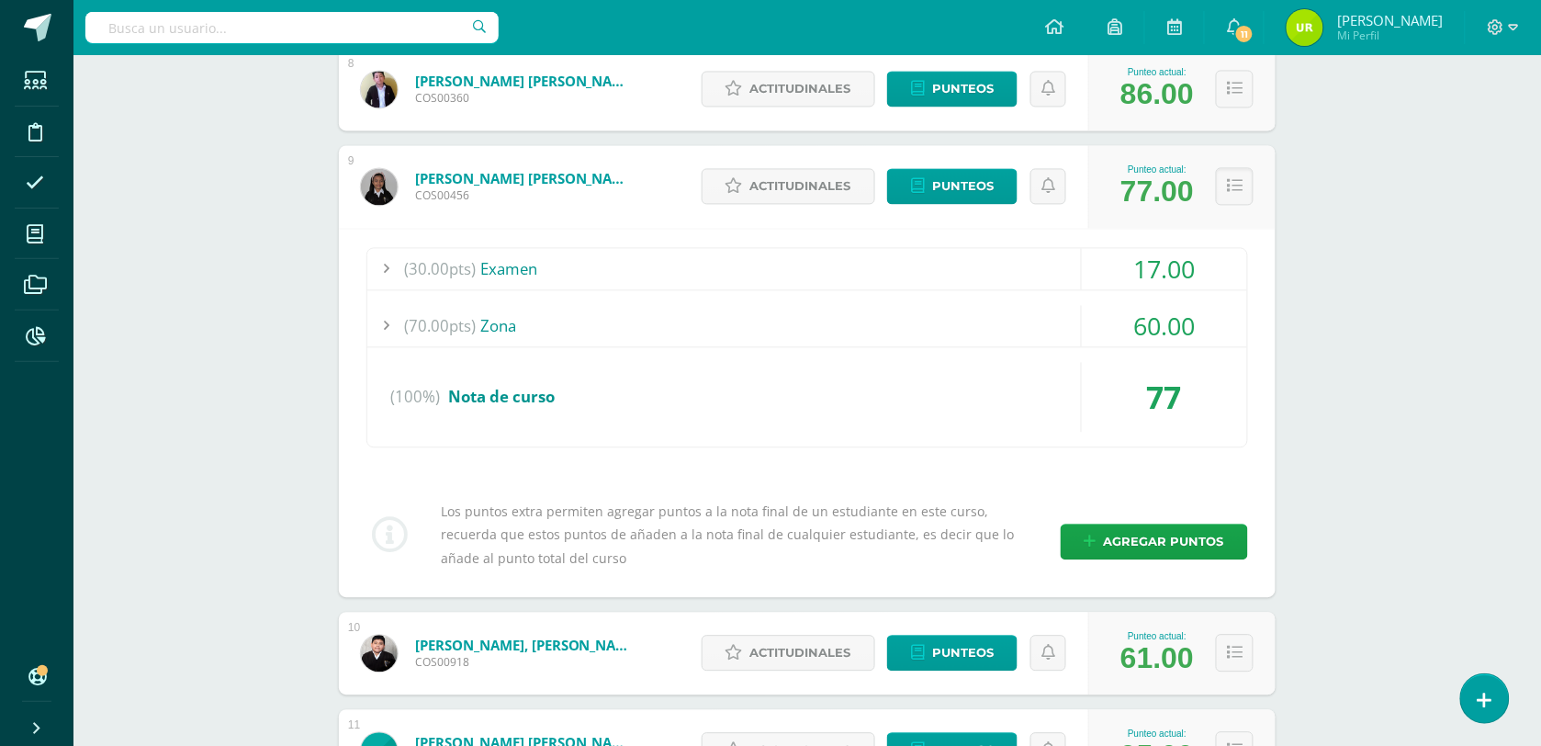
click at [1169, 331] on div "60.00" at bounding box center [1164, 325] width 165 height 41
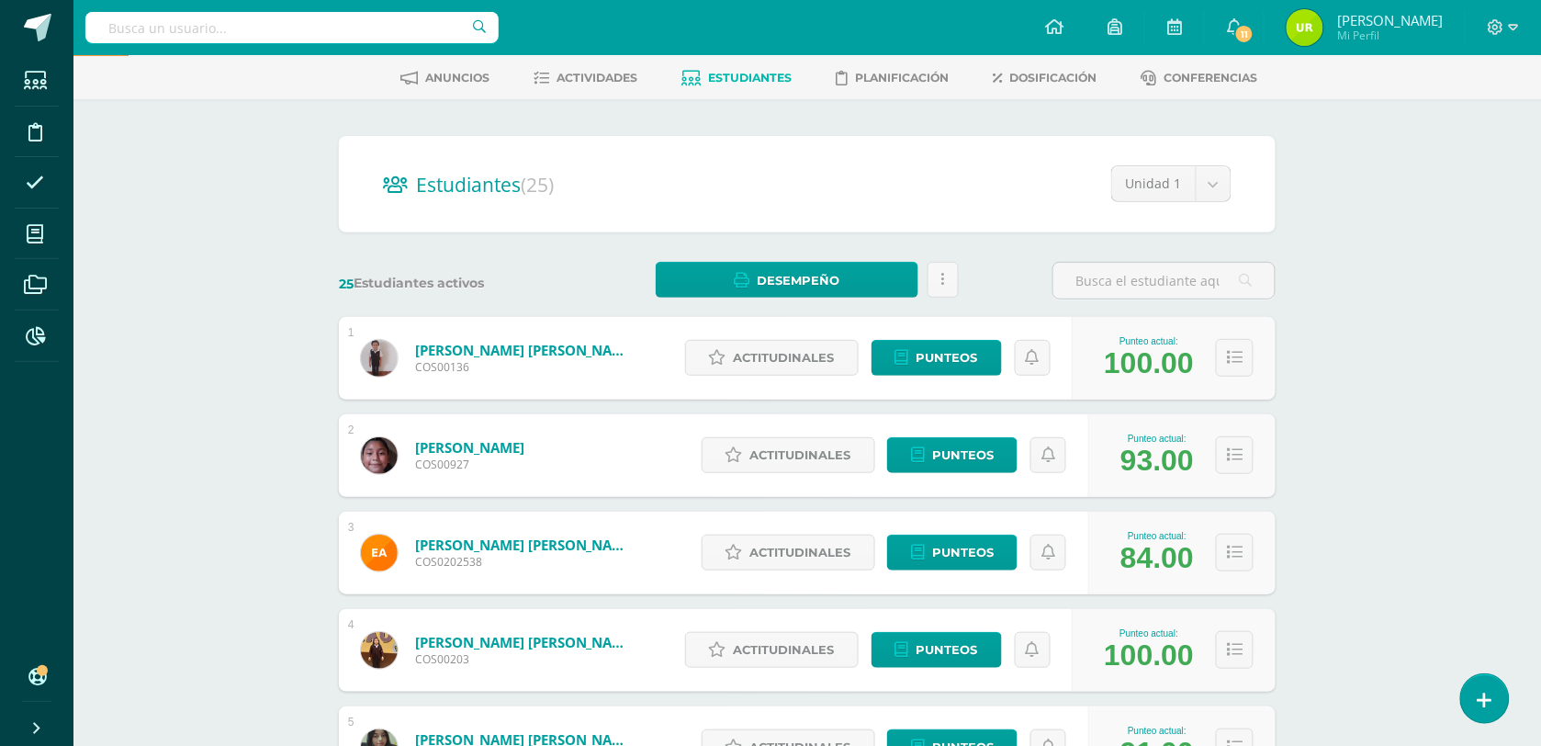
scroll to position [0, 0]
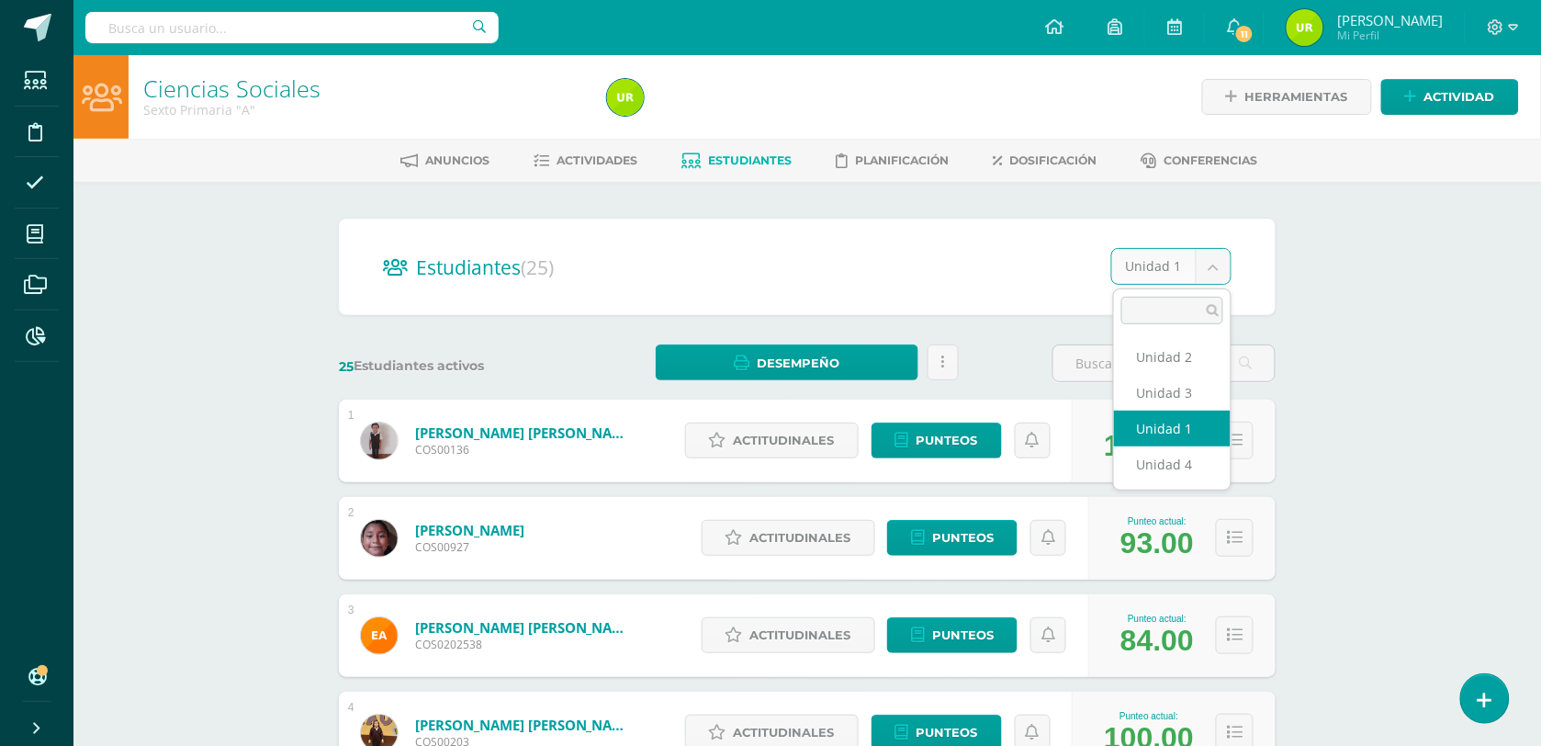
select select "/dashboard/teacher/section/2648/students/?unit=113175"
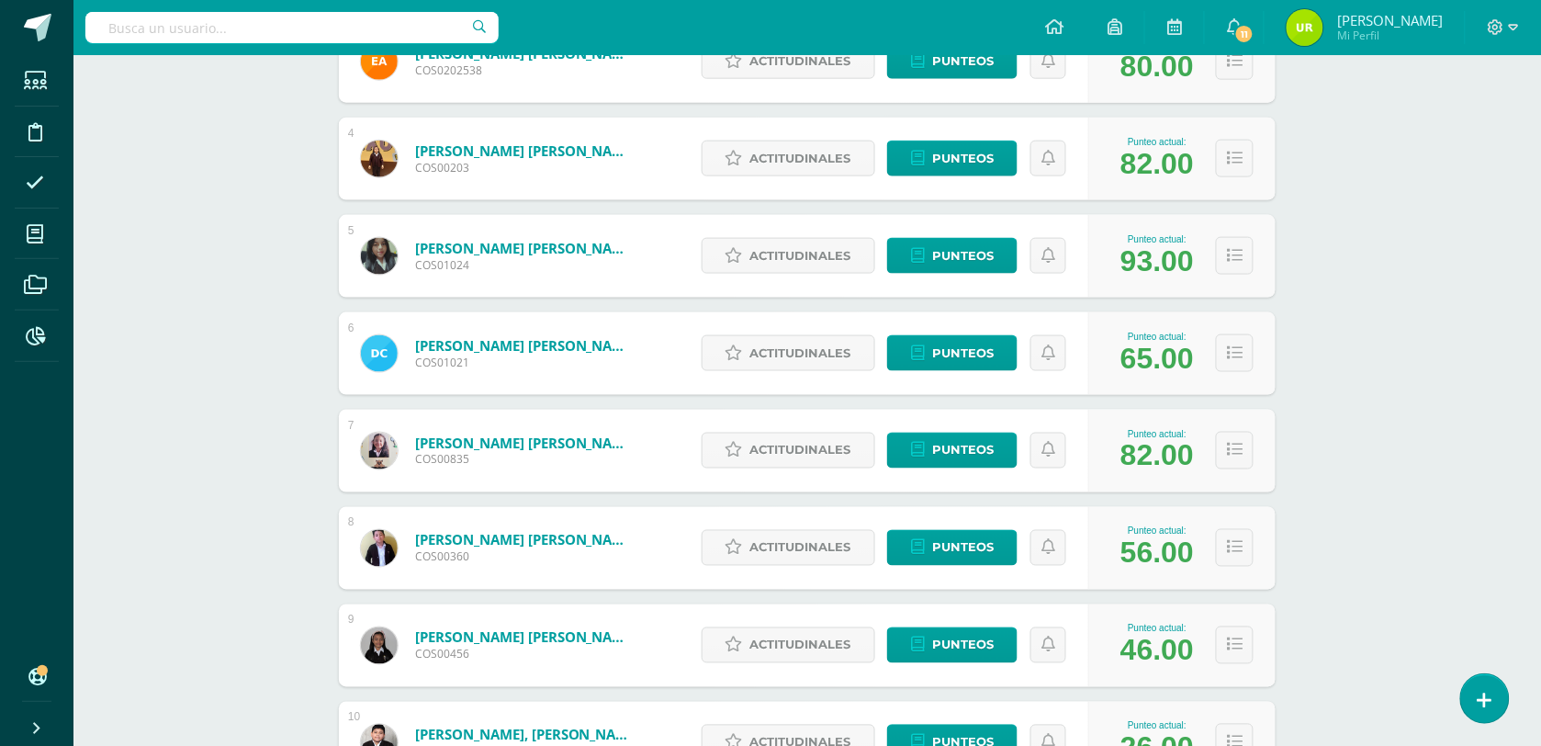
scroll to position [649, 0]
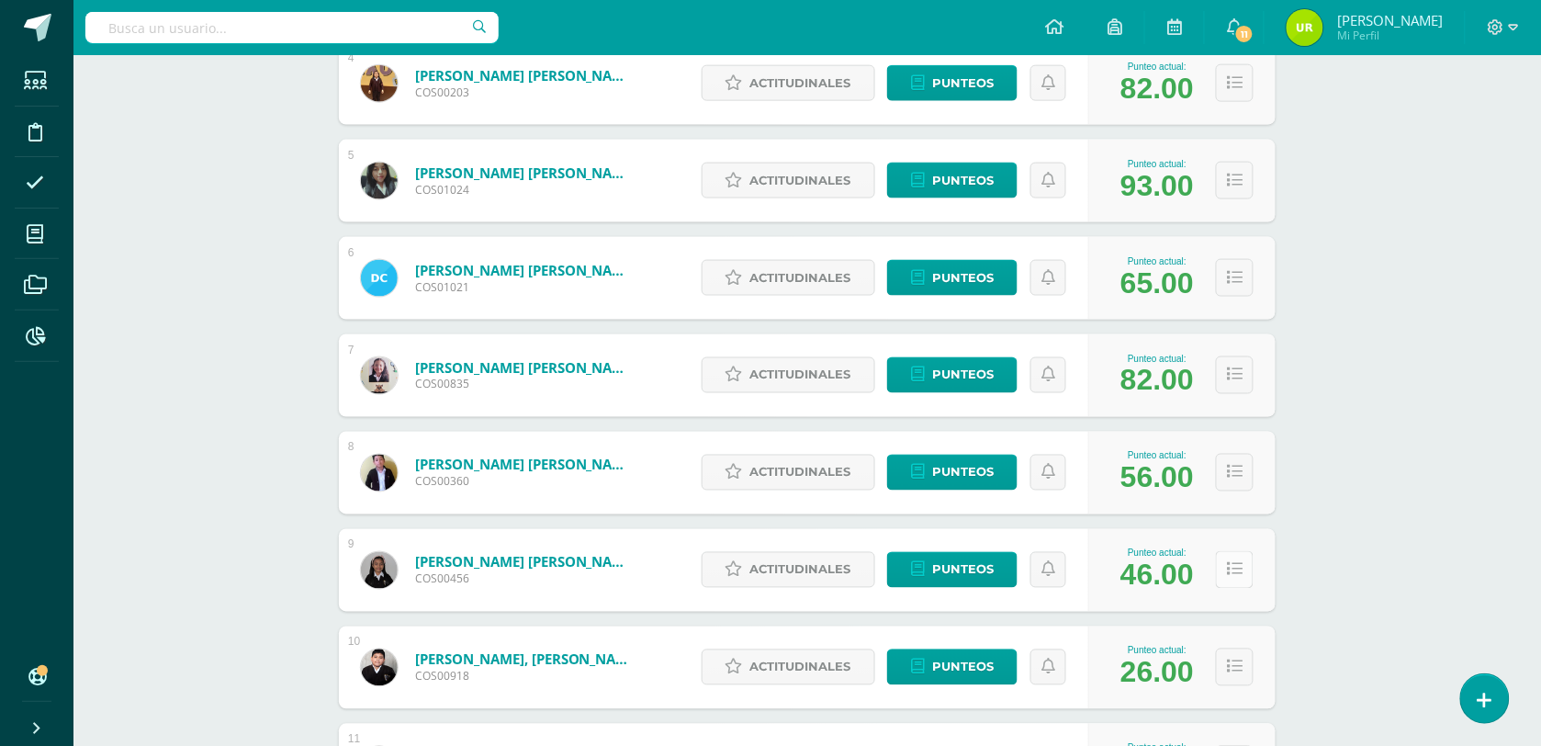
click at [1236, 551] on button at bounding box center [1235, 570] width 38 height 38
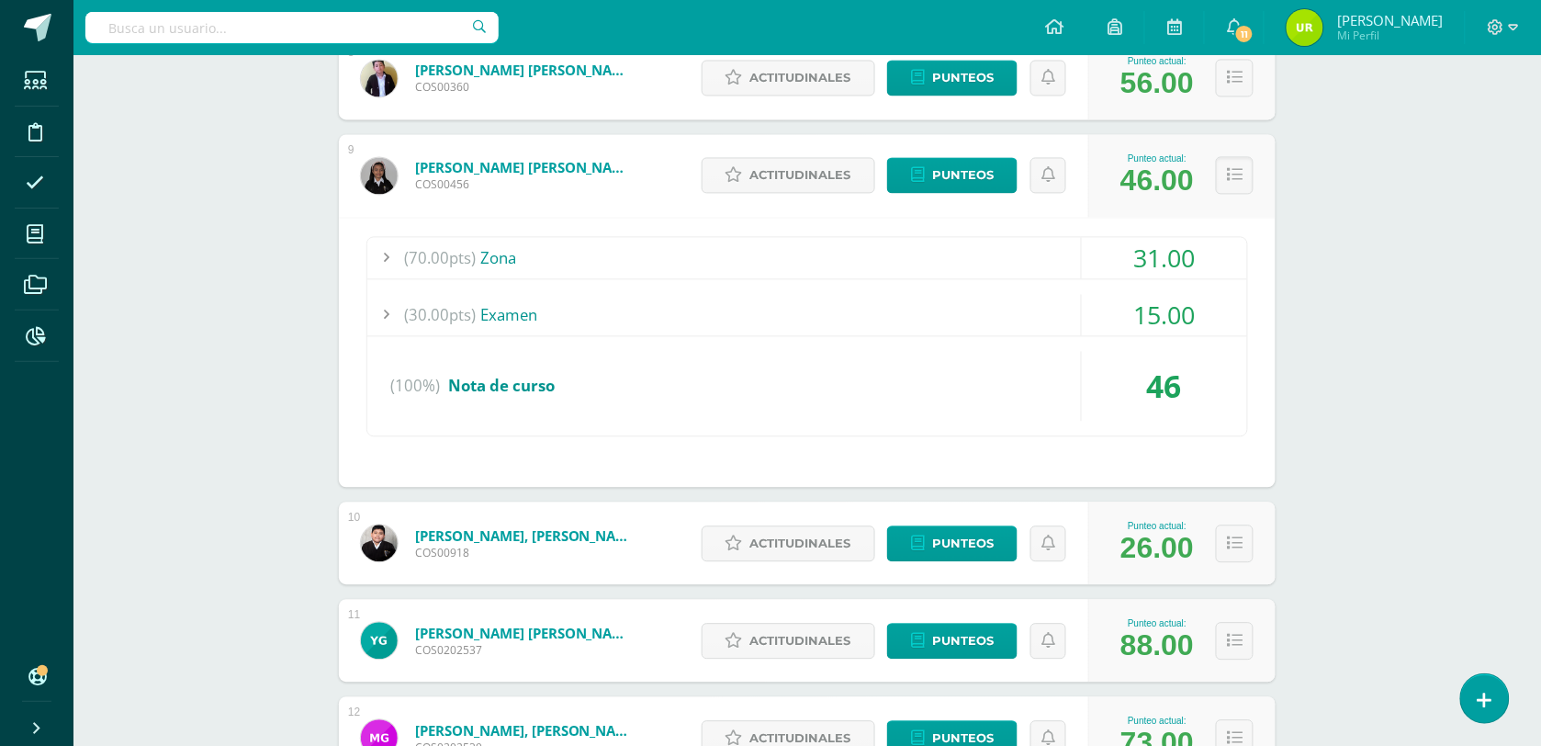
scroll to position [1148, 0]
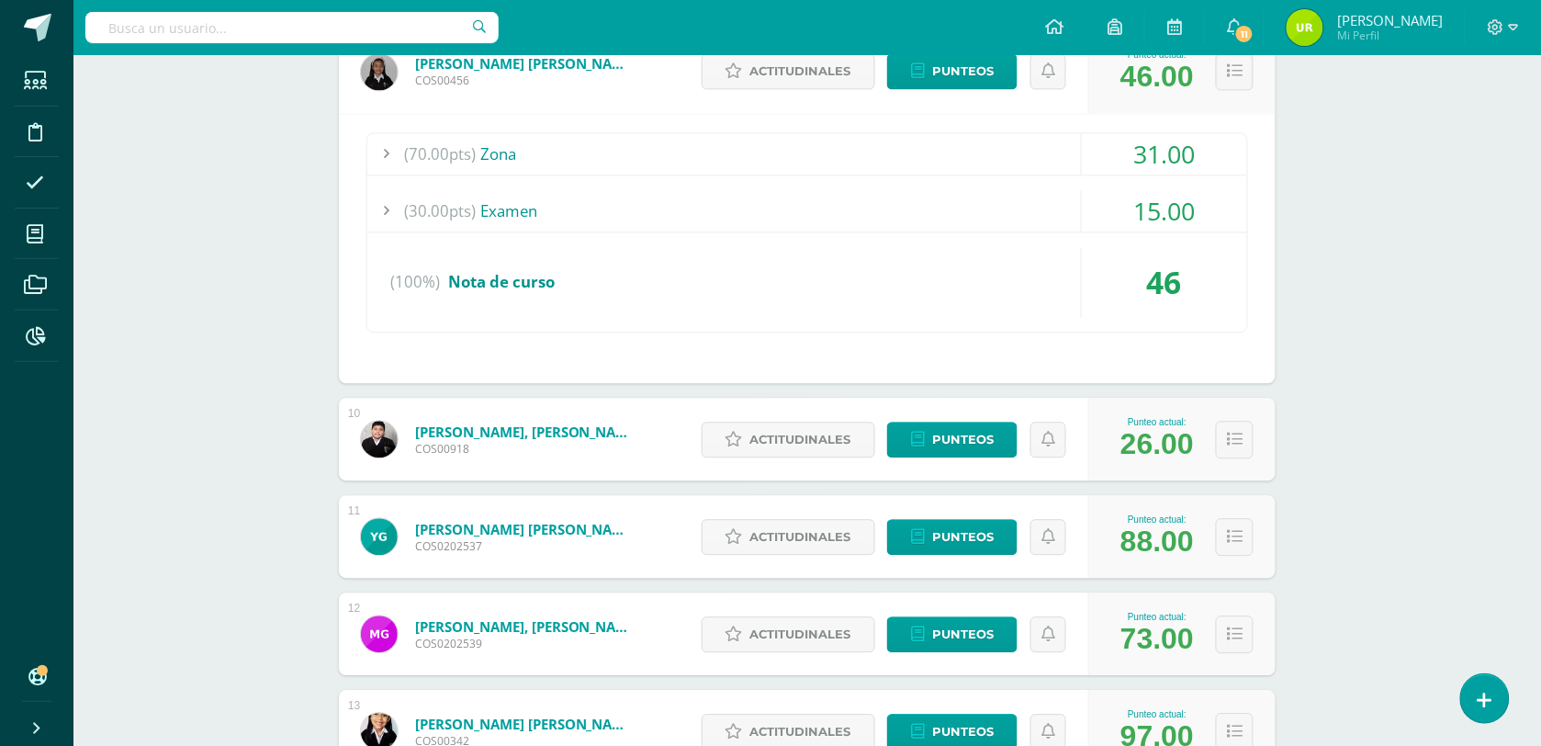
click at [1156, 142] on div "31.00" at bounding box center [1164, 153] width 165 height 41
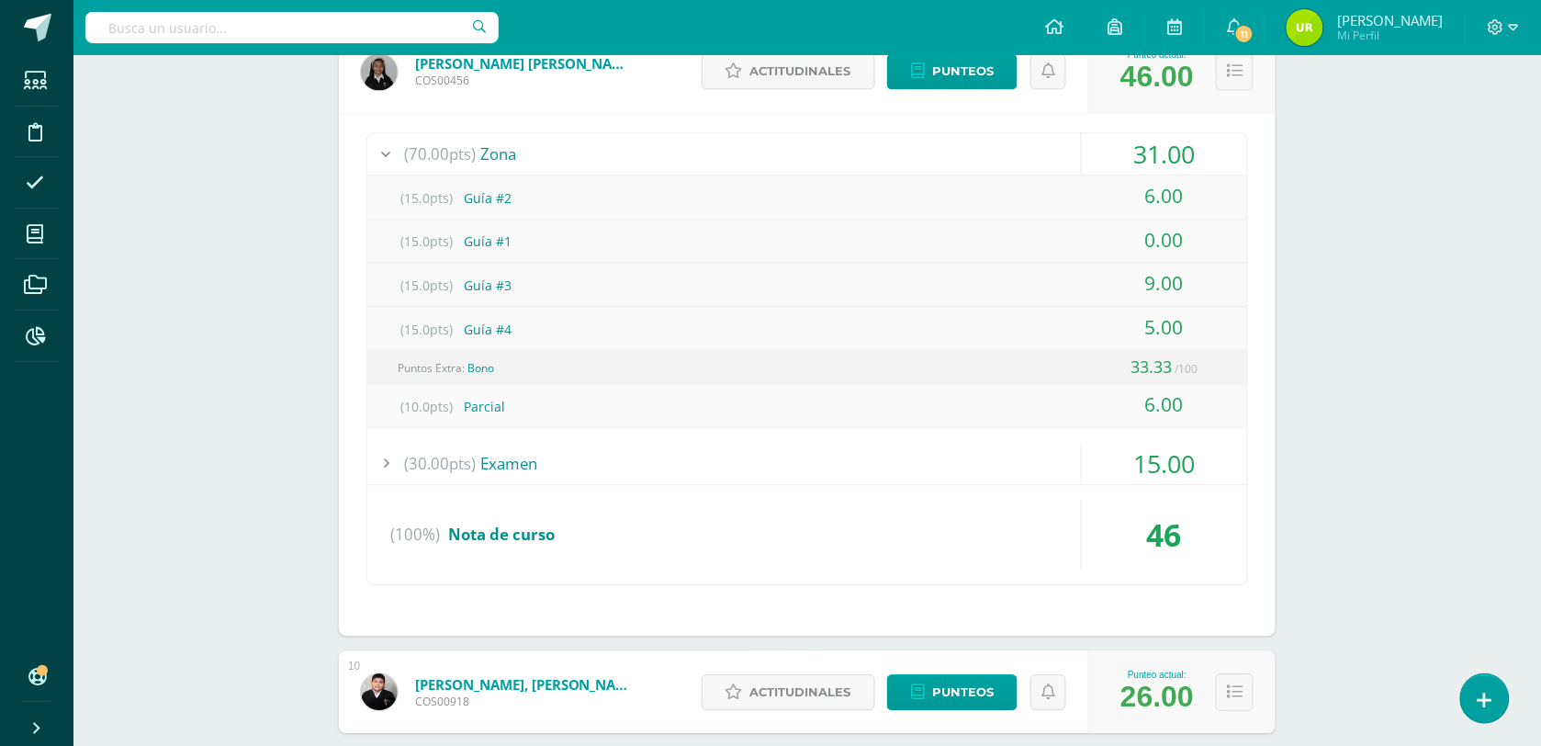
click at [1180, 452] on div "15.00" at bounding box center [1164, 463] width 165 height 41
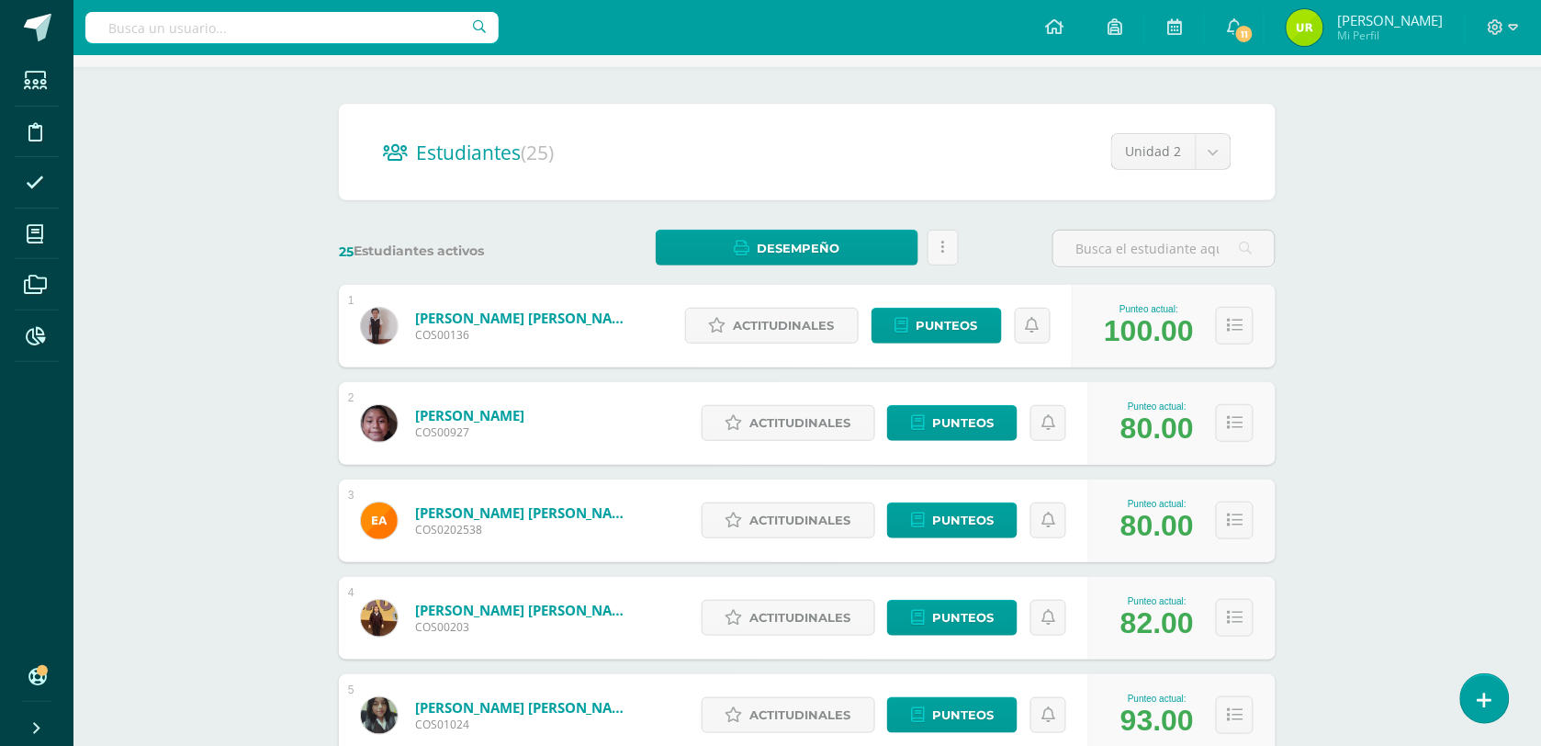
scroll to position [0, 0]
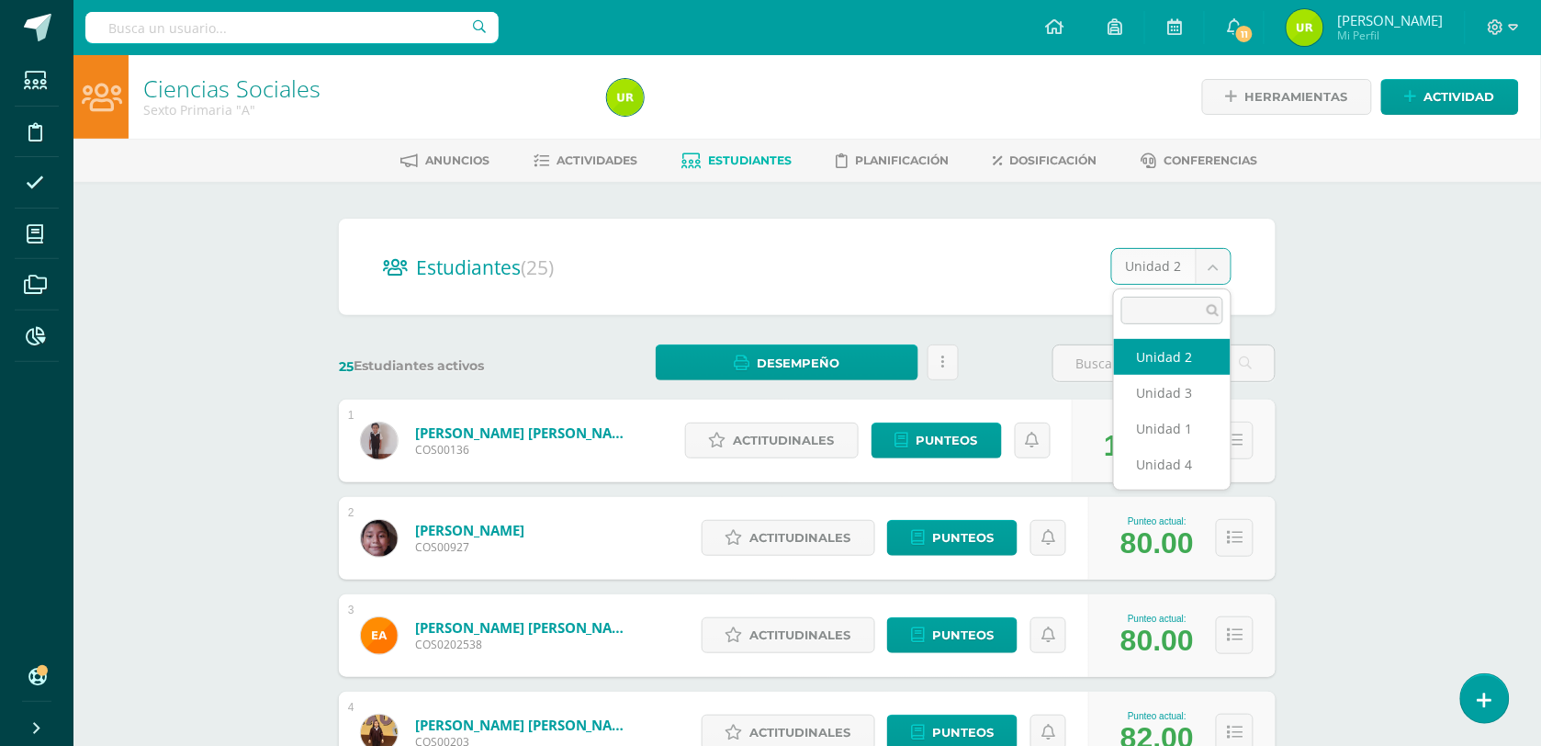
select select "/dashboard/teacher/section/2648/students/?unit=113176"
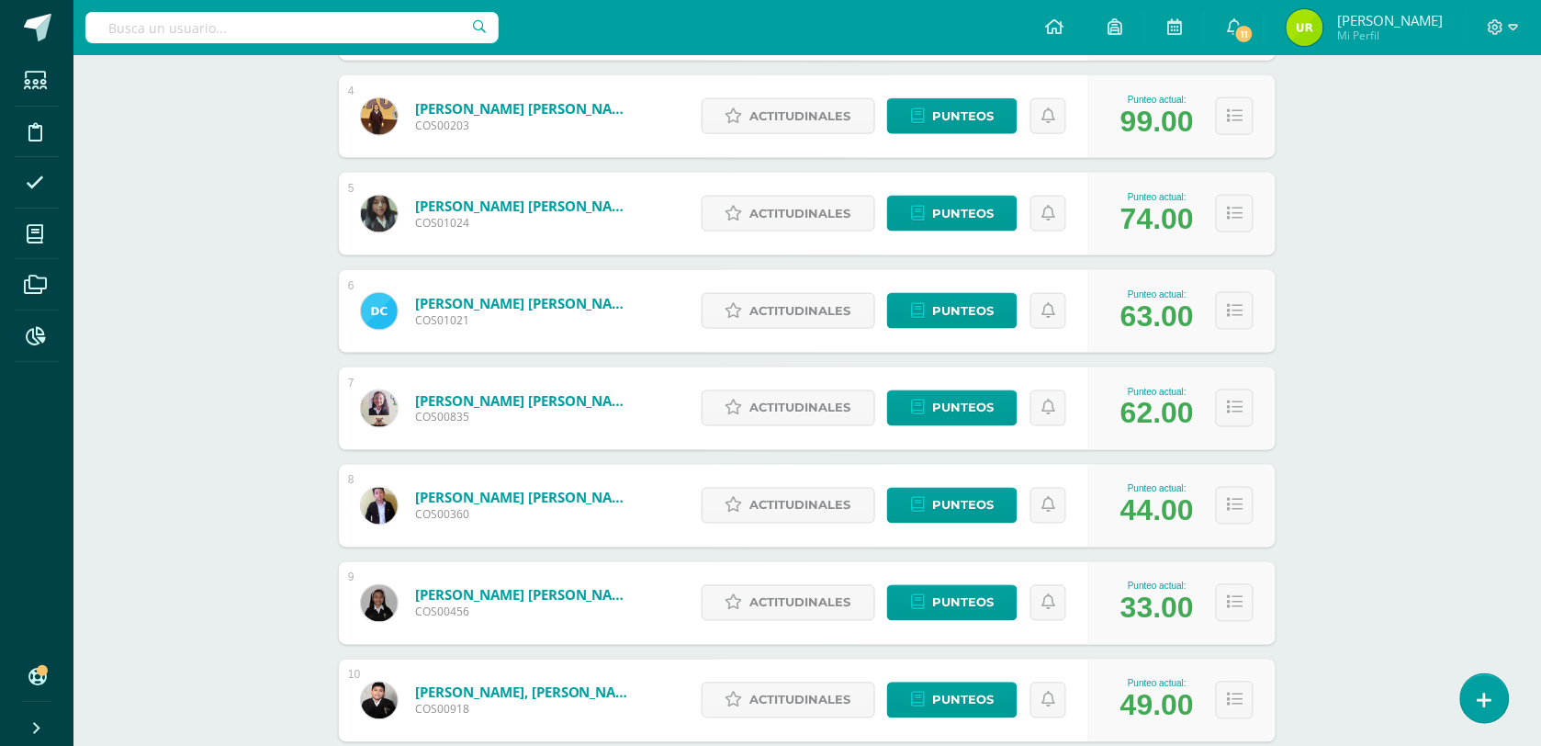
scroll to position [689, 0]
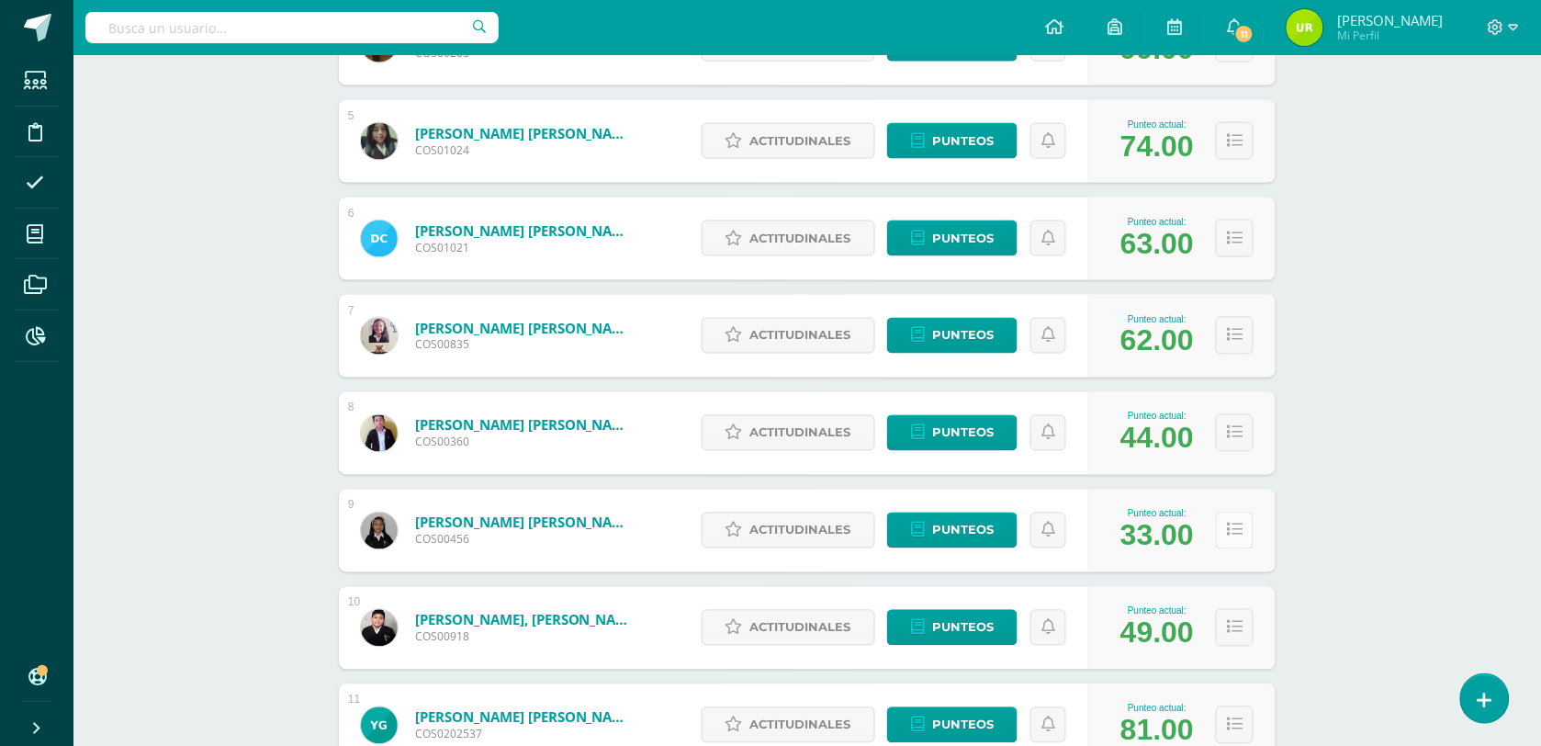
click at [1250, 536] on button at bounding box center [1235, 531] width 38 height 38
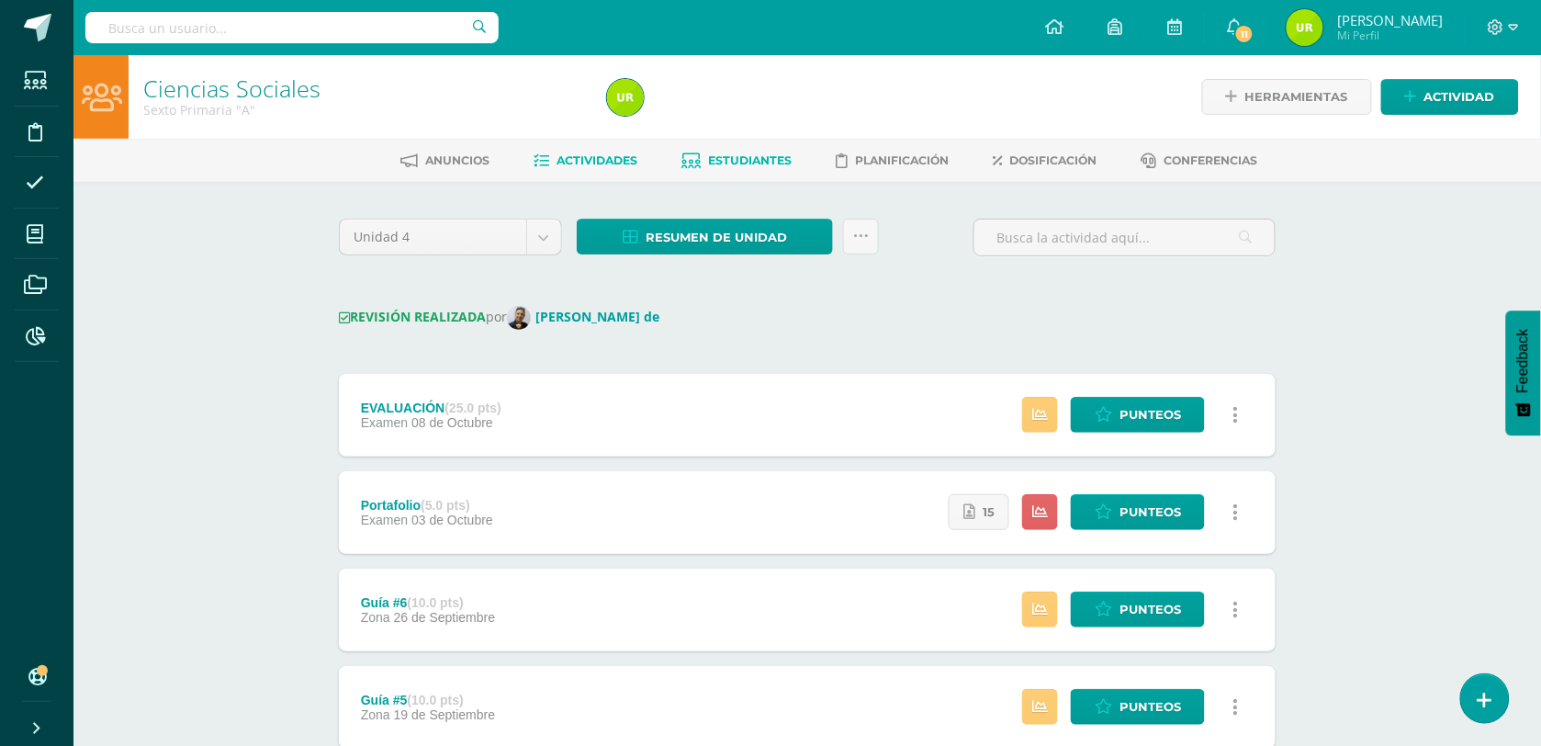
click at [735, 158] on span "Estudiantes" at bounding box center [751, 160] width 84 height 14
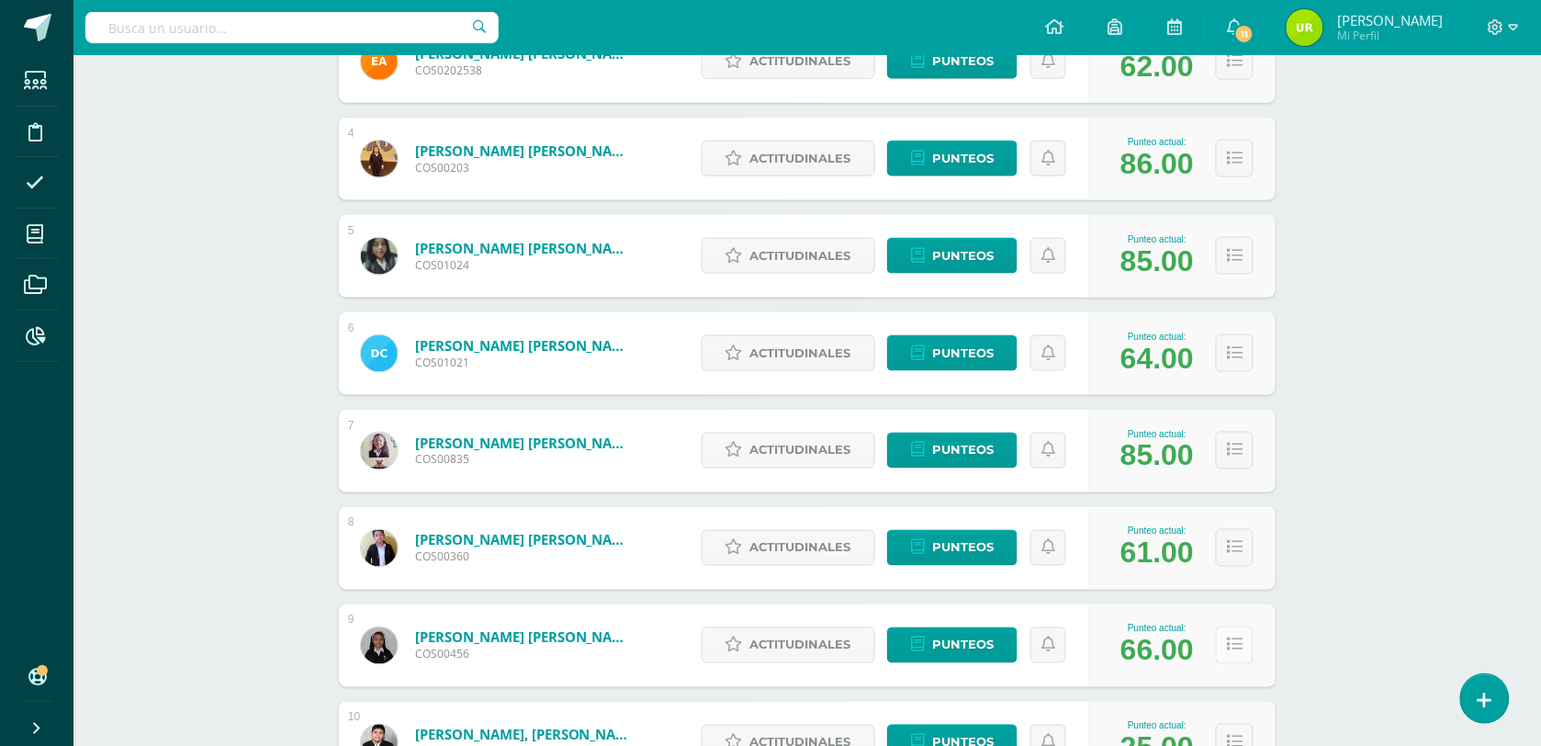
scroll to position [727, 0]
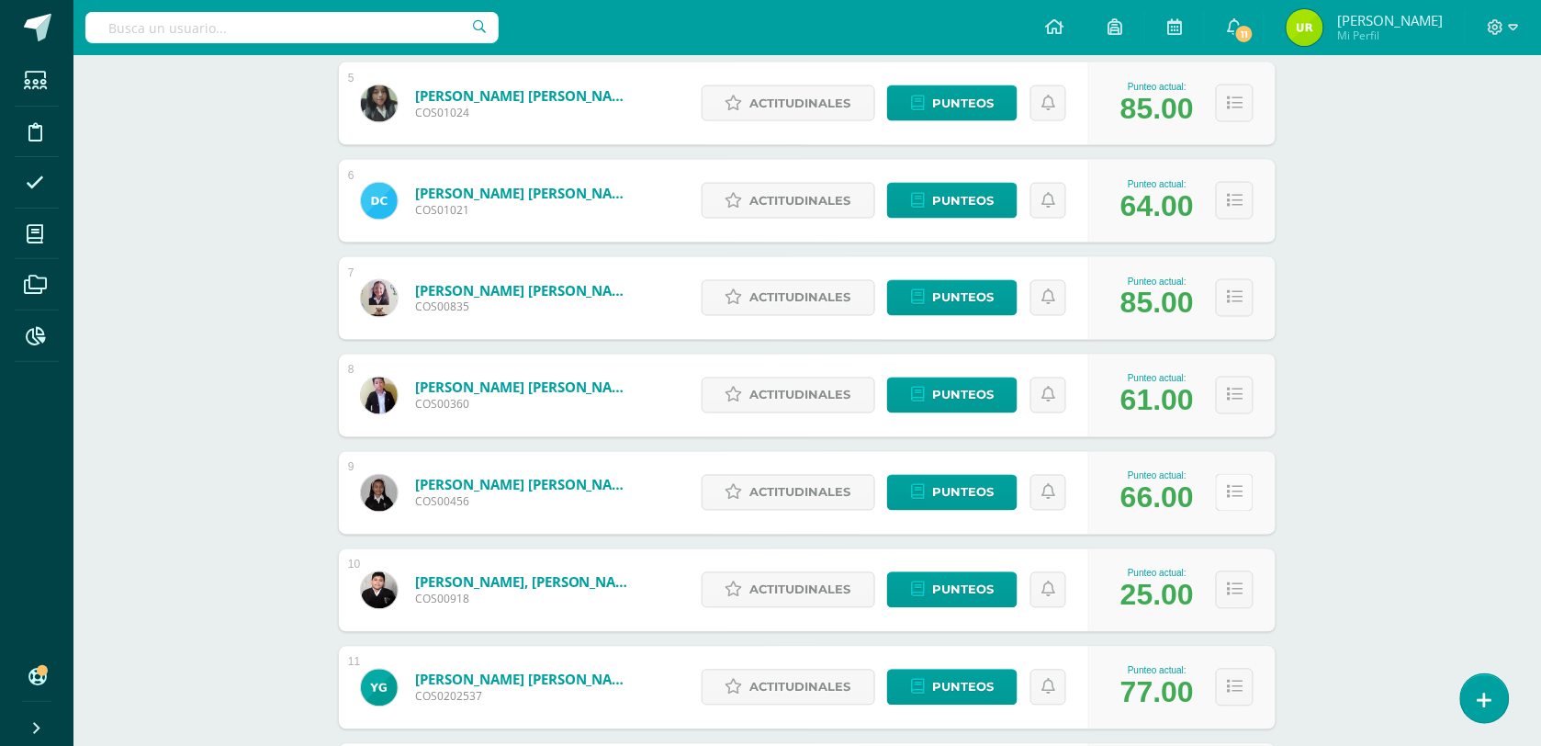
click at [1249, 489] on button at bounding box center [1235, 493] width 38 height 38
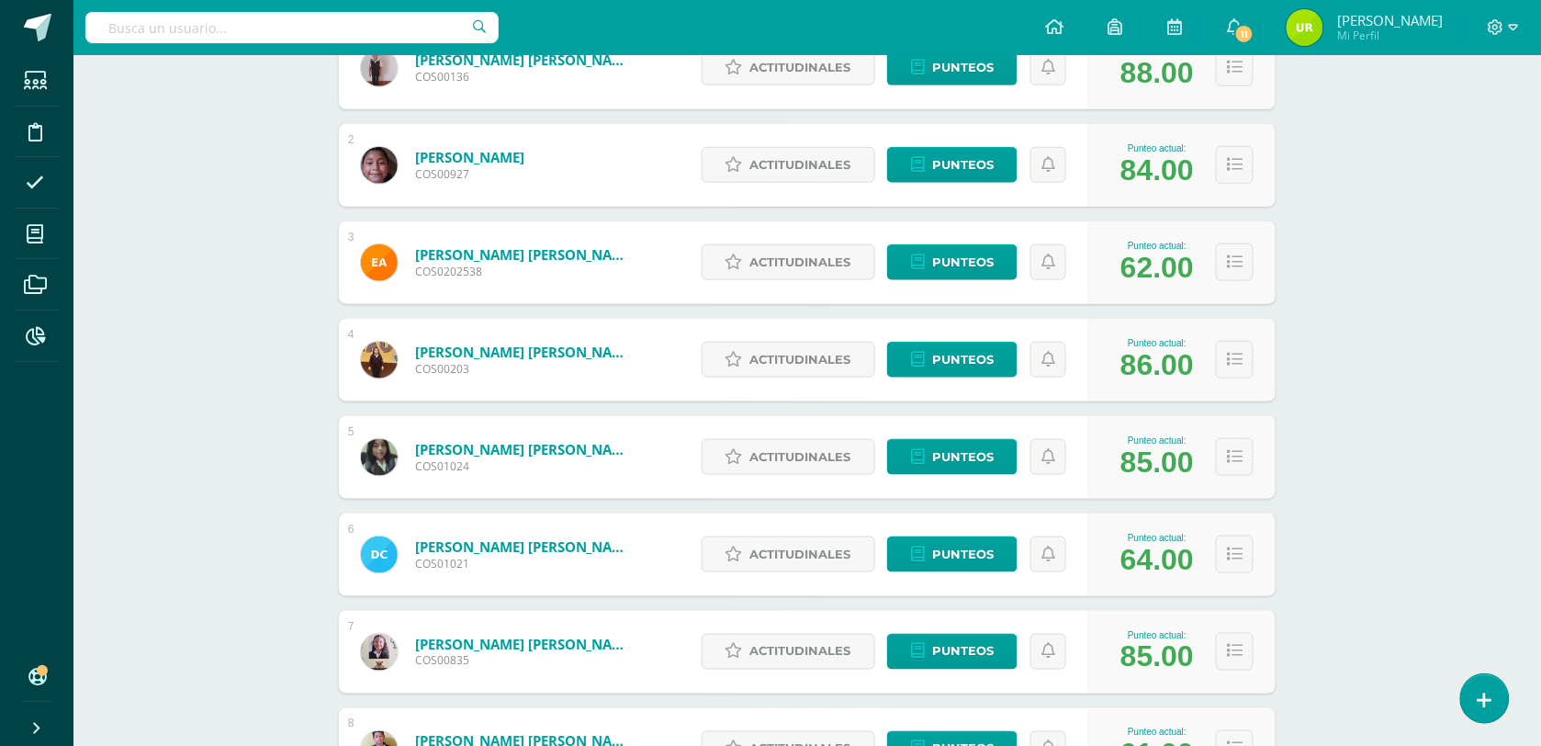
scroll to position [0, 0]
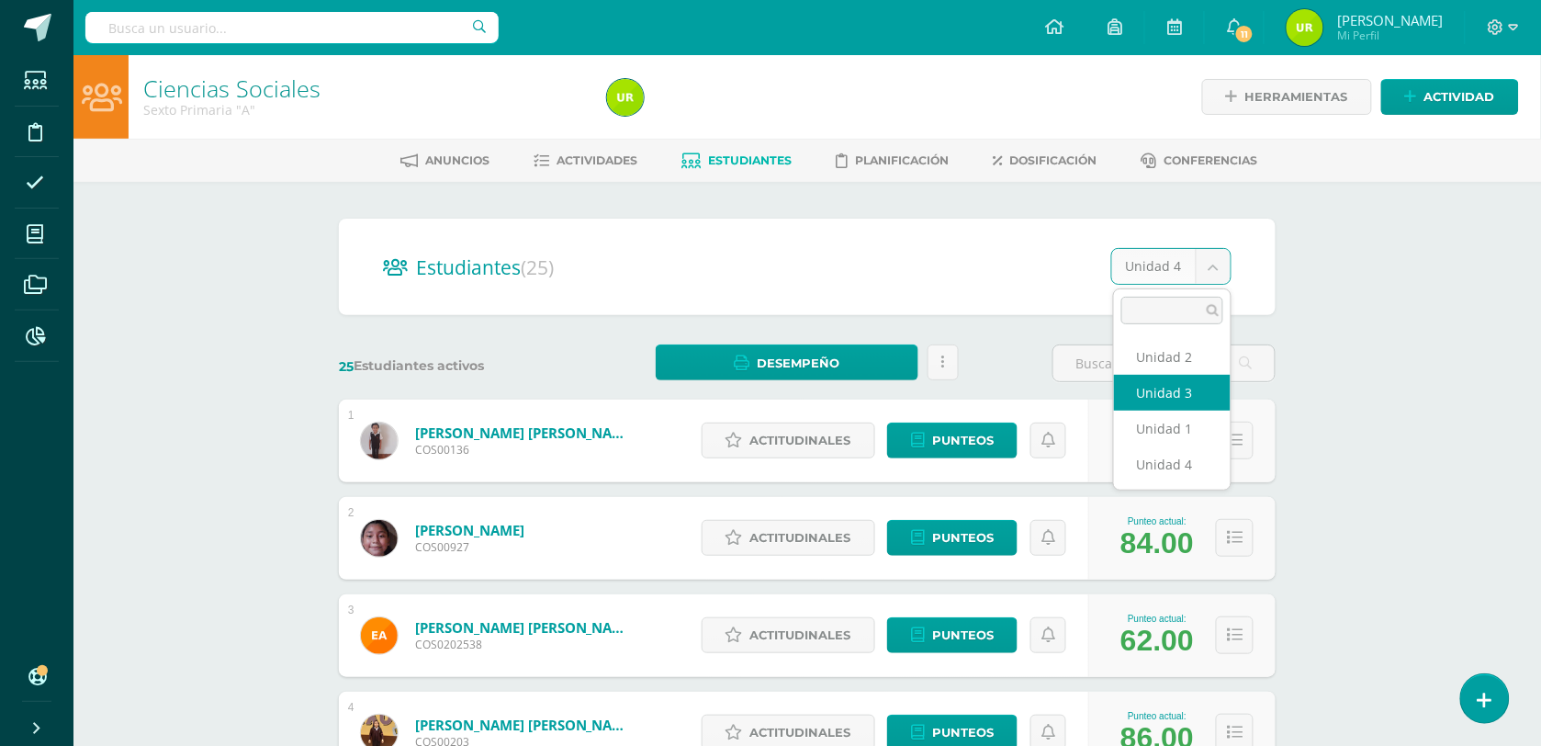
select select "/dashboard/teacher/section/2648/students/?unit=113176"
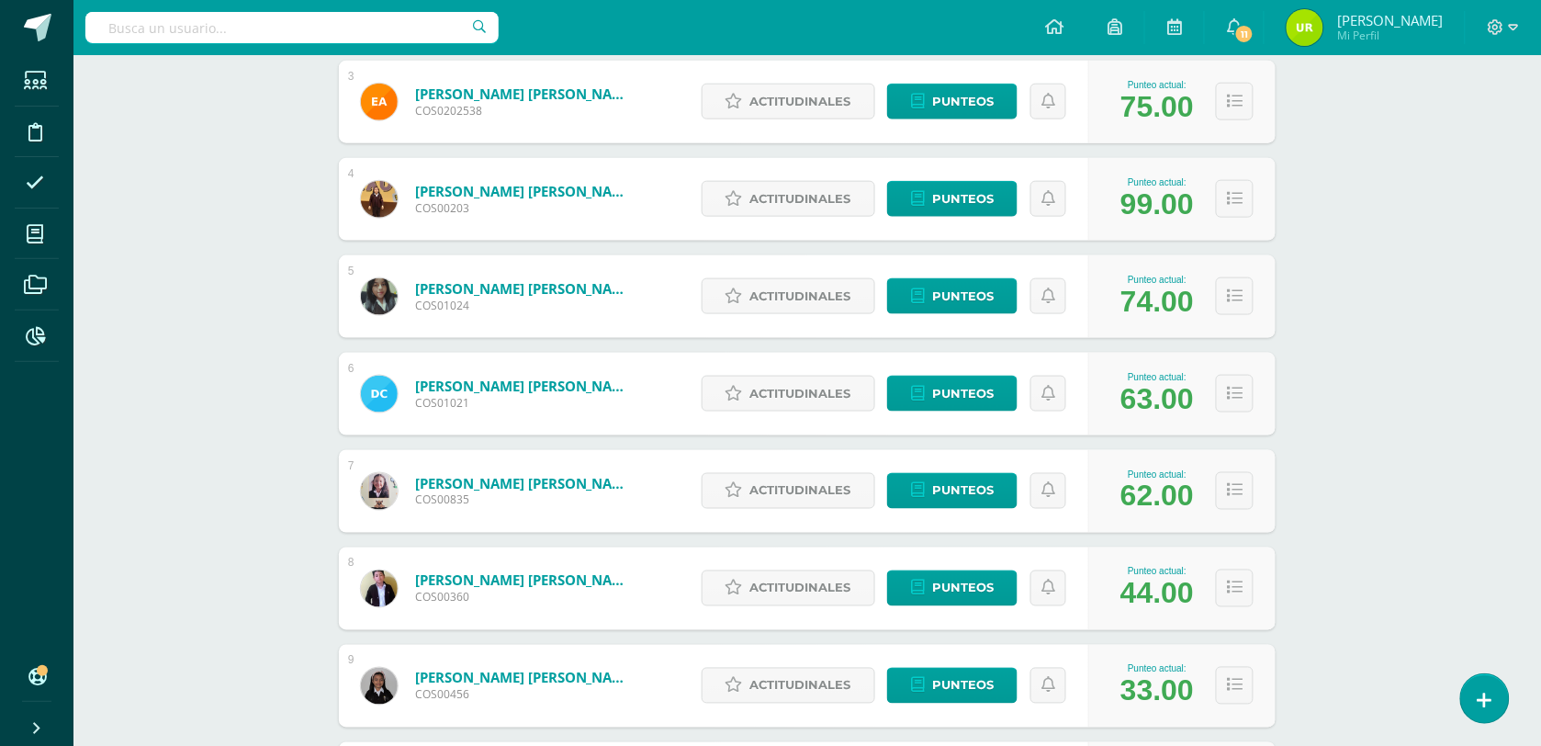
scroll to position [574, 0]
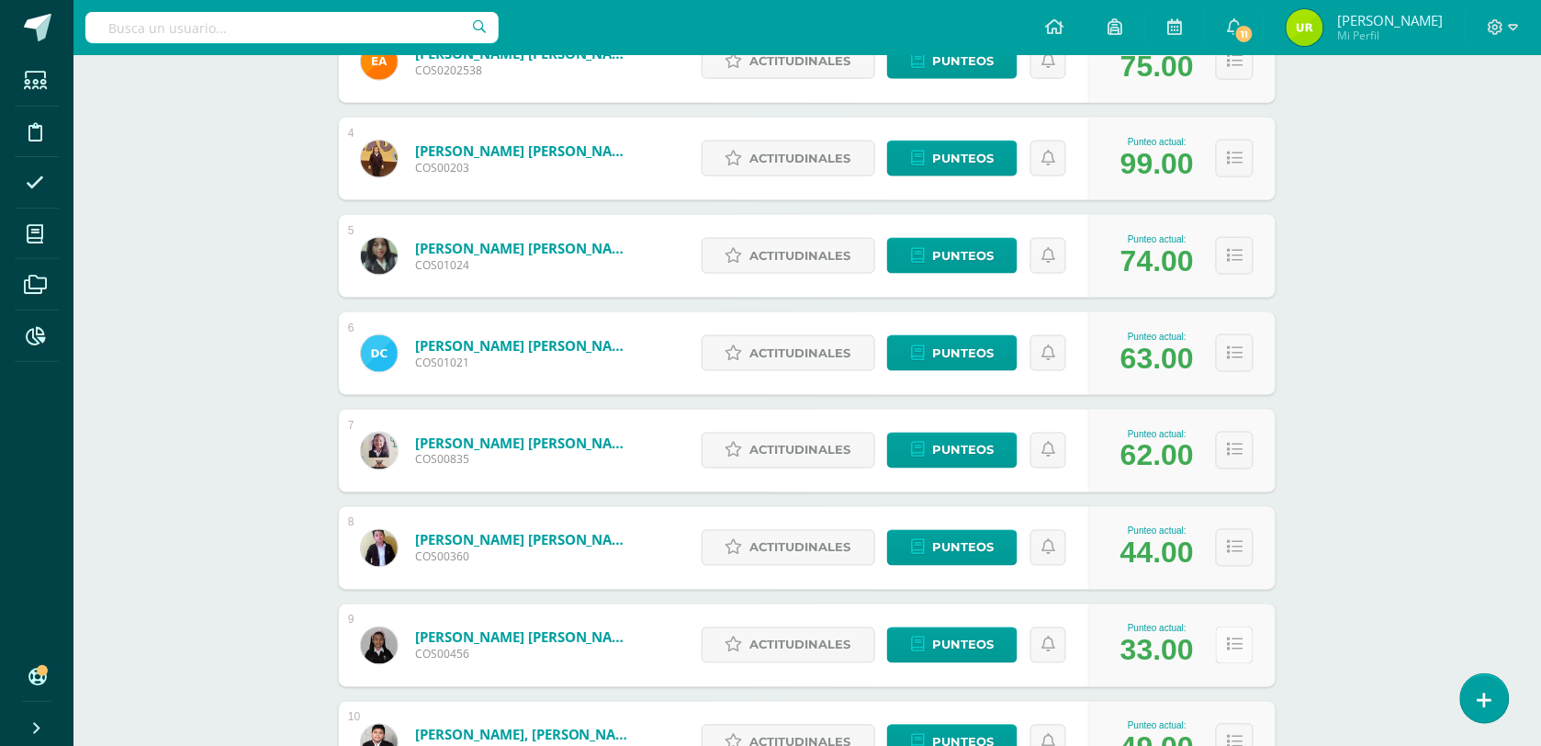
click at [1258, 643] on div "Punteo actual: 33.00" at bounding box center [1182, 645] width 187 height 83
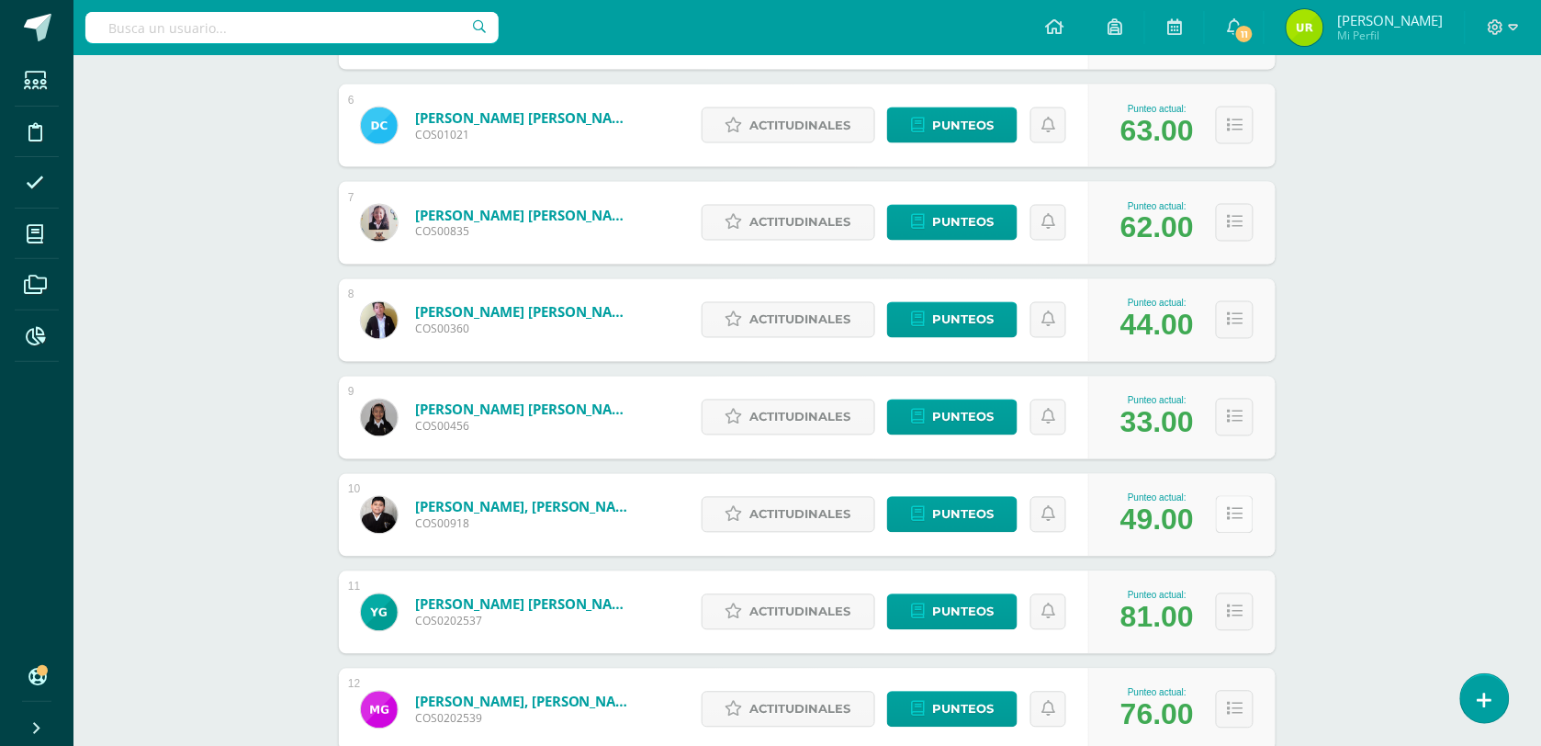
scroll to position [804, 0]
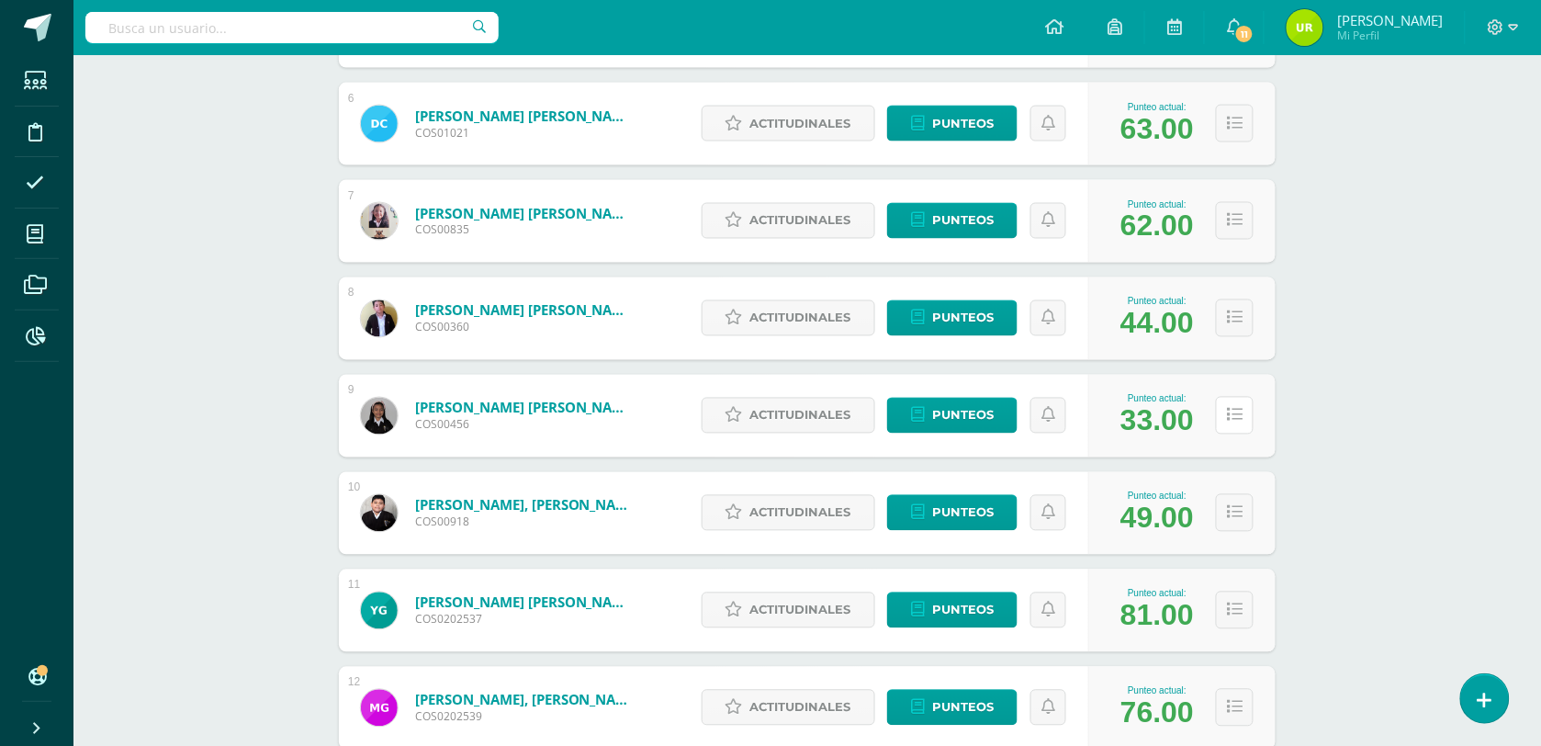
drag, startPoint x: 1227, startPoint y: 413, endPoint x: 1158, endPoint y: 467, distance: 87.1
click at [1226, 413] on button at bounding box center [1235, 416] width 38 height 38
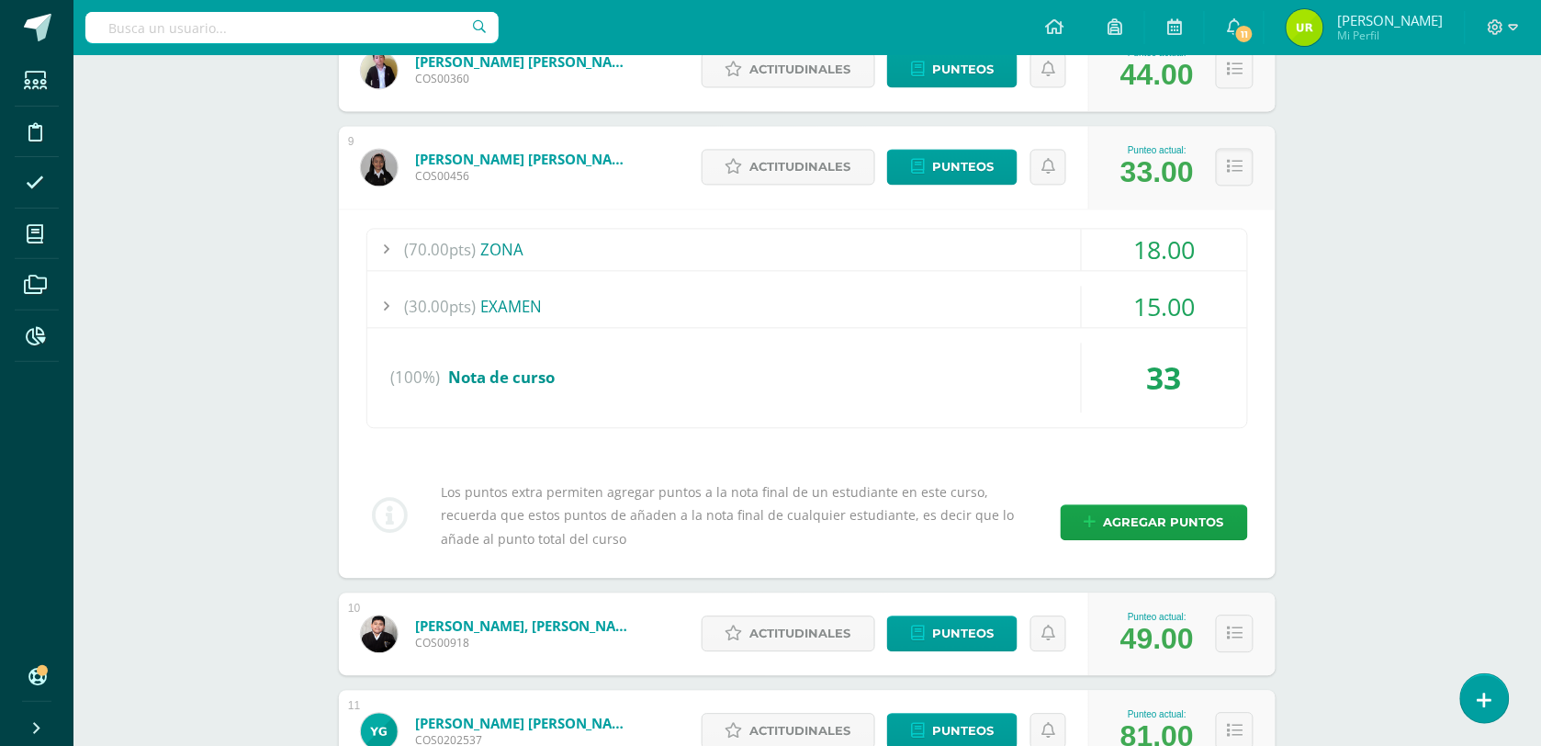
scroll to position [1148, 0]
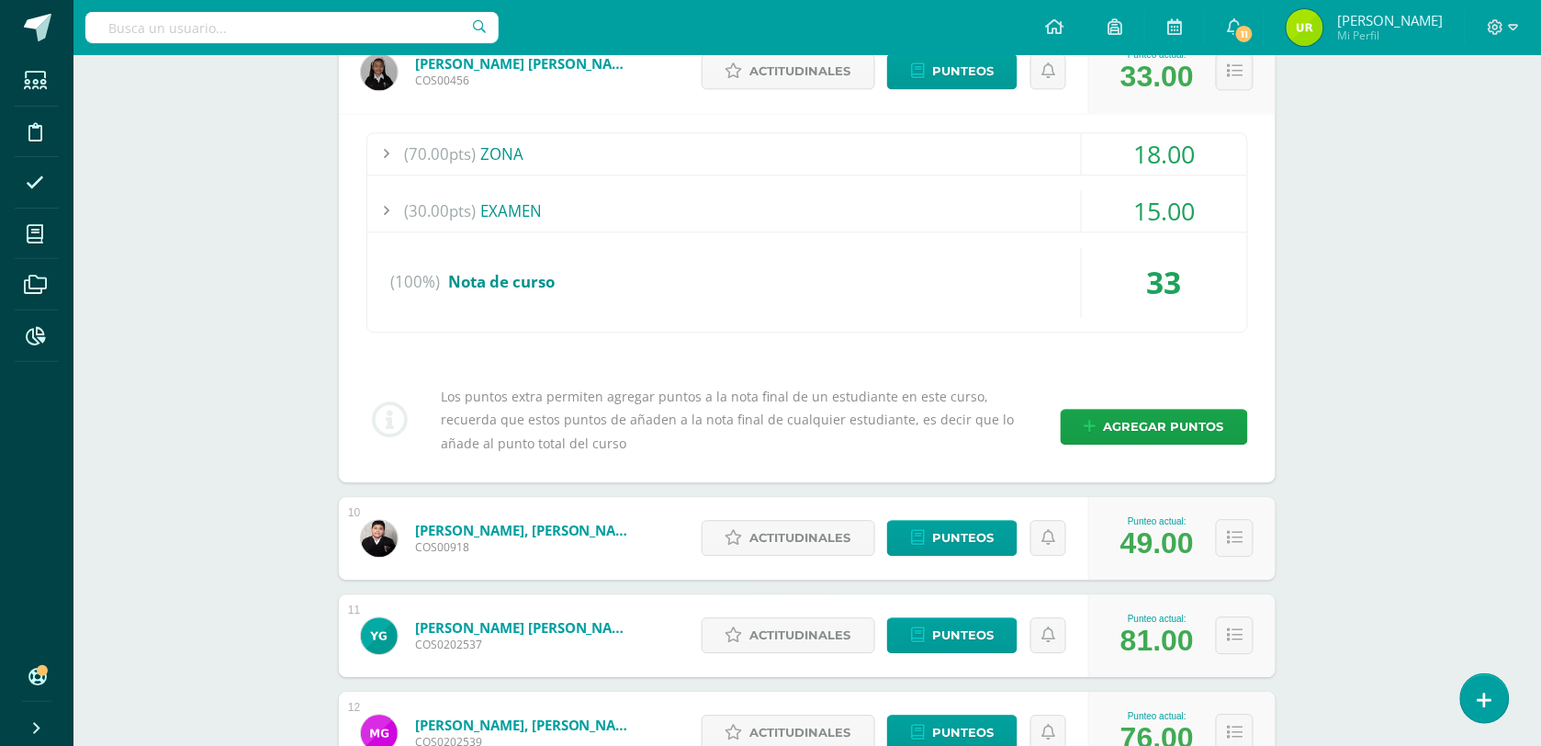
click at [1169, 164] on div "18.00" at bounding box center [1164, 153] width 165 height 41
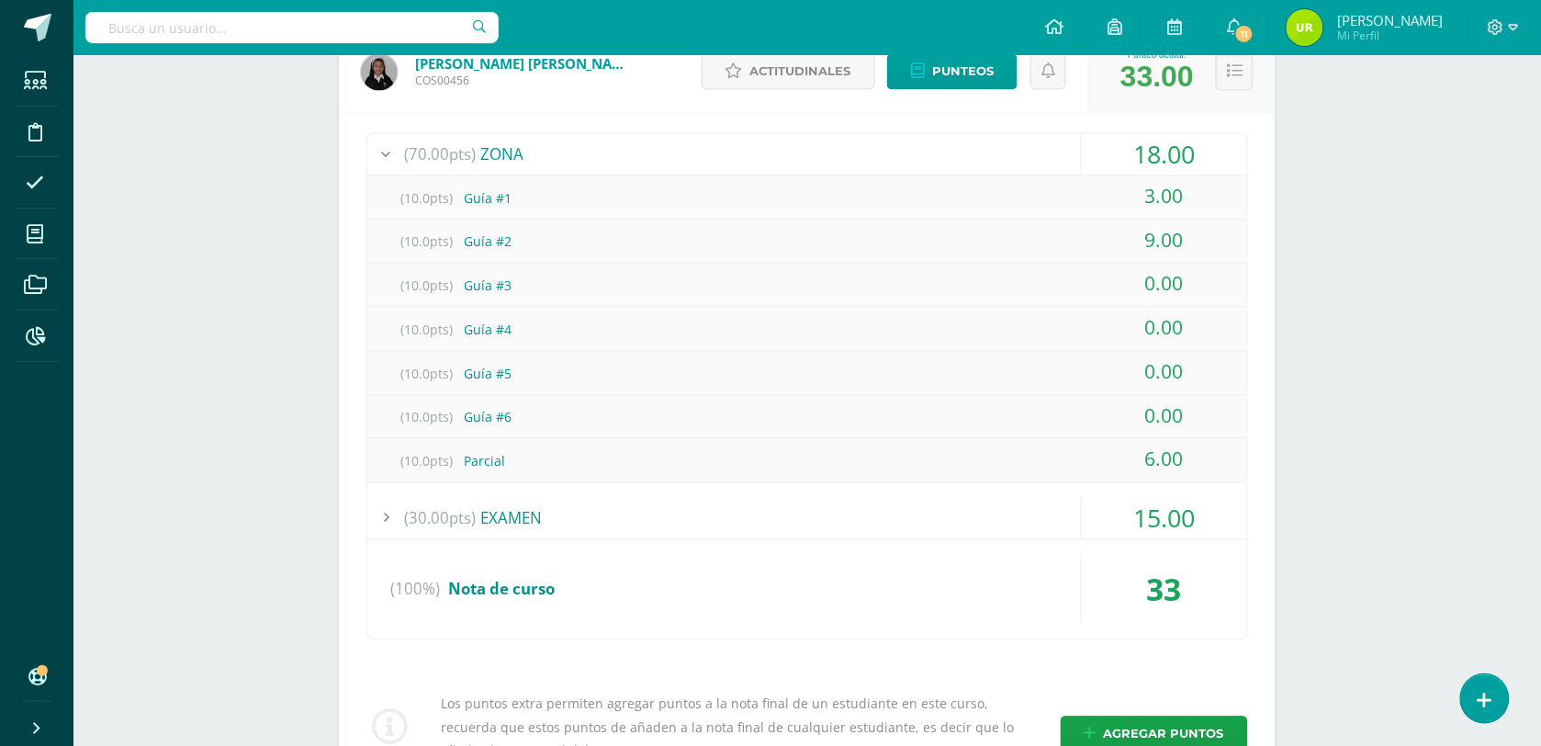
drag, startPoint x: 1146, startPoint y: 287, endPoint x: 1190, endPoint y: 423, distance: 142.6
click at [1190, 423] on div "(10.0pts) Guía #1 3.00 (10.0pts) Guía #2 9.00 (10.0pts) Guía #3 (10.0pts)" at bounding box center [807, 328] width 880 height 306
click at [1190, 423] on div "0.00" at bounding box center [1164, 415] width 165 height 41
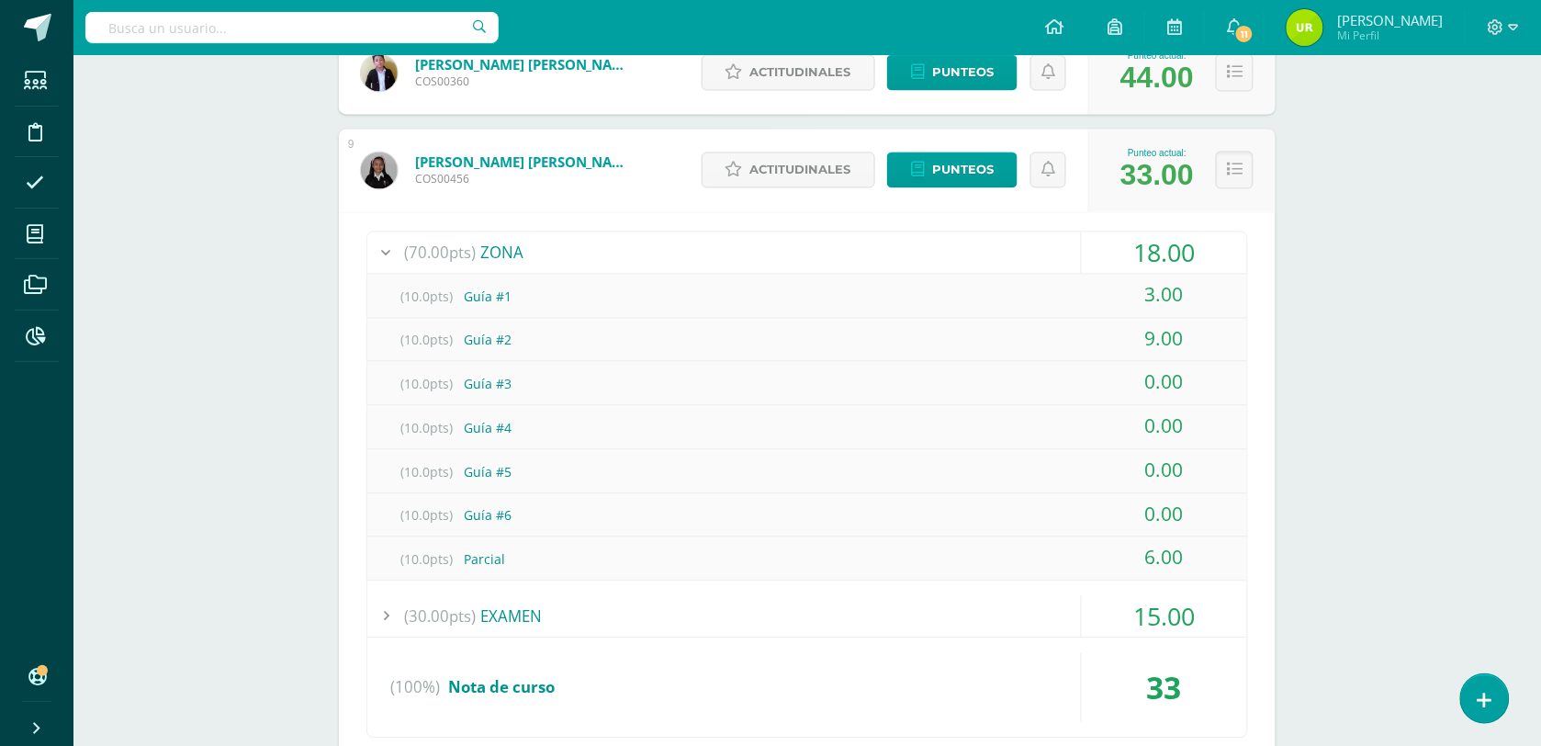
scroll to position [919, 0]
